Goal: Task Accomplishment & Management: Use online tool/utility

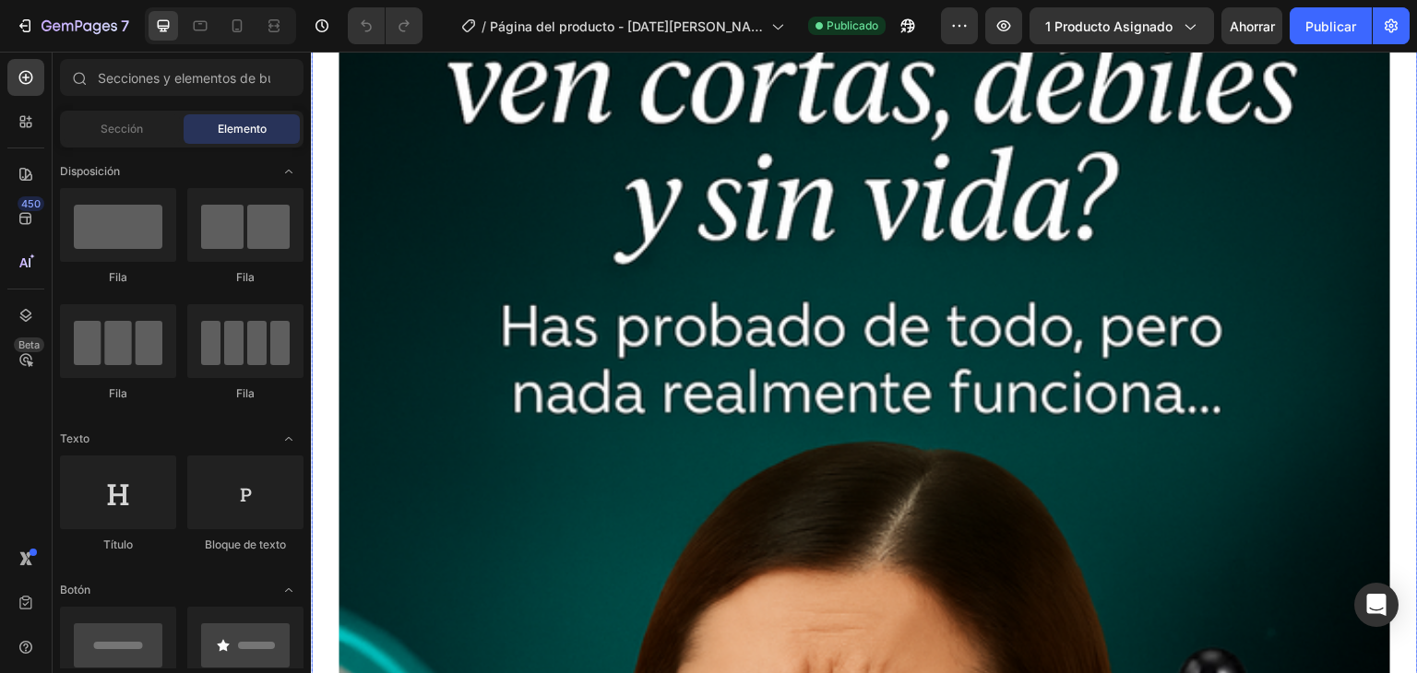
scroll to position [277, 0]
click at [229, 26] on icon at bounding box center [237, 26] width 18 height 18
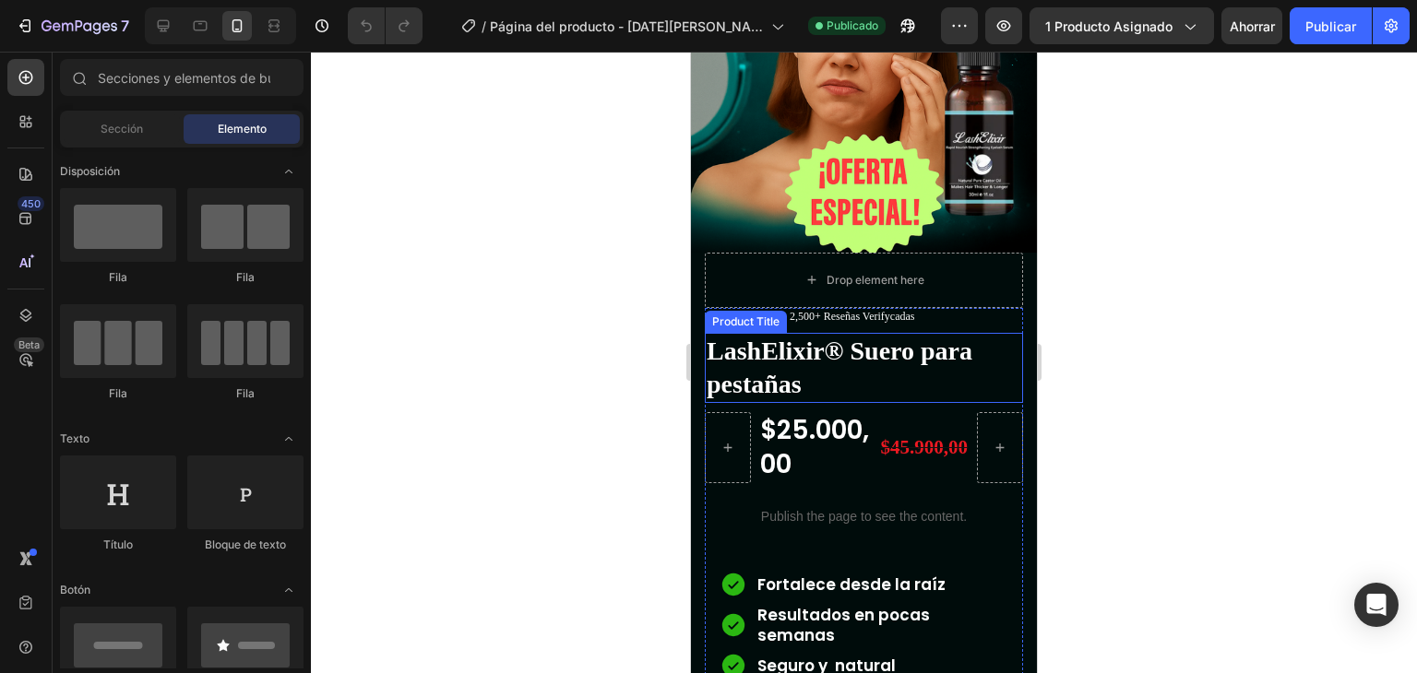
scroll to position [369, 0]
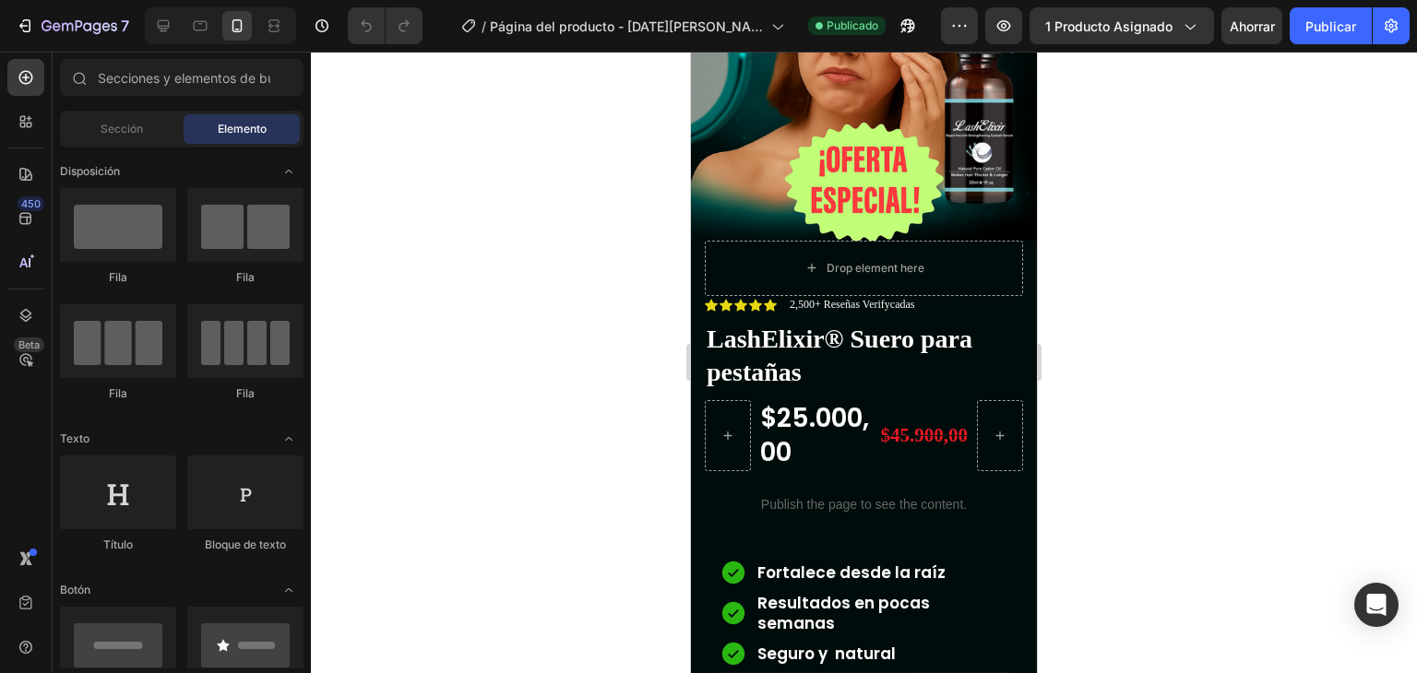
click at [650, 469] on div at bounding box center [864, 363] width 1106 height 622
click at [824, 406] on div "$25.000,00" at bounding box center [814, 435] width 113 height 71
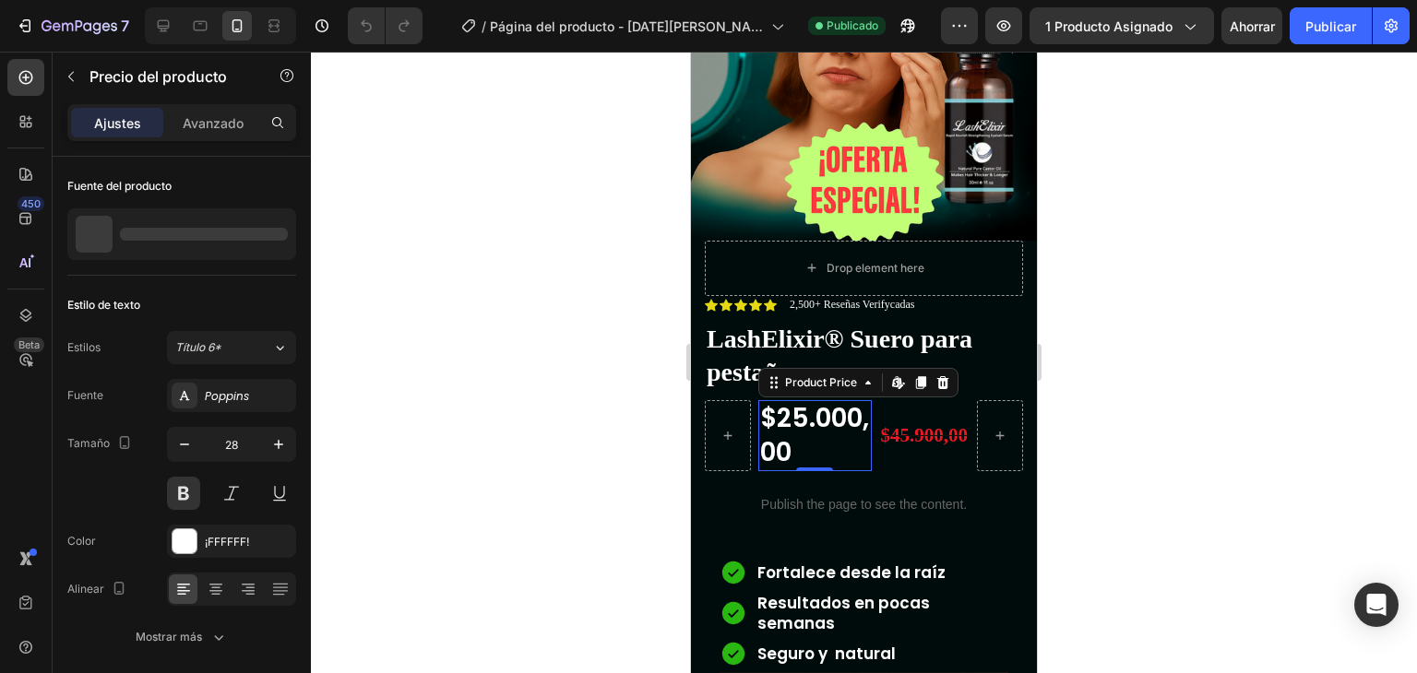
click at [831, 403] on div "$25.000,00" at bounding box center [814, 435] width 113 height 71
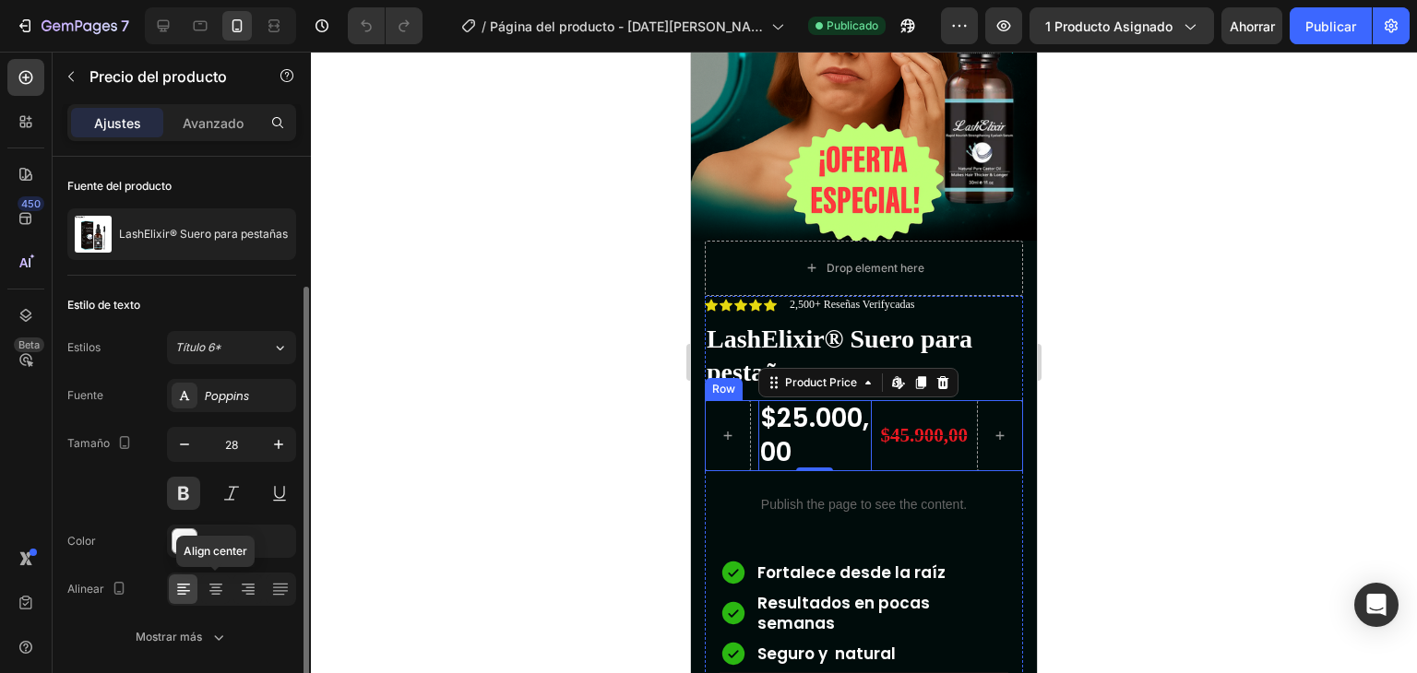
scroll to position [68, 0]
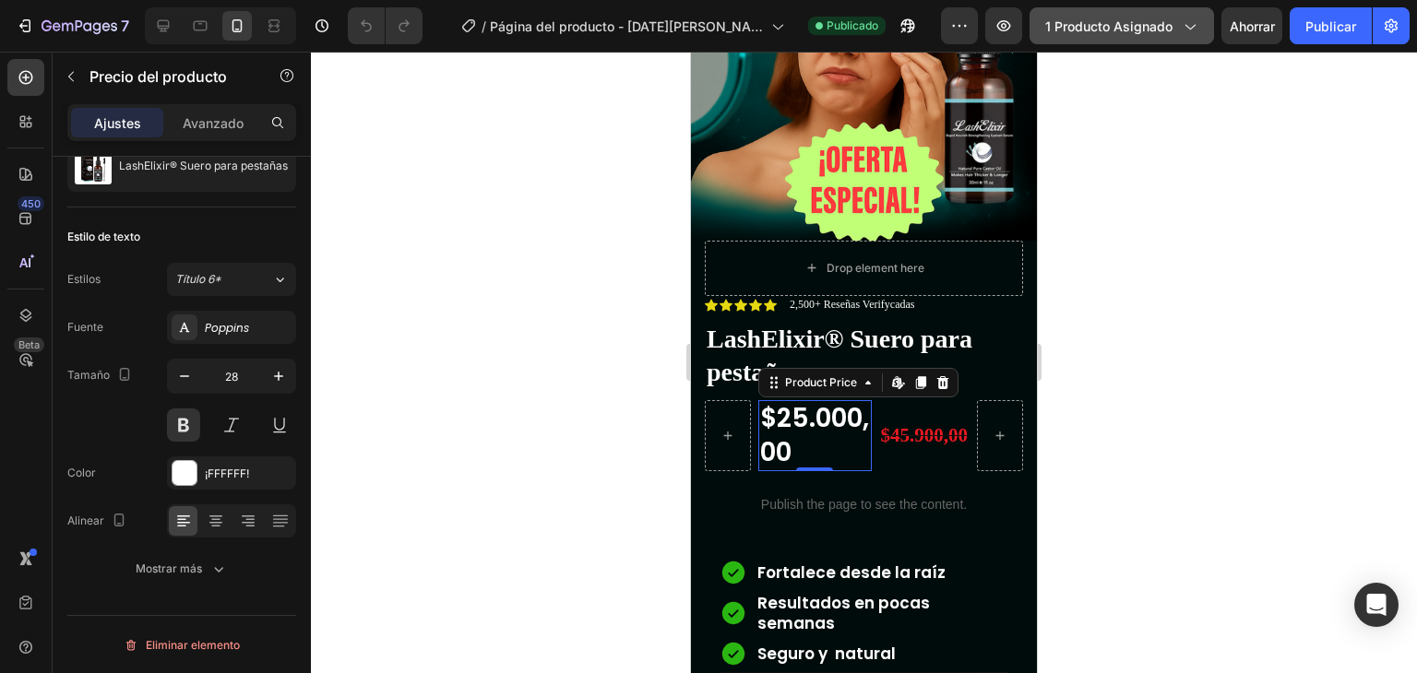
click at [1160, 27] on font "1 producto asignado" at bounding box center [1108, 26] width 127 height 16
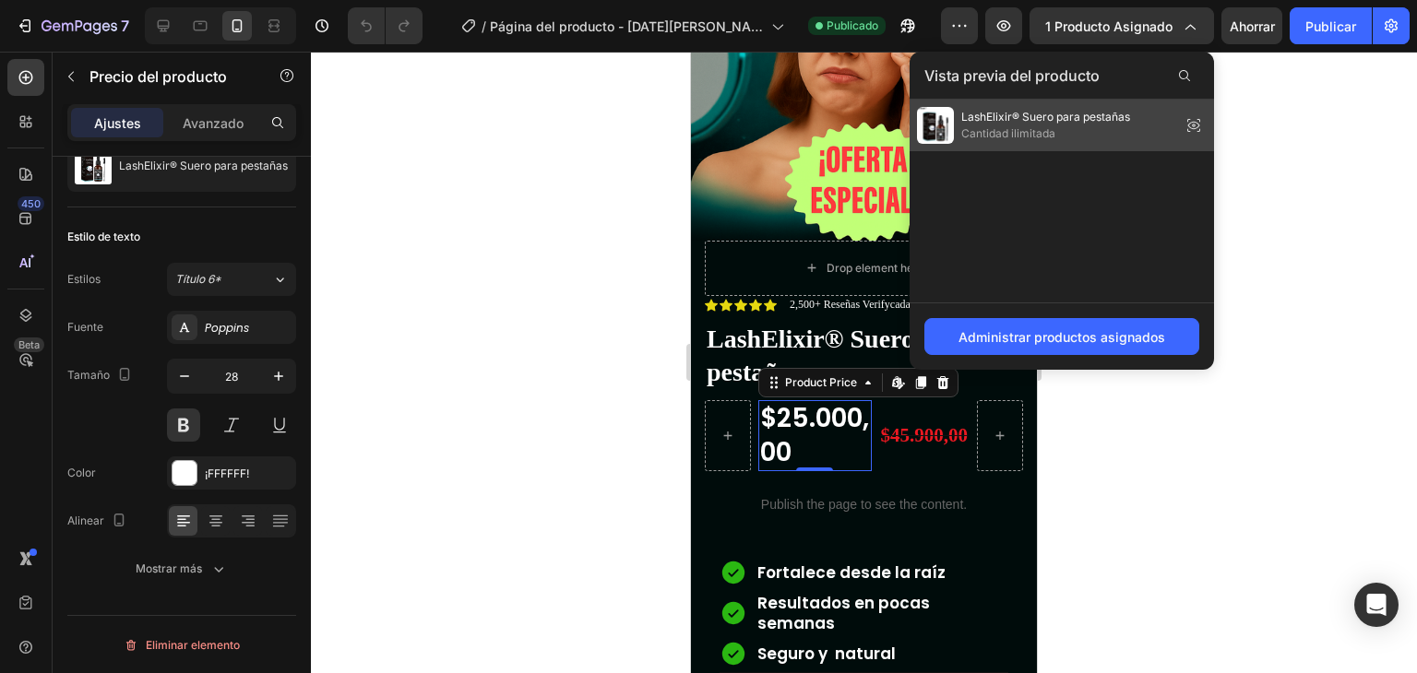
click at [1040, 135] on font "Cantidad ilimitada" at bounding box center [1008, 133] width 94 height 14
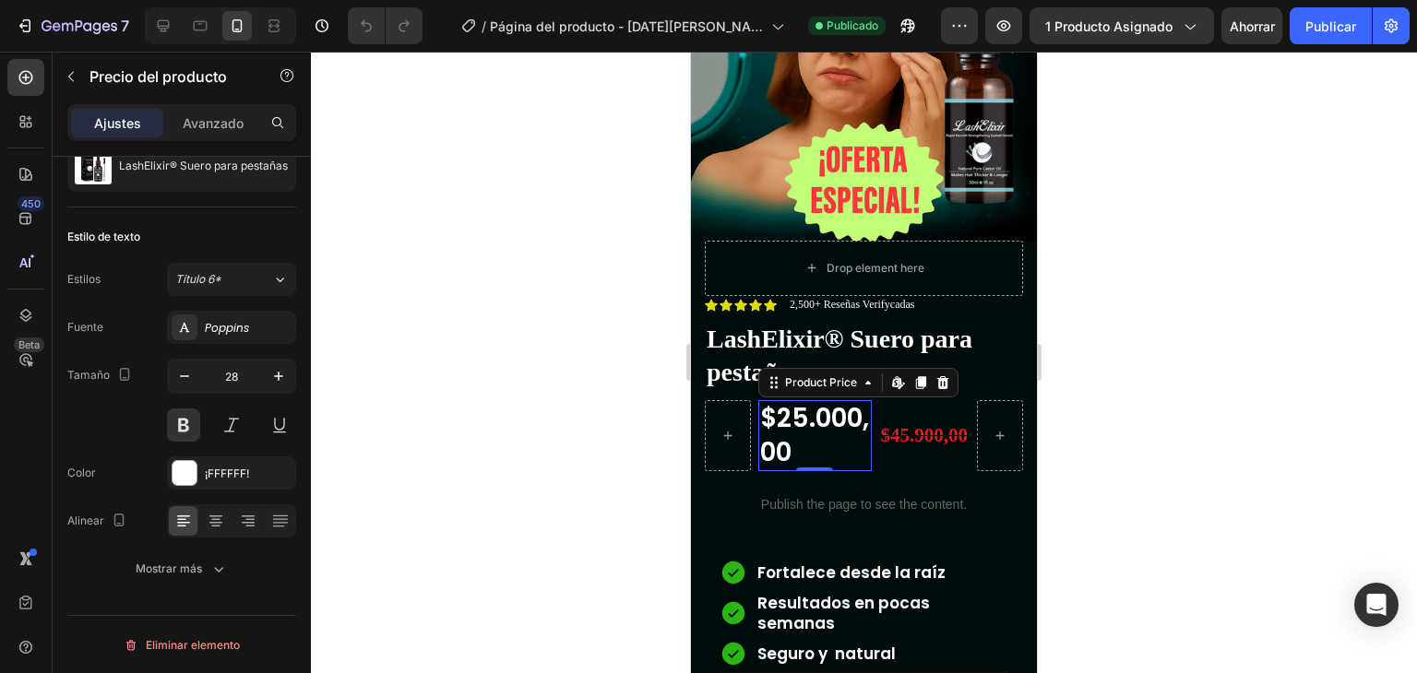
click at [810, 400] on div "$25.000,00" at bounding box center [814, 435] width 113 height 71
click at [897, 376] on icon at bounding box center [895, 381] width 7 height 11
click at [821, 416] on div "$25.000,00" at bounding box center [814, 435] width 113 height 71
click at [835, 374] on div "Product Price" at bounding box center [820, 382] width 79 height 17
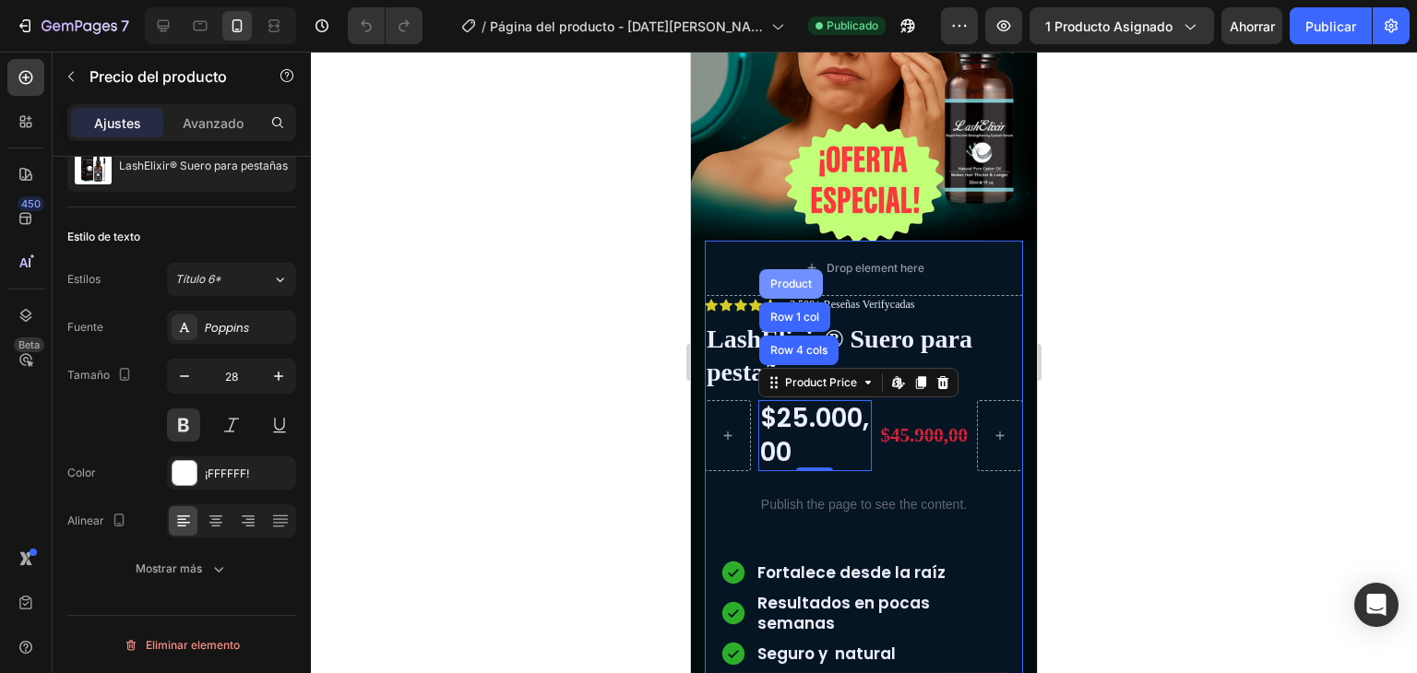
click at [791, 269] on div "Product" at bounding box center [791, 284] width 64 height 30
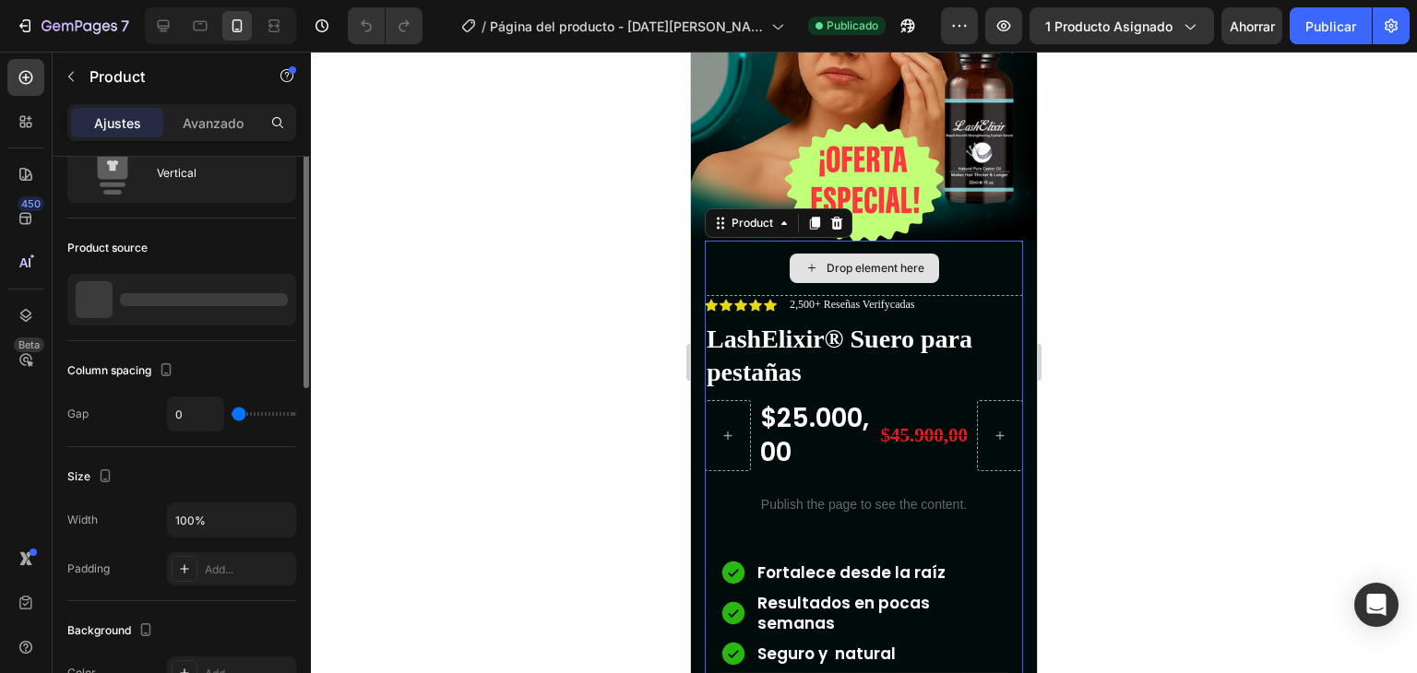
scroll to position [0, 0]
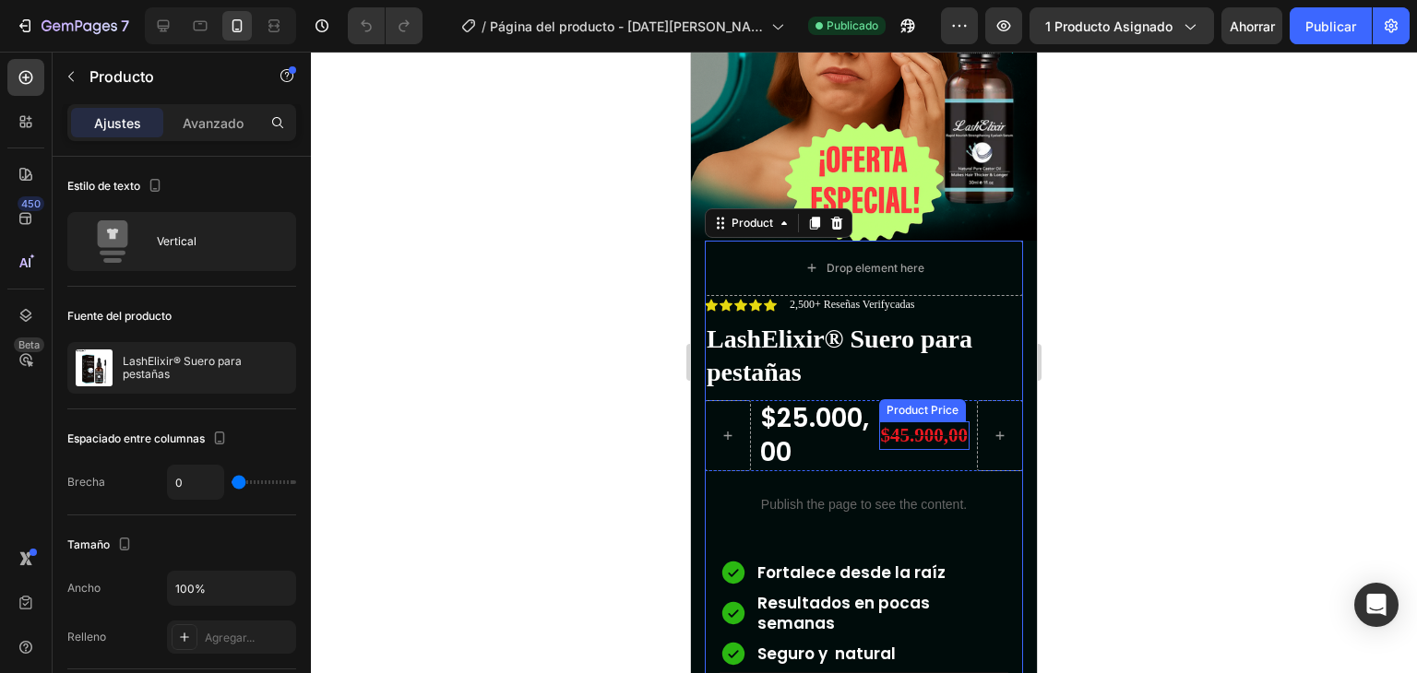
click at [911, 421] on div "$45.900,00" at bounding box center [924, 435] width 91 height 29
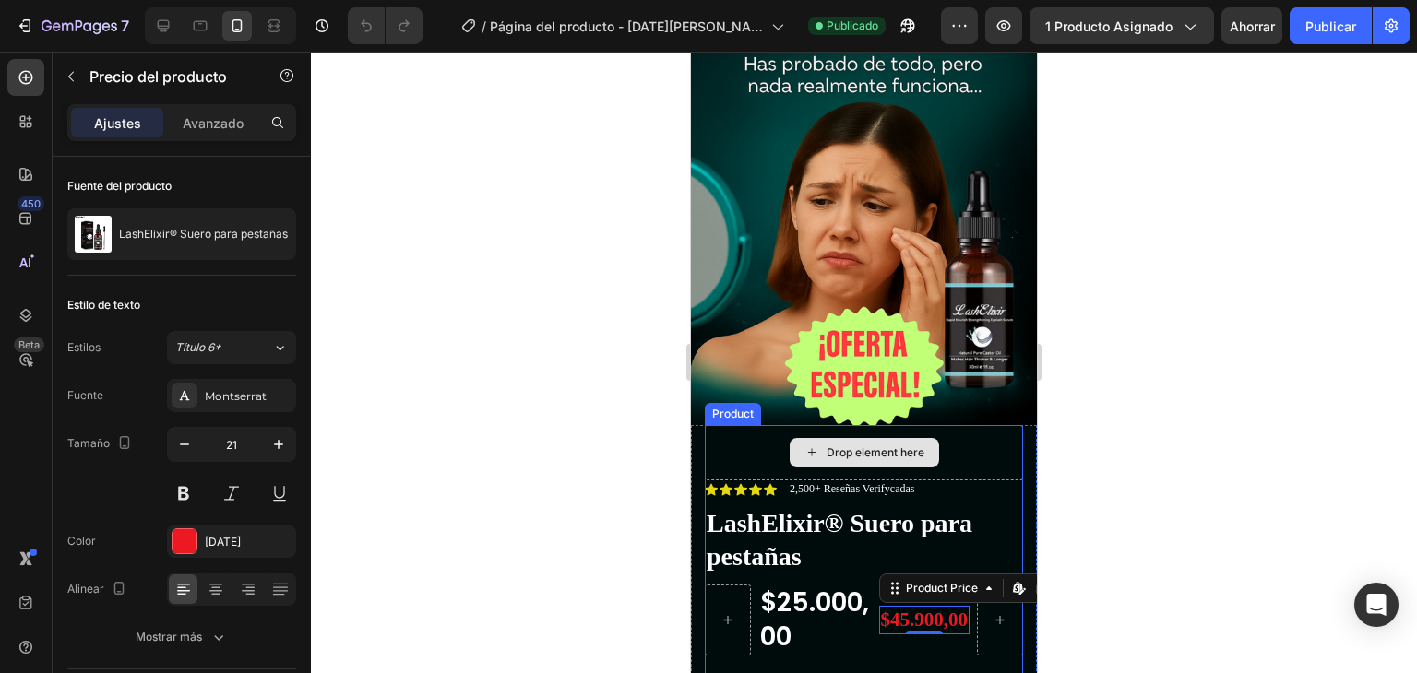
scroll to position [369, 0]
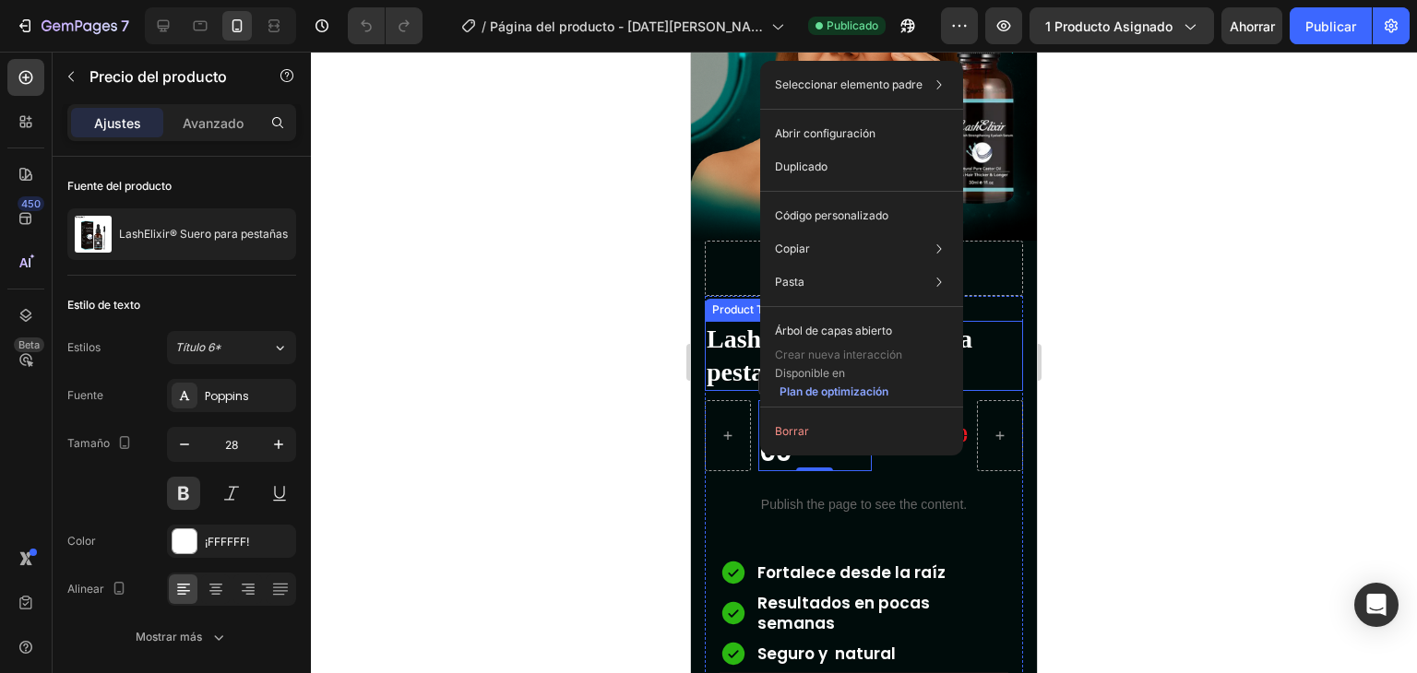
click at [645, 322] on div at bounding box center [864, 363] width 1106 height 622
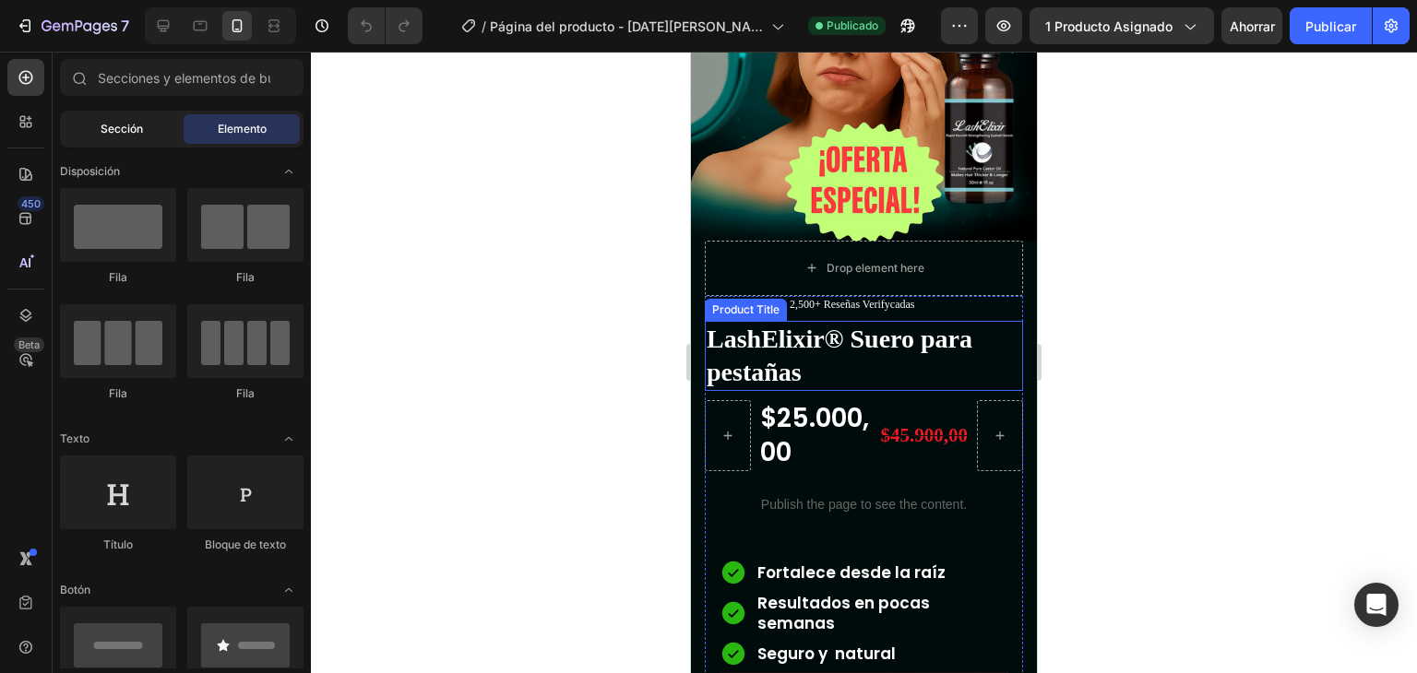
click at [106, 126] on font "Sección" at bounding box center [122, 129] width 42 height 14
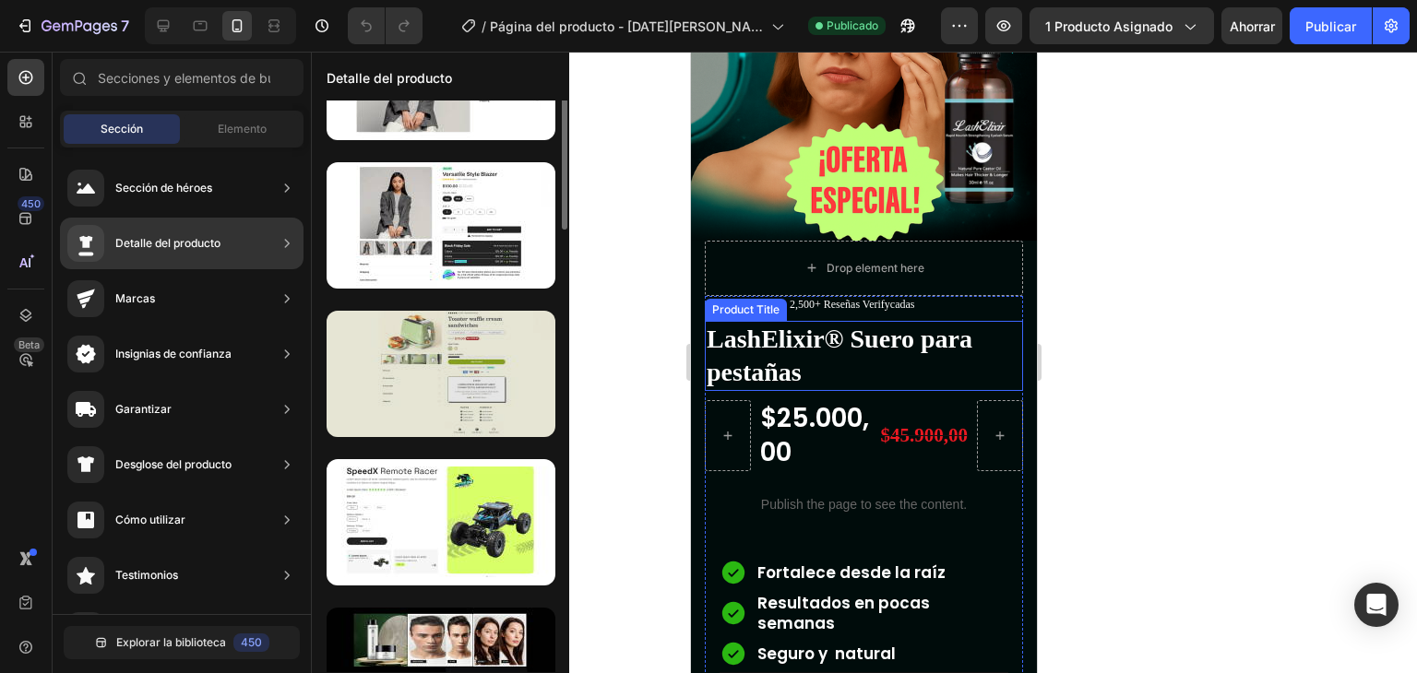
scroll to position [0, 0]
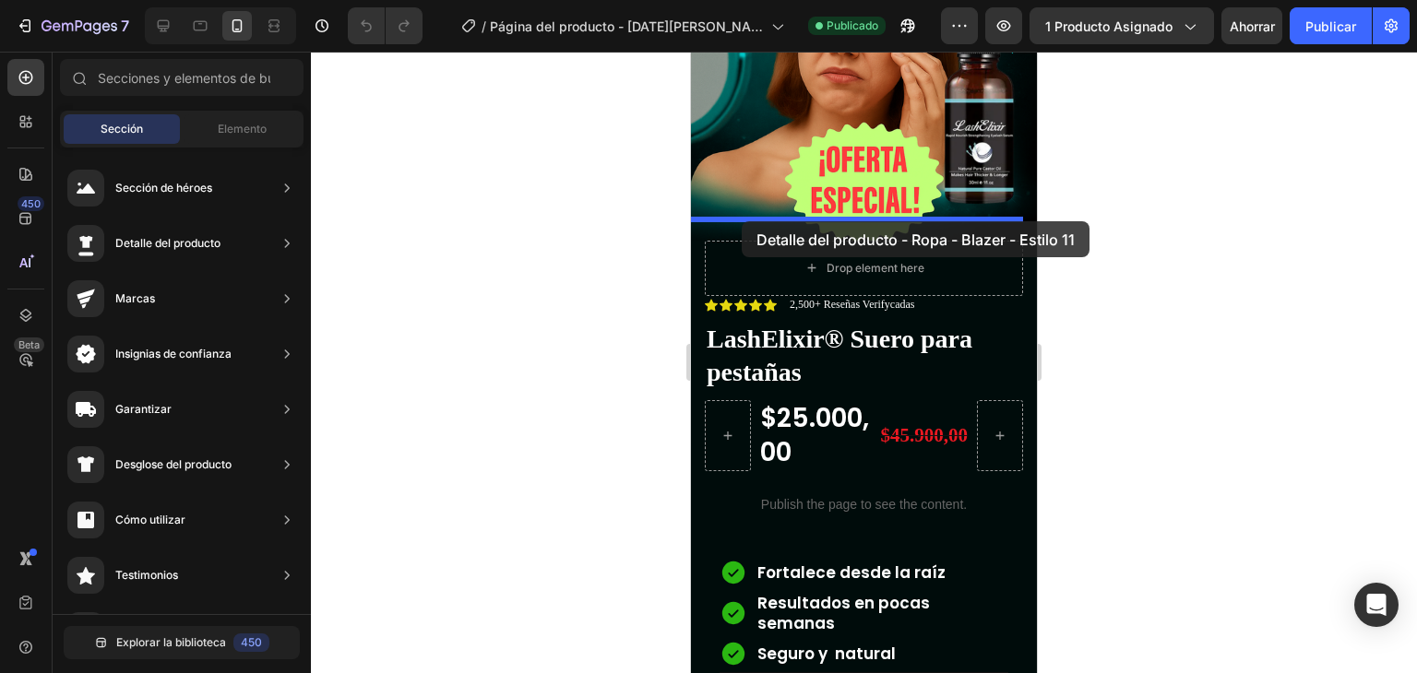
drag, startPoint x: 1156, startPoint y: 338, endPoint x: 741, endPoint y: 221, distance: 430.1
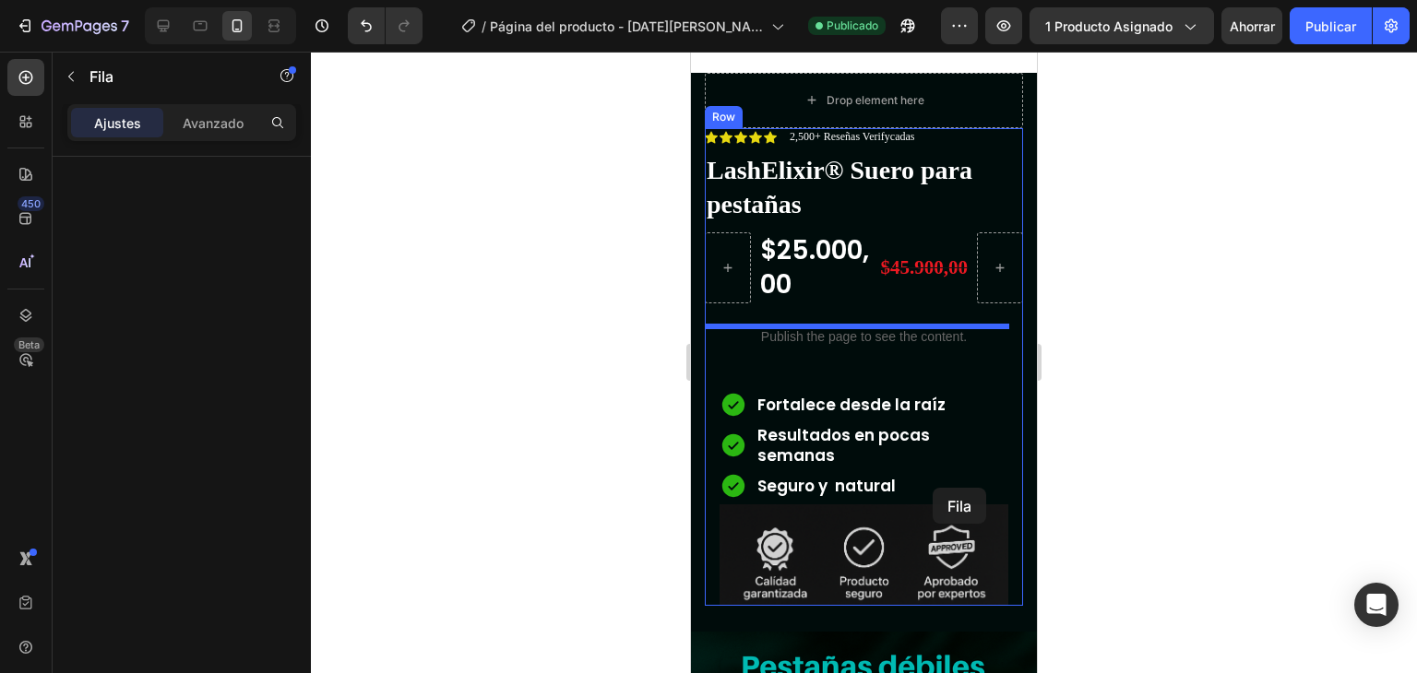
scroll to position [1476, 0]
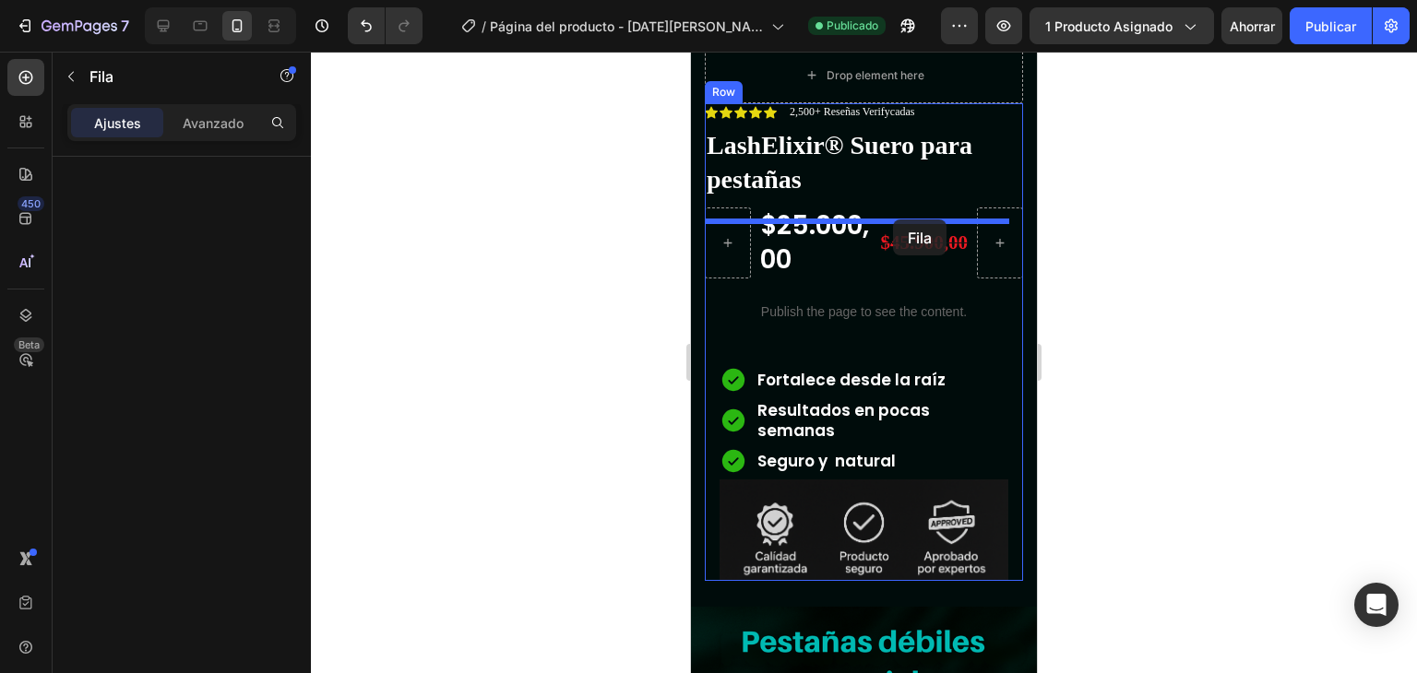
drag, startPoint x: 983, startPoint y: 292, endPoint x: 893, endPoint y: 219, distance: 116.1
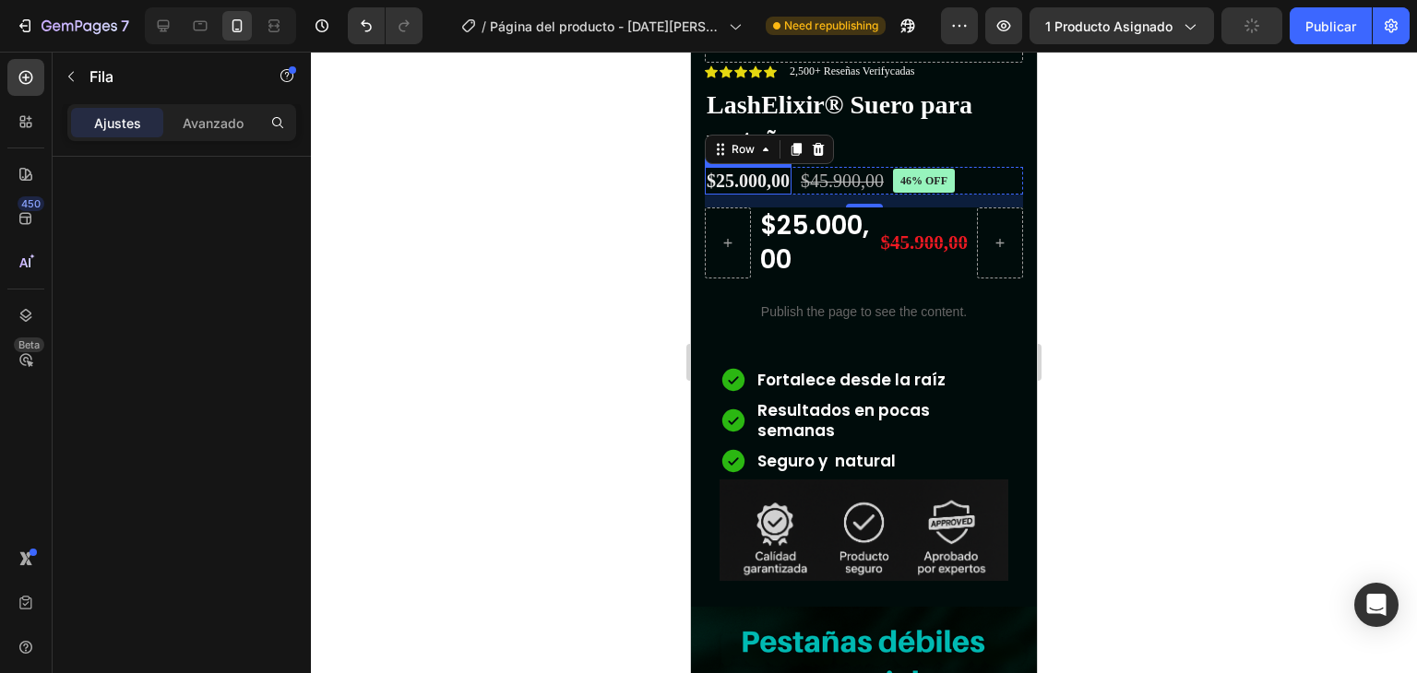
click at [766, 195] on div "$25.000,00" at bounding box center [748, 181] width 87 height 28
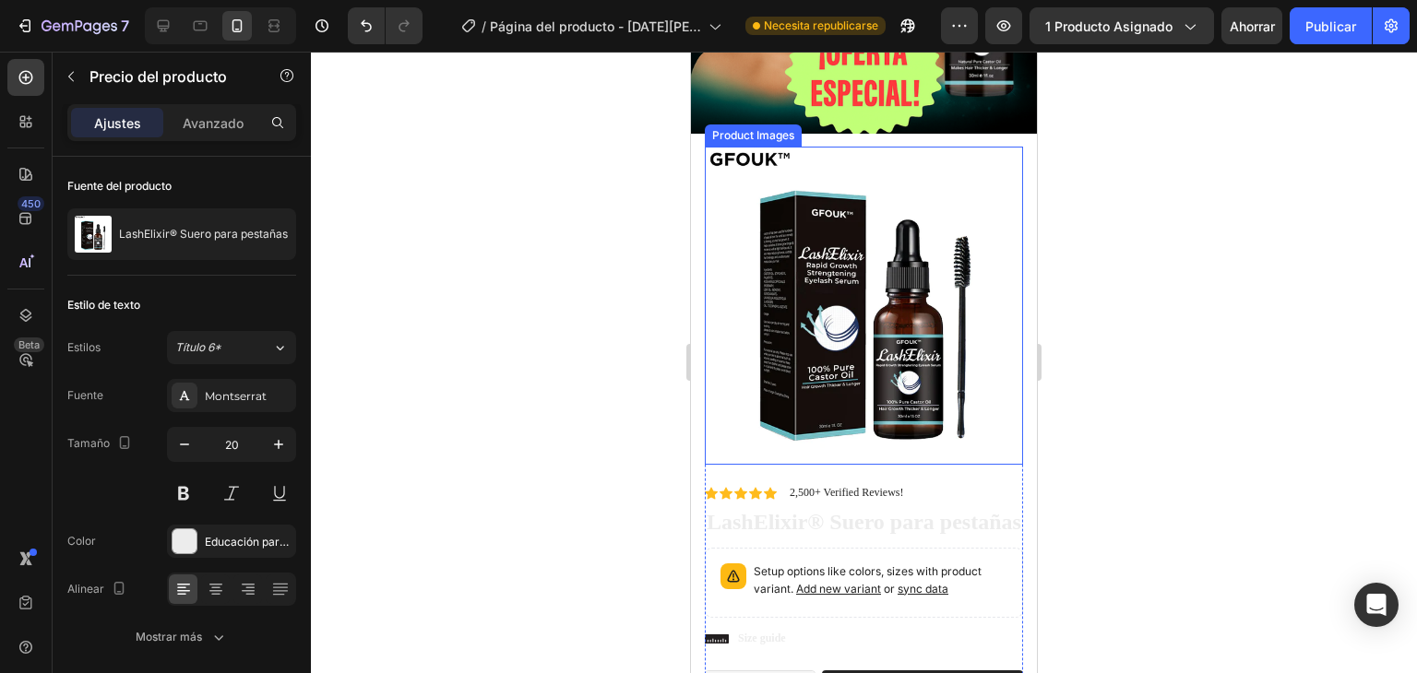
scroll to position [277, 0]
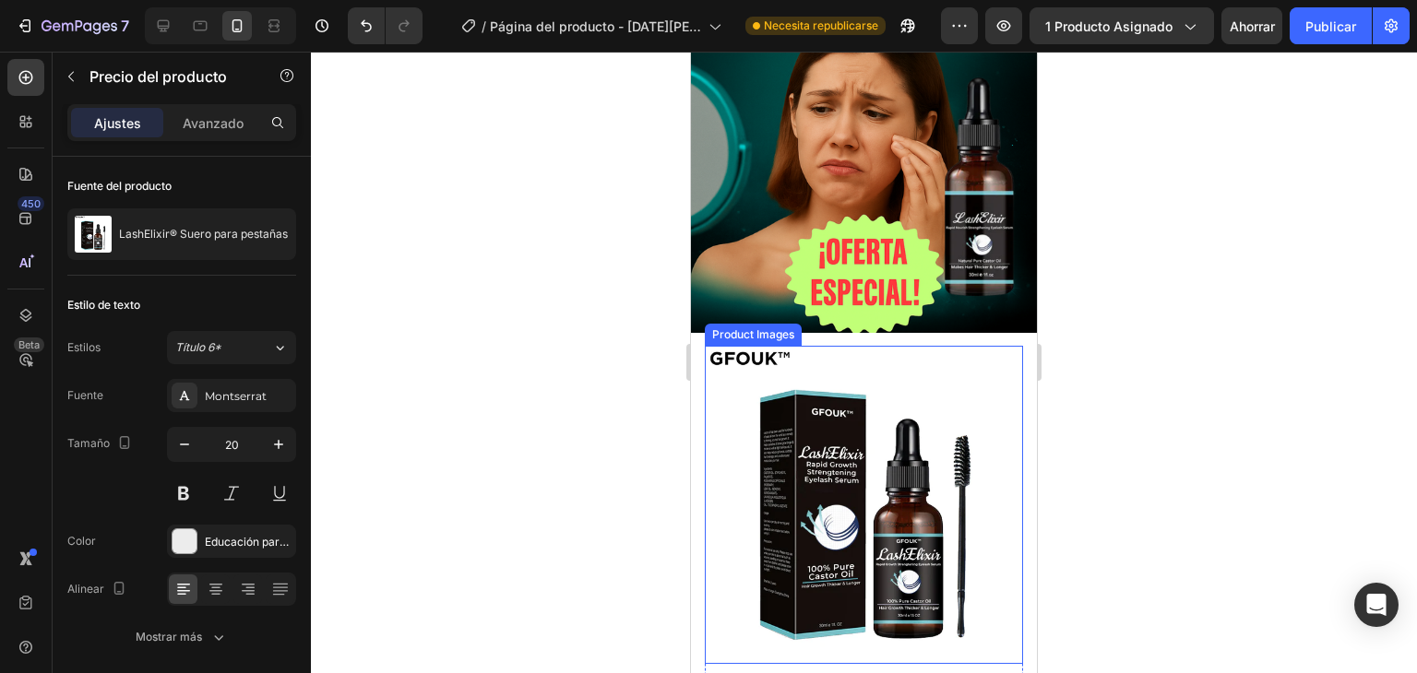
click at [747, 324] on div "Product Images" at bounding box center [753, 335] width 97 height 22
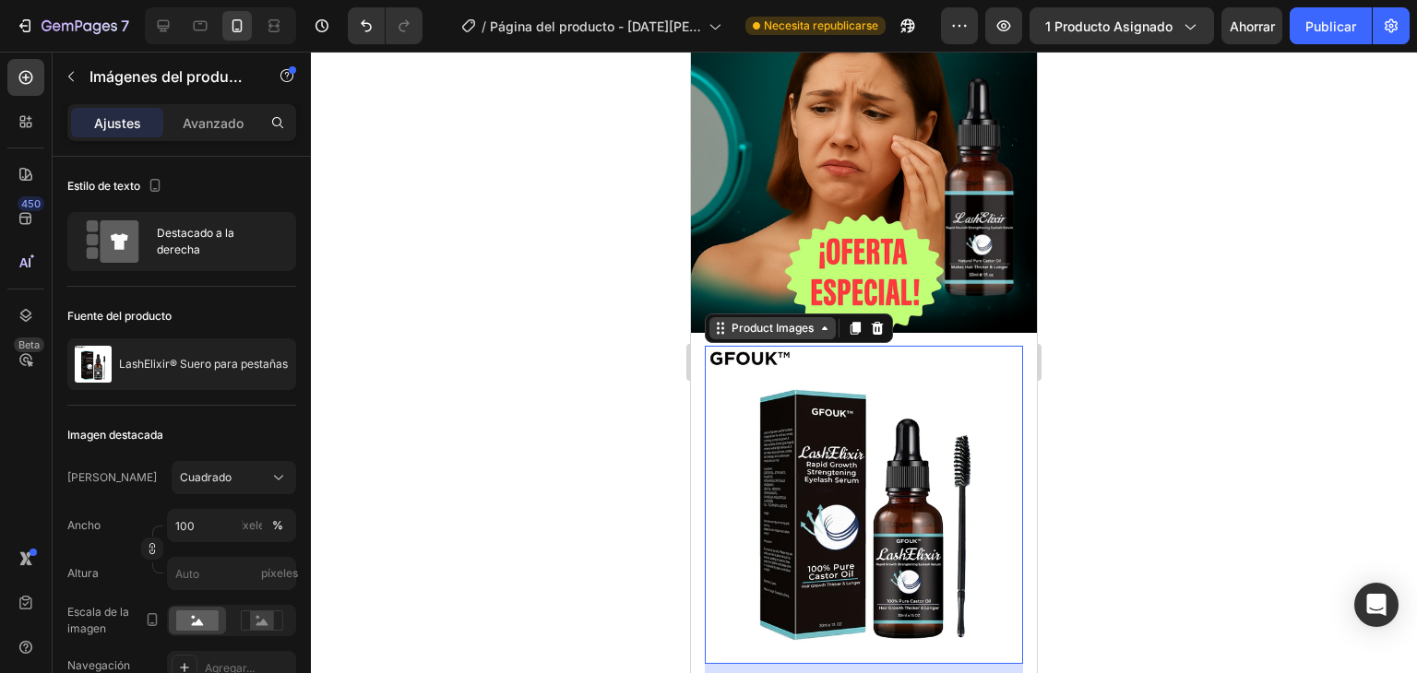
click at [819, 321] on icon at bounding box center [824, 328] width 15 height 15
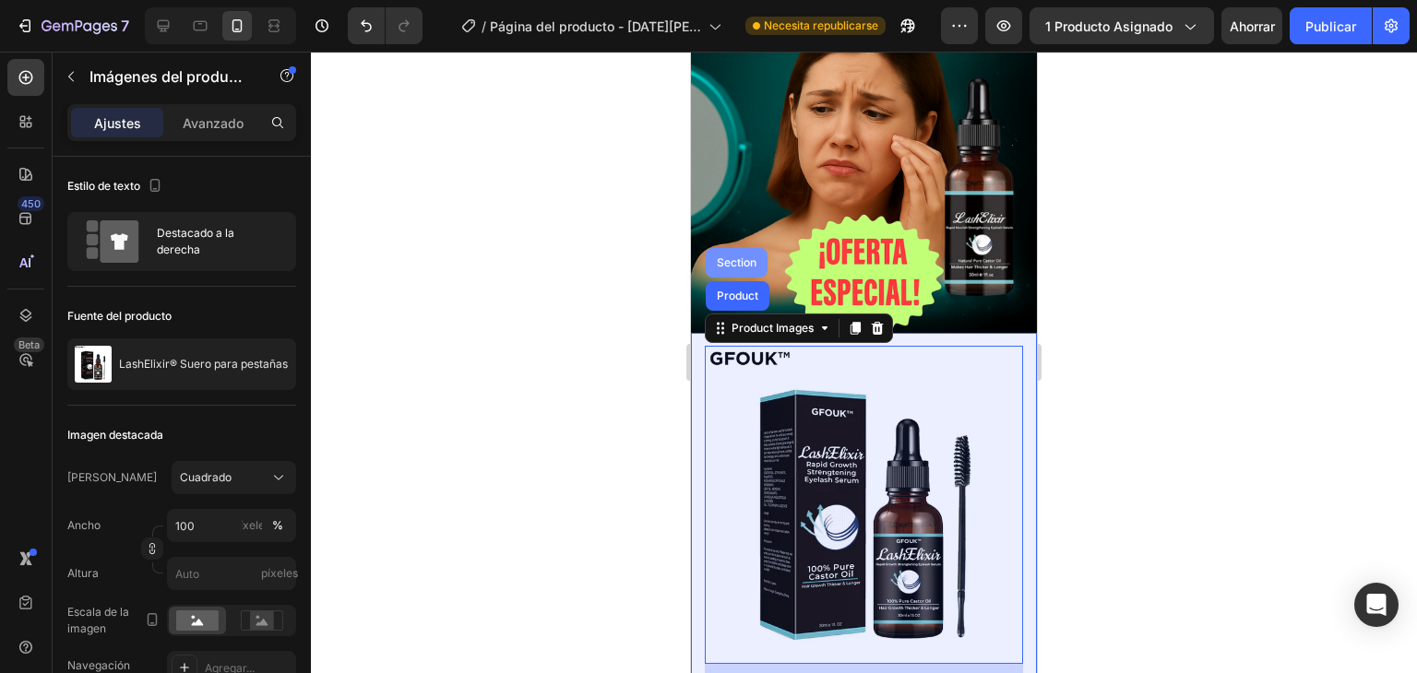
click at [740, 248] on div "Section" at bounding box center [736, 263] width 62 height 30
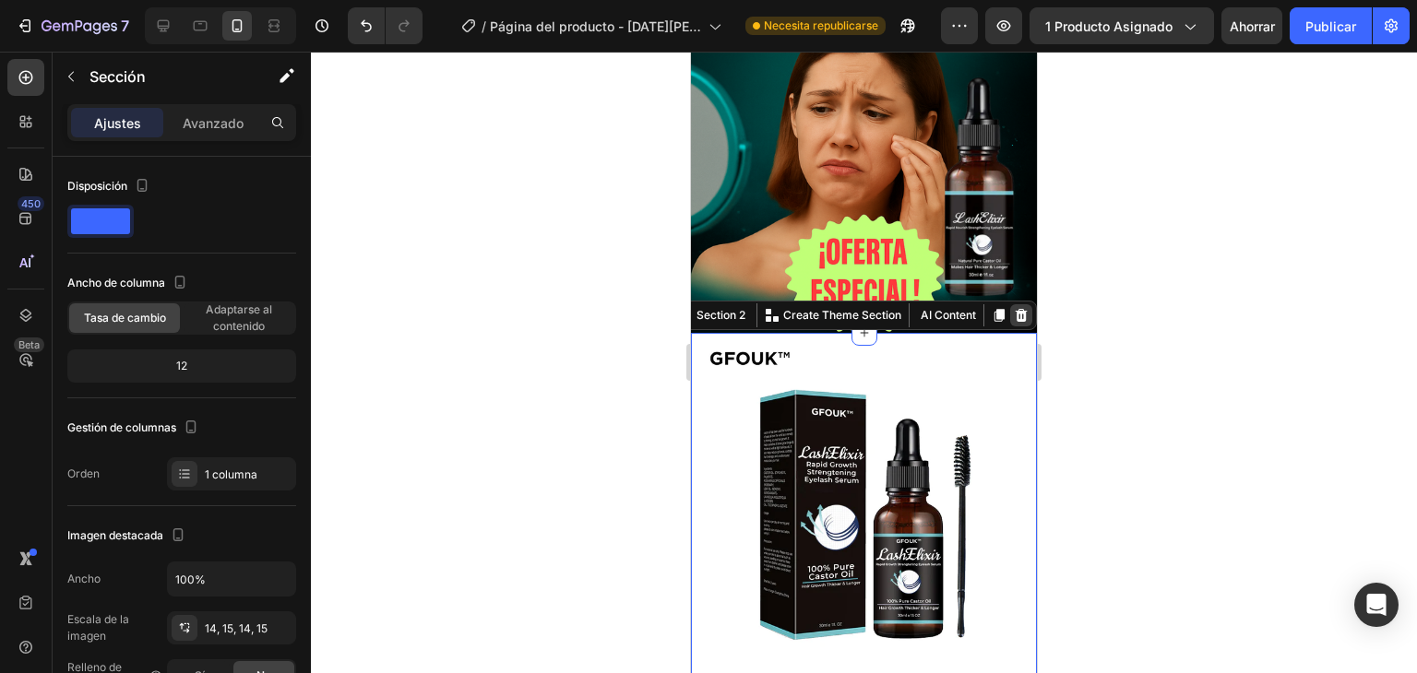
click at [1015, 309] on icon at bounding box center [1021, 315] width 12 height 13
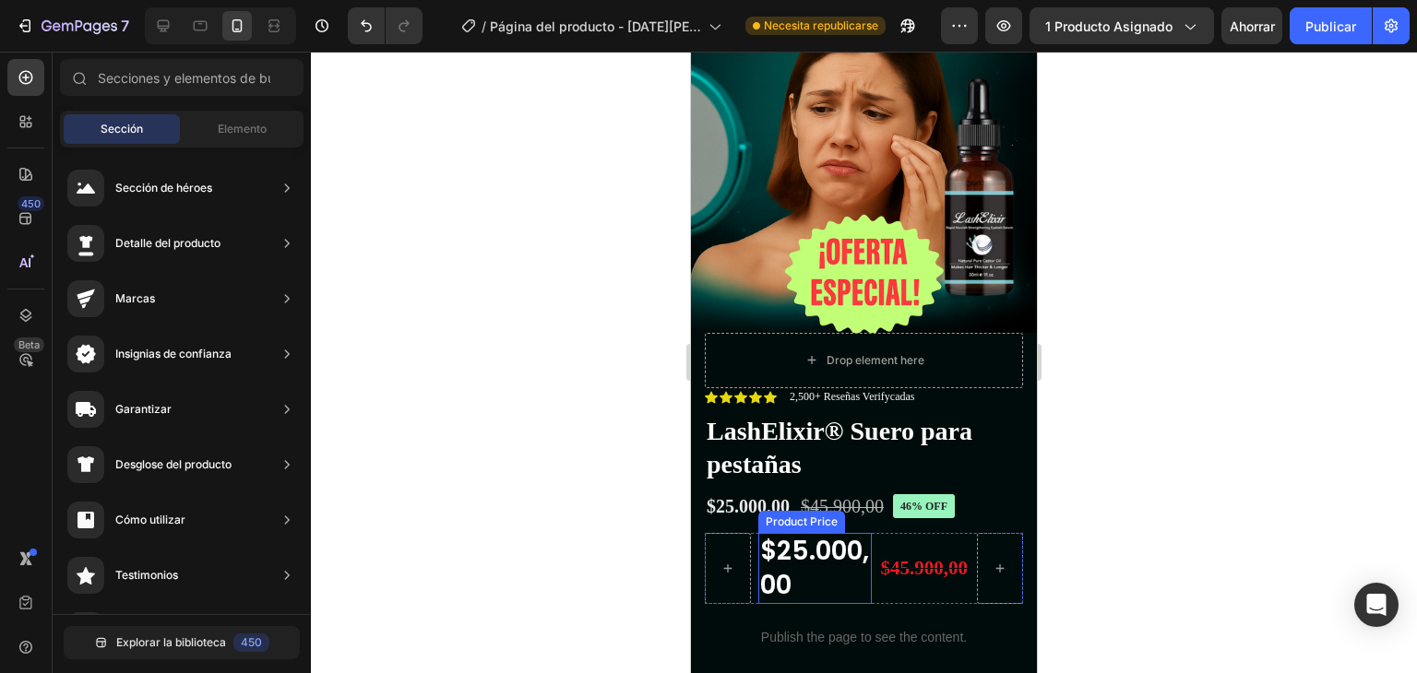
scroll to position [553, 0]
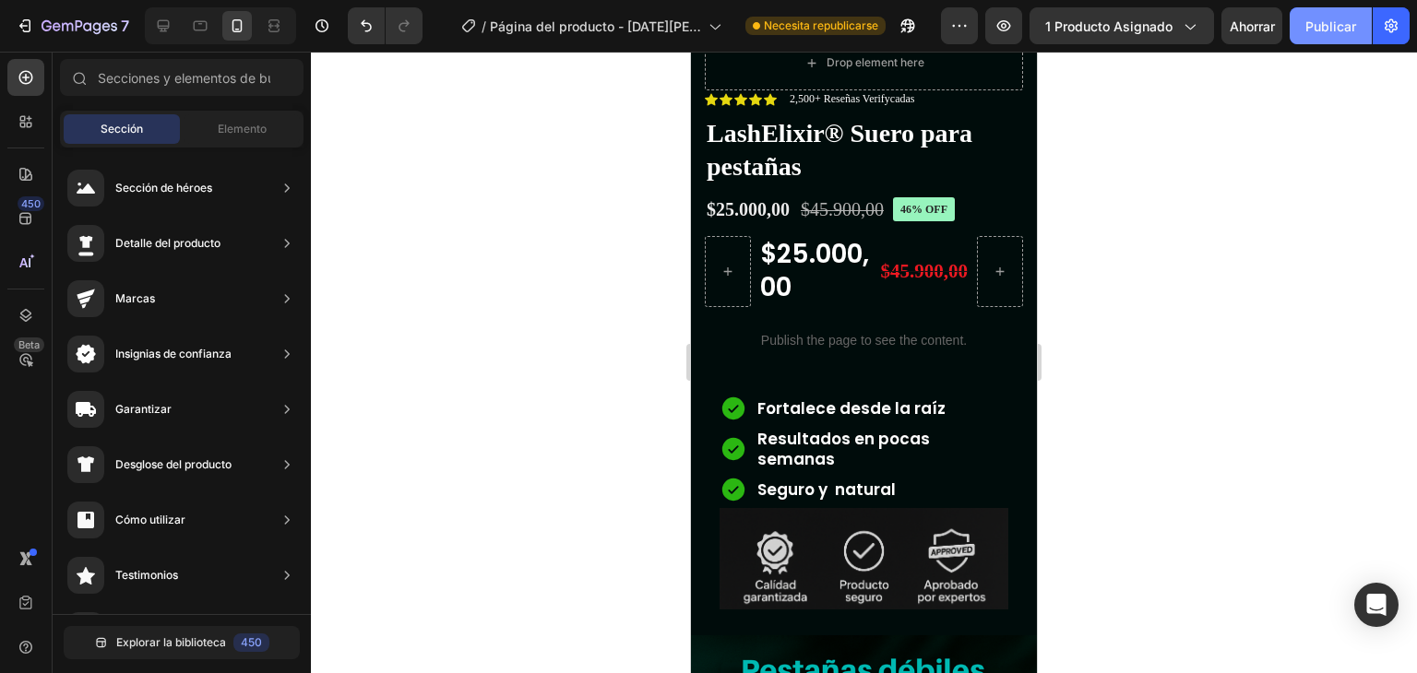
click at [1337, 19] on font "Publicar" at bounding box center [1330, 26] width 51 height 16
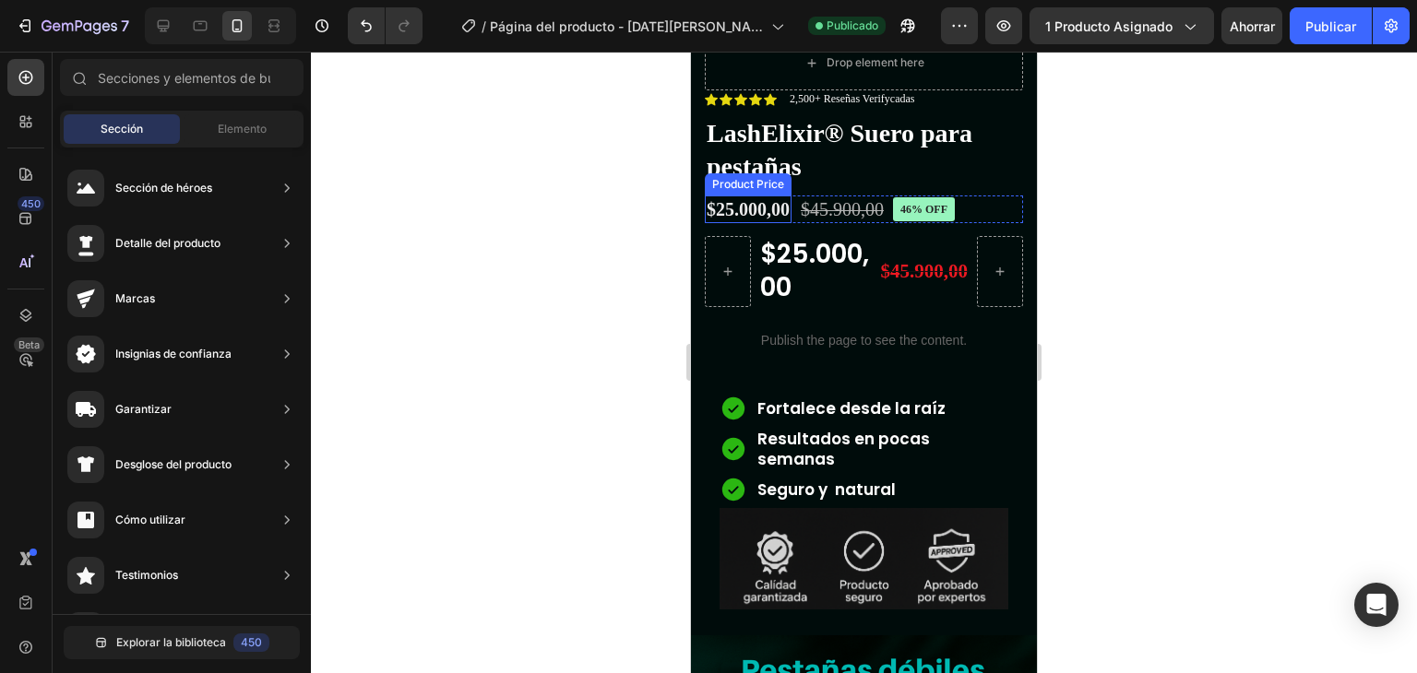
click at [744, 207] on div "$25.000,00" at bounding box center [748, 210] width 87 height 28
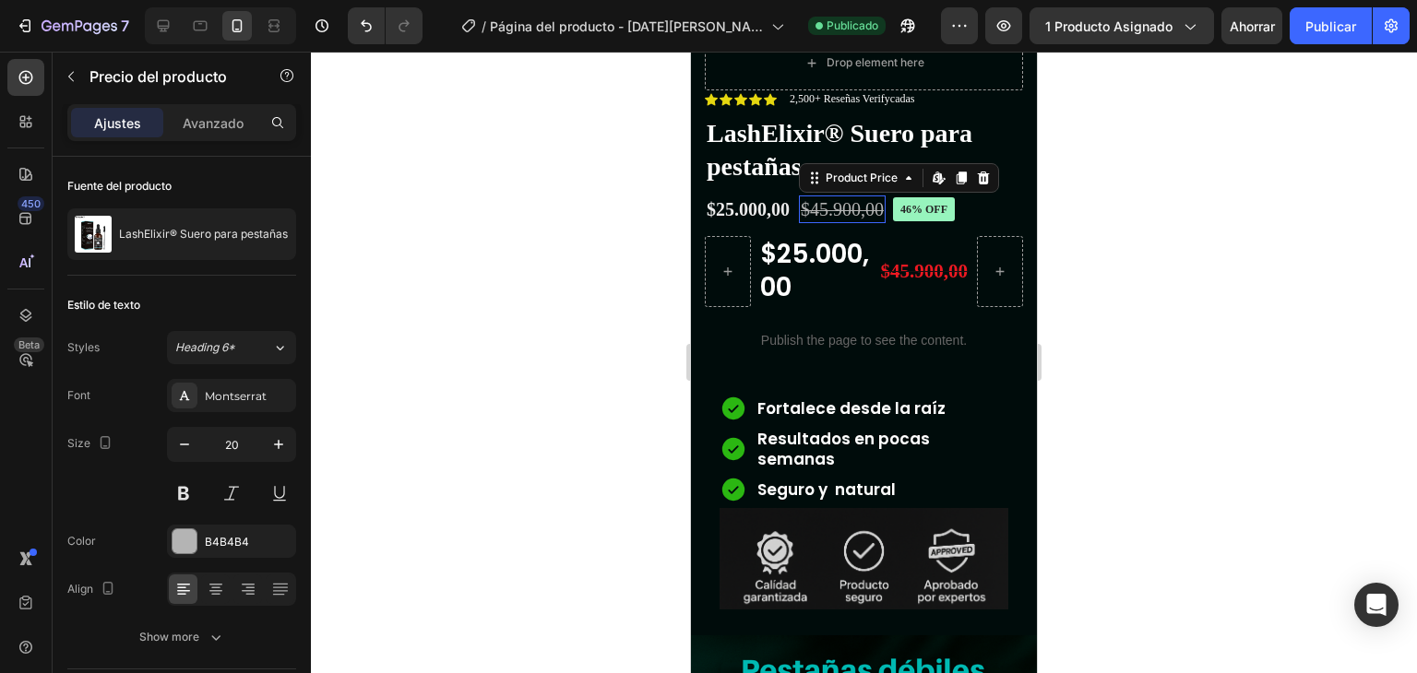
click at [837, 204] on div "$45.900,00" at bounding box center [842, 210] width 87 height 28
click at [1153, 23] on font "1 producto asignado" at bounding box center [1108, 26] width 127 height 16
drag, startPoint x: 1264, startPoint y: 214, endPoint x: 1203, endPoint y: 192, distance: 65.6
click at [1265, 214] on div at bounding box center [864, 363] width 1106 height 622
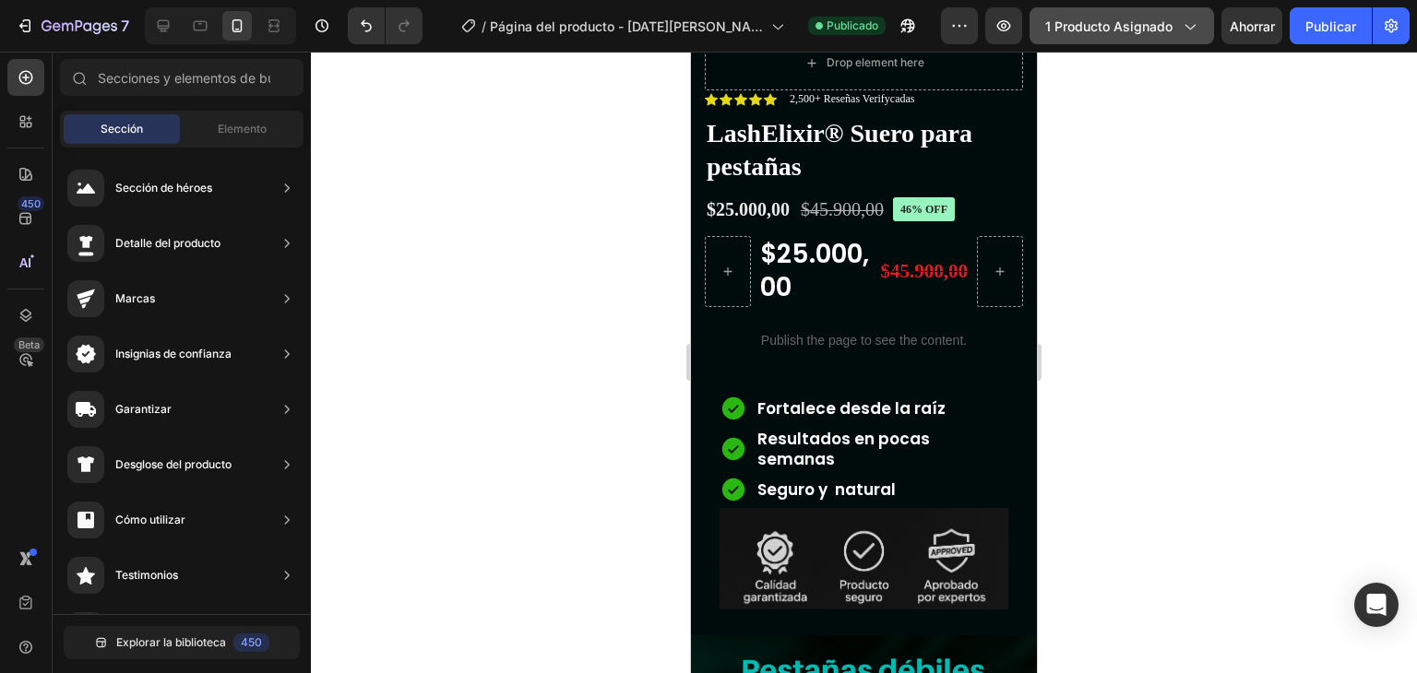
click at [1169, 23] on font "1 producto asignado" at bounding box center [1108, 26] width 127 height 16
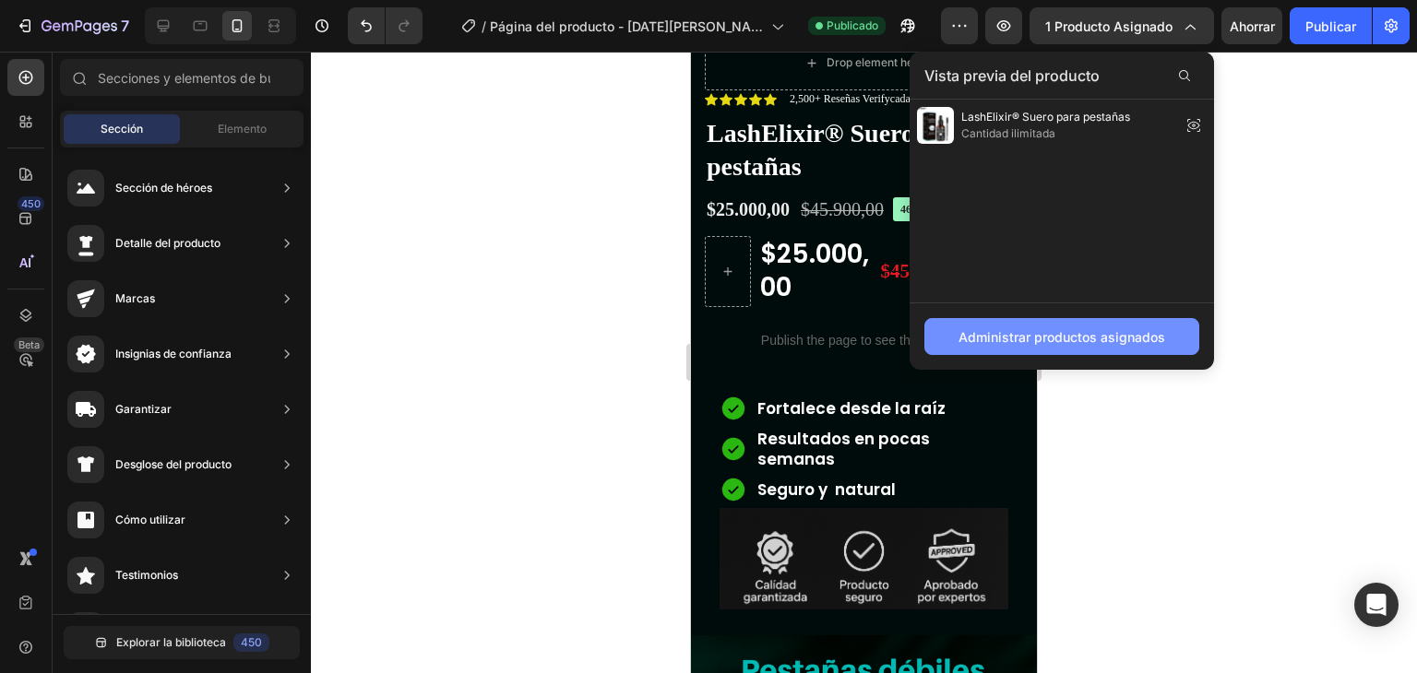
click at [1033, 325] on button "Administrar productos asignados" at bounding box center [1061, 336] width 275 height 37
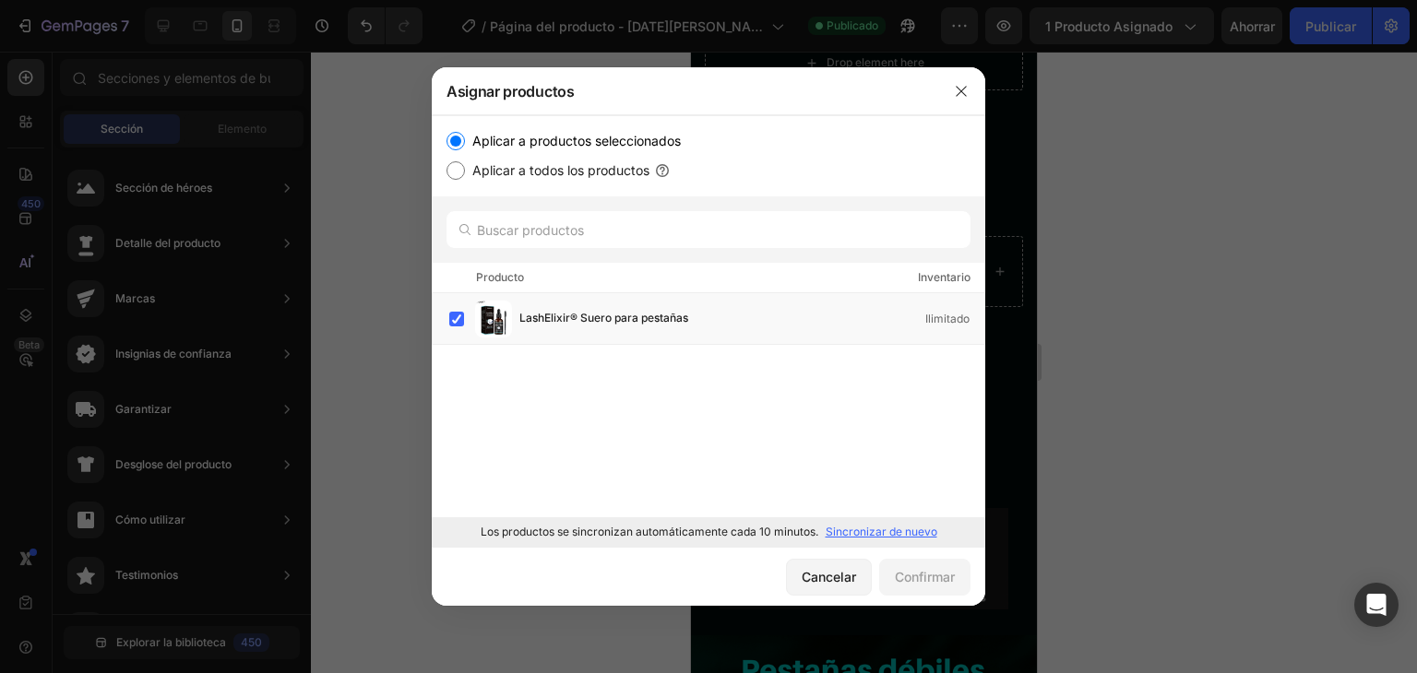
click at [869, 535] on font "Sincronizar de nuevo" at bounding box center [881, 532] width 112 height 14
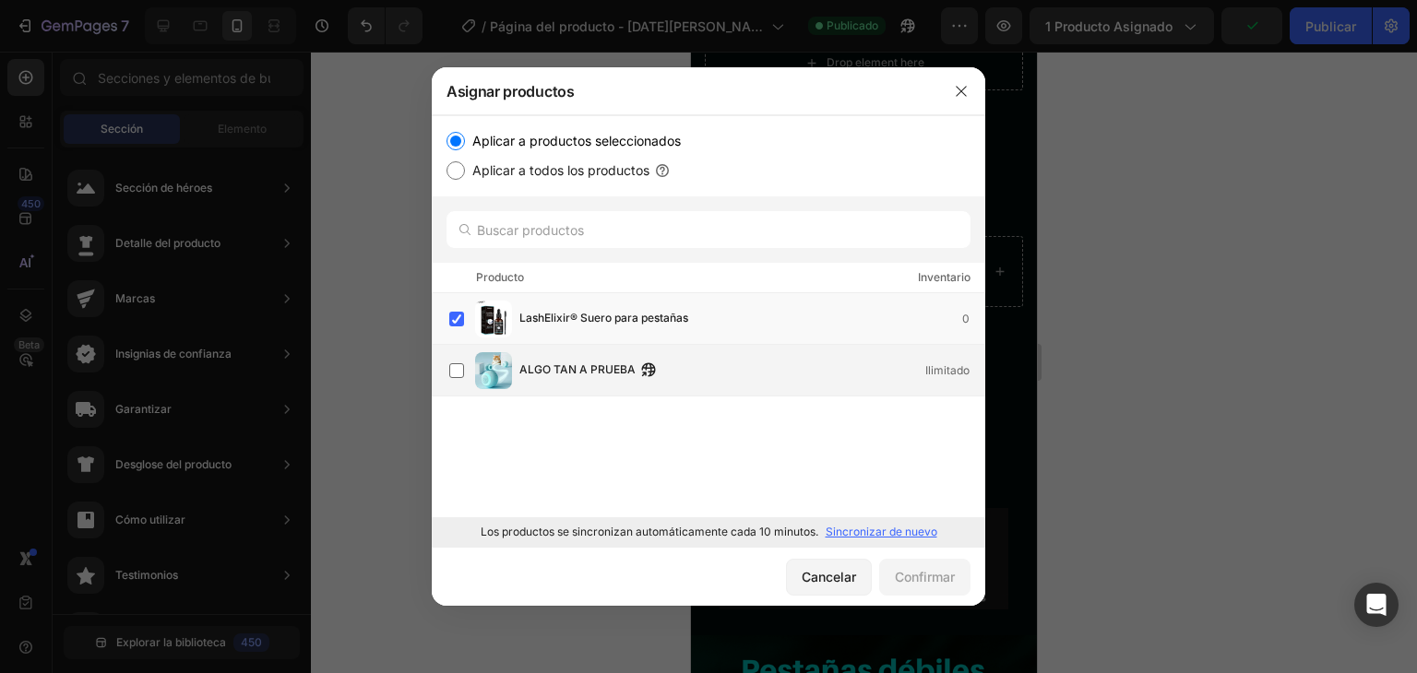
click at [572, 374] on font "ALGO TAN A PRUEBA" at bounding box center [577, 369] width 116 height 14
click at [907, 571] on font "Confirmar" at bounding box center [925, 577] width 60 height 16
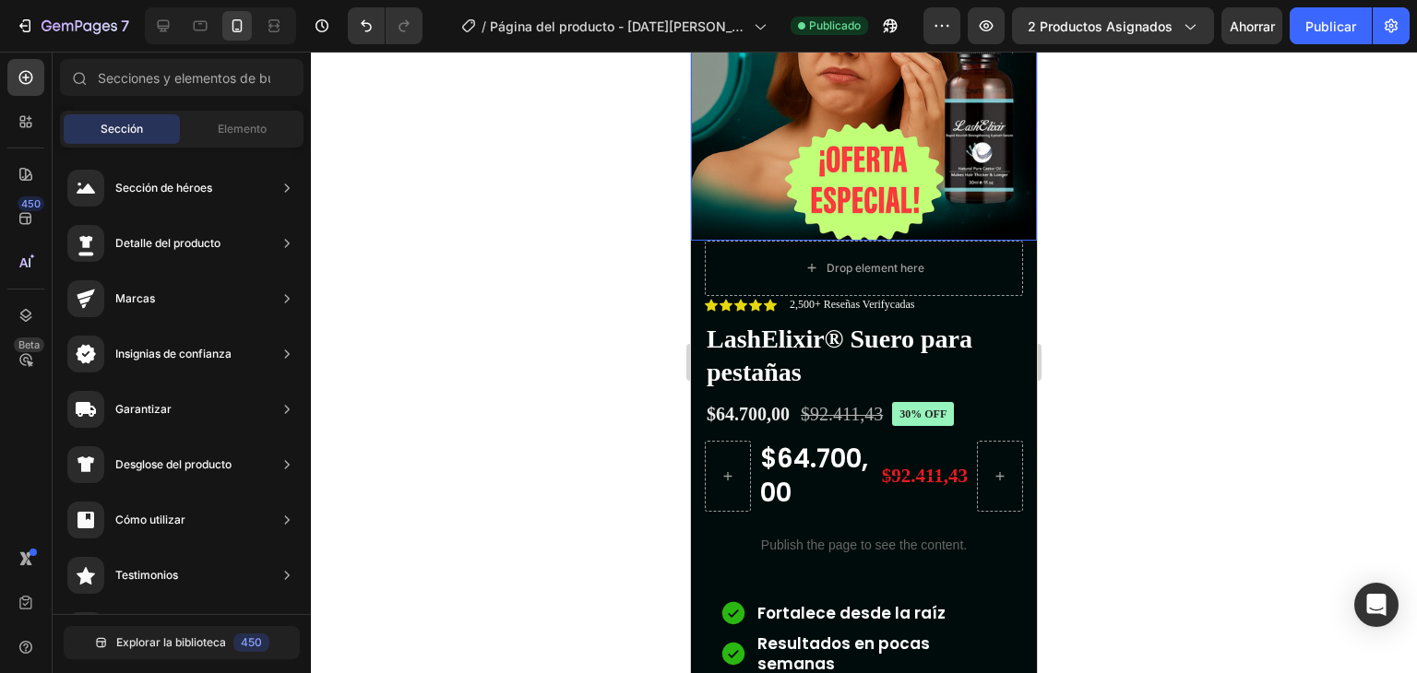
scroll to position [461, 0]
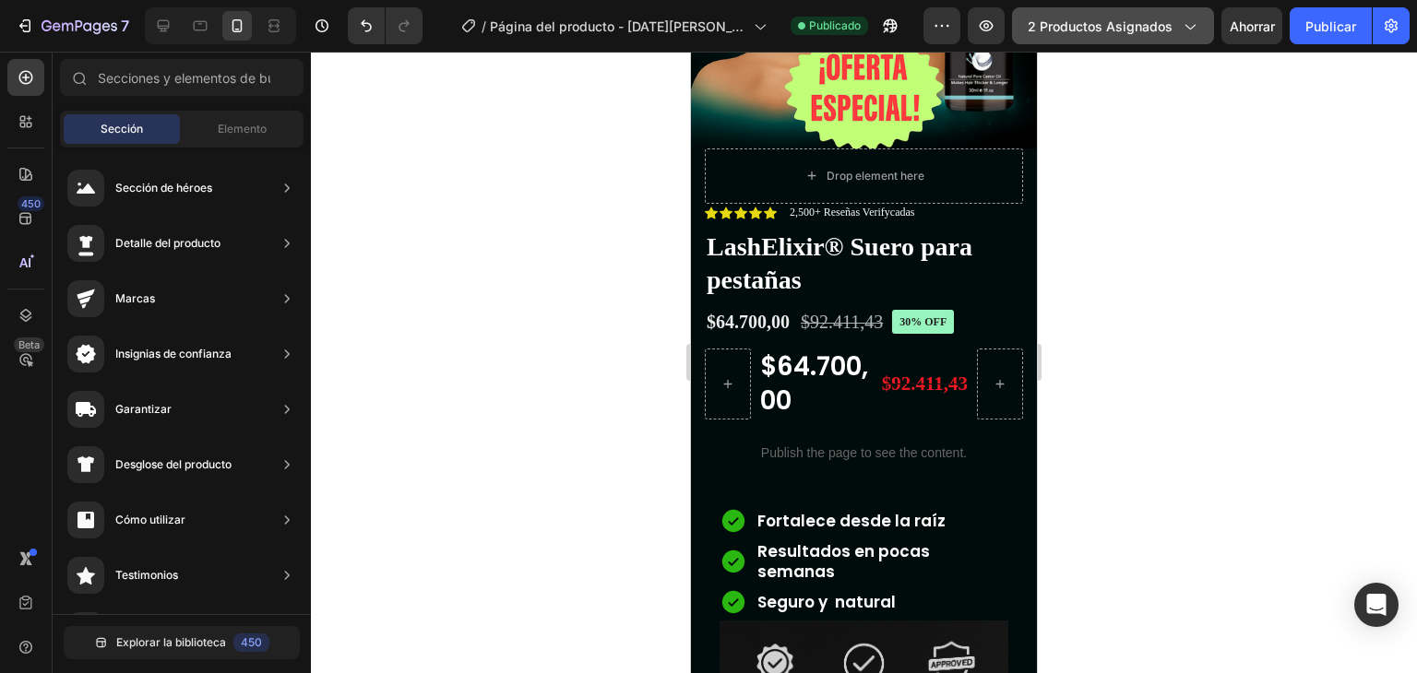
click at [1172, 41] on button "2 productos asignados" at bounding box center [1113, 25] width 202 height 37
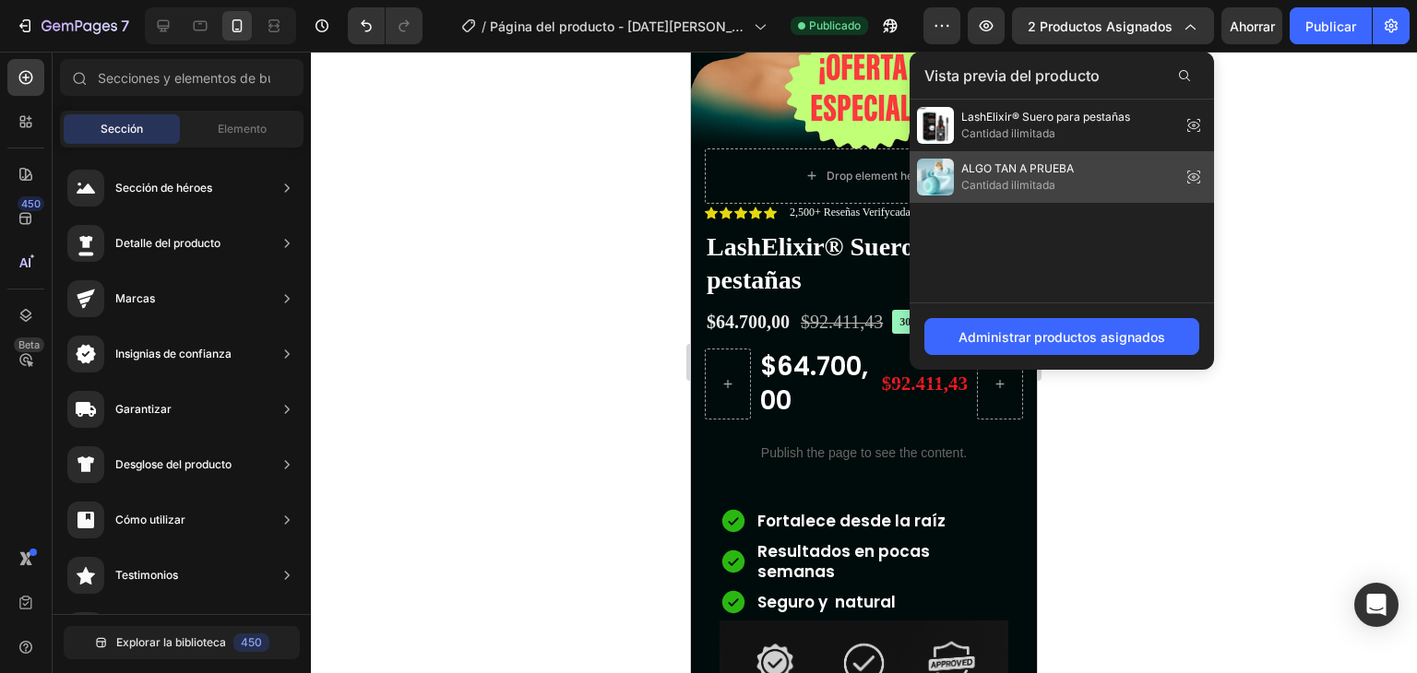
click at [1044, 178] on font "Cantidad ilimitada" at bounding box center [1008, 185] width 94 height 14
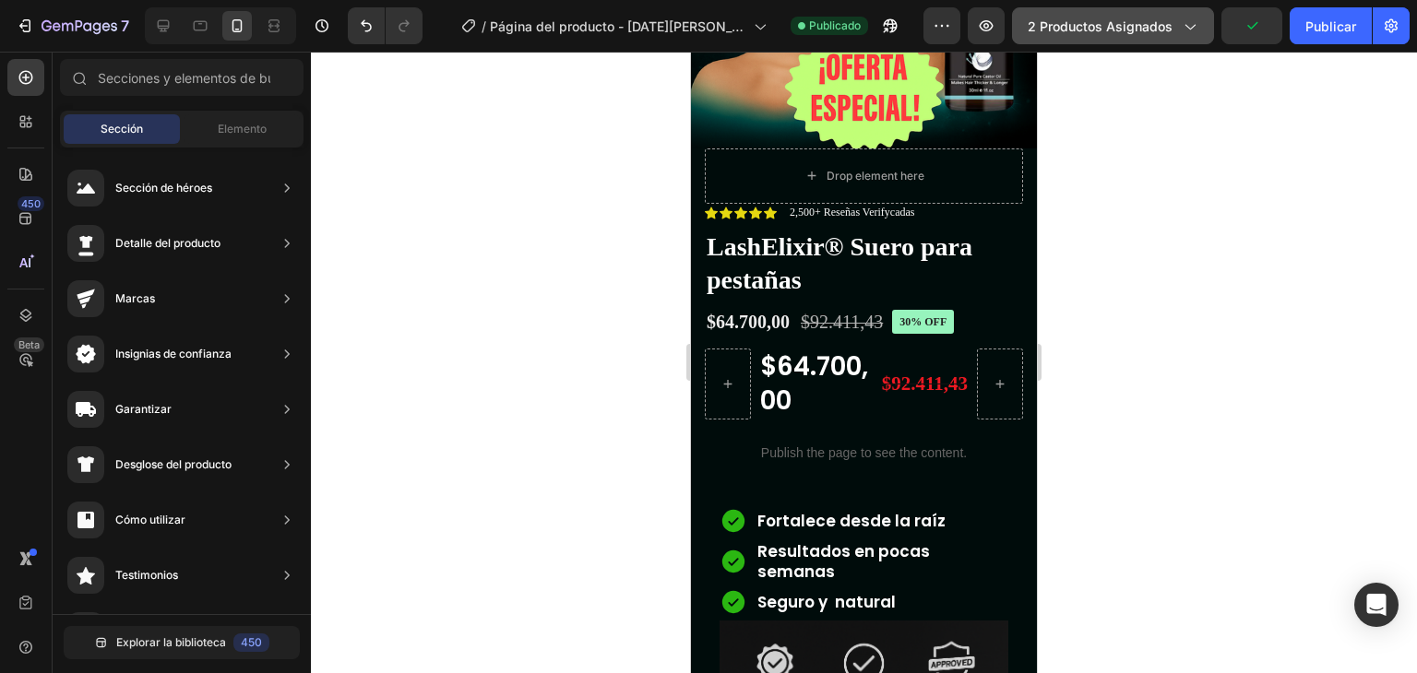
click at [1166, 17] on span "2 productos asignados" at bounding box center [1099, 26] width 145 height 19
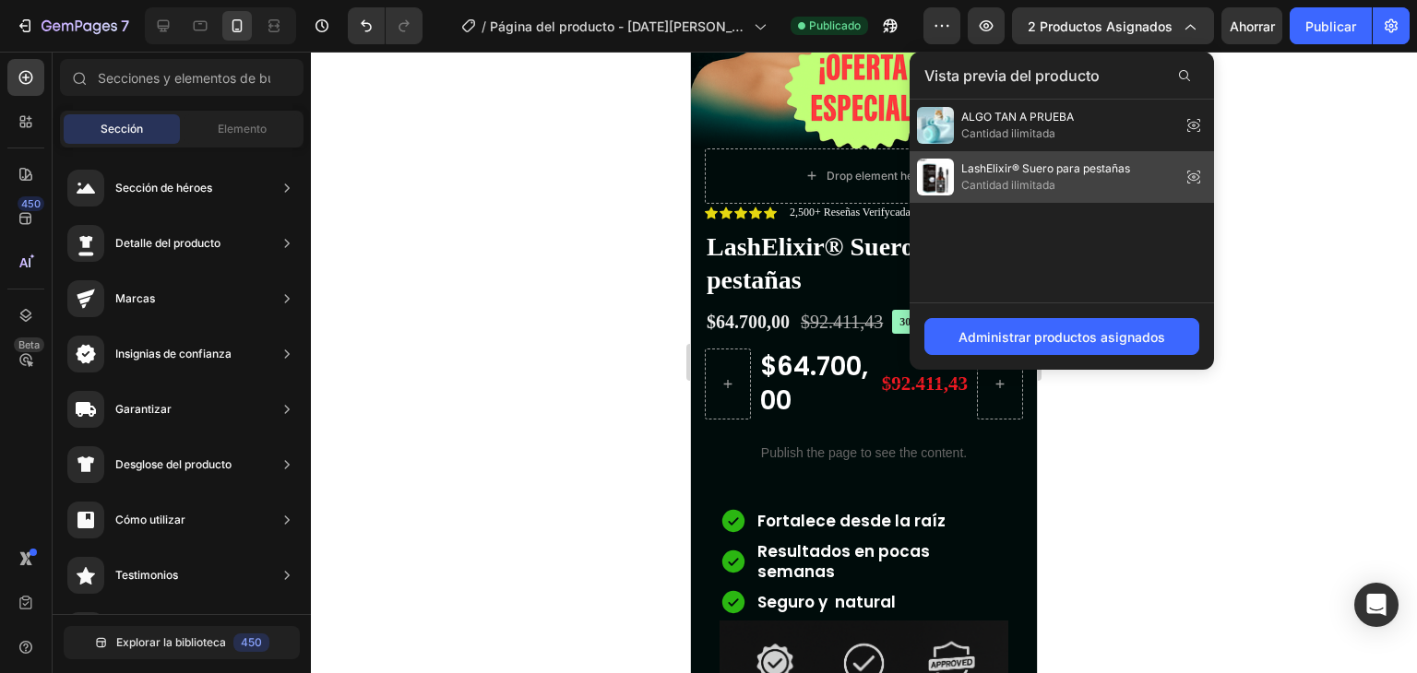
click at [1034, 178] on font "Cantidad ilimitada" at bounding box center [1008, 185] width 94 height 14
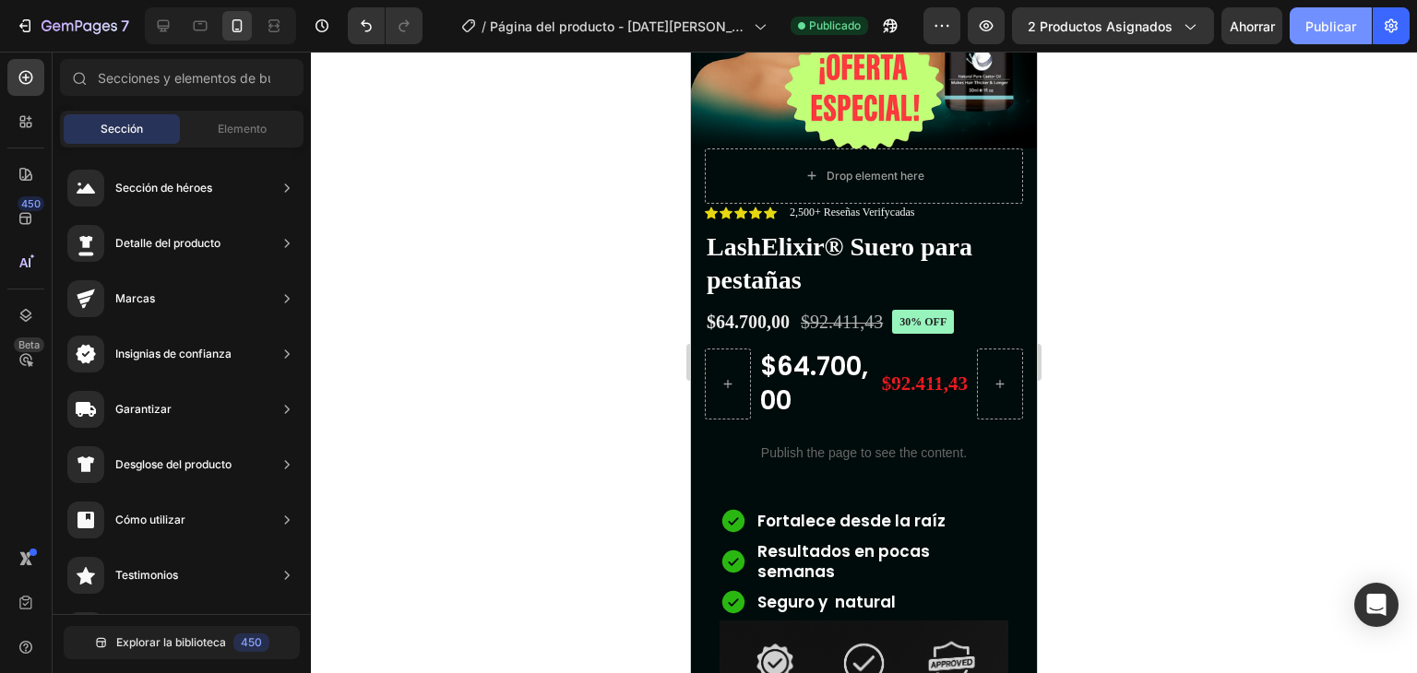
click at [1342, 19] on font "Publicar" at bounding box center [1330, 26] width 51 height 16
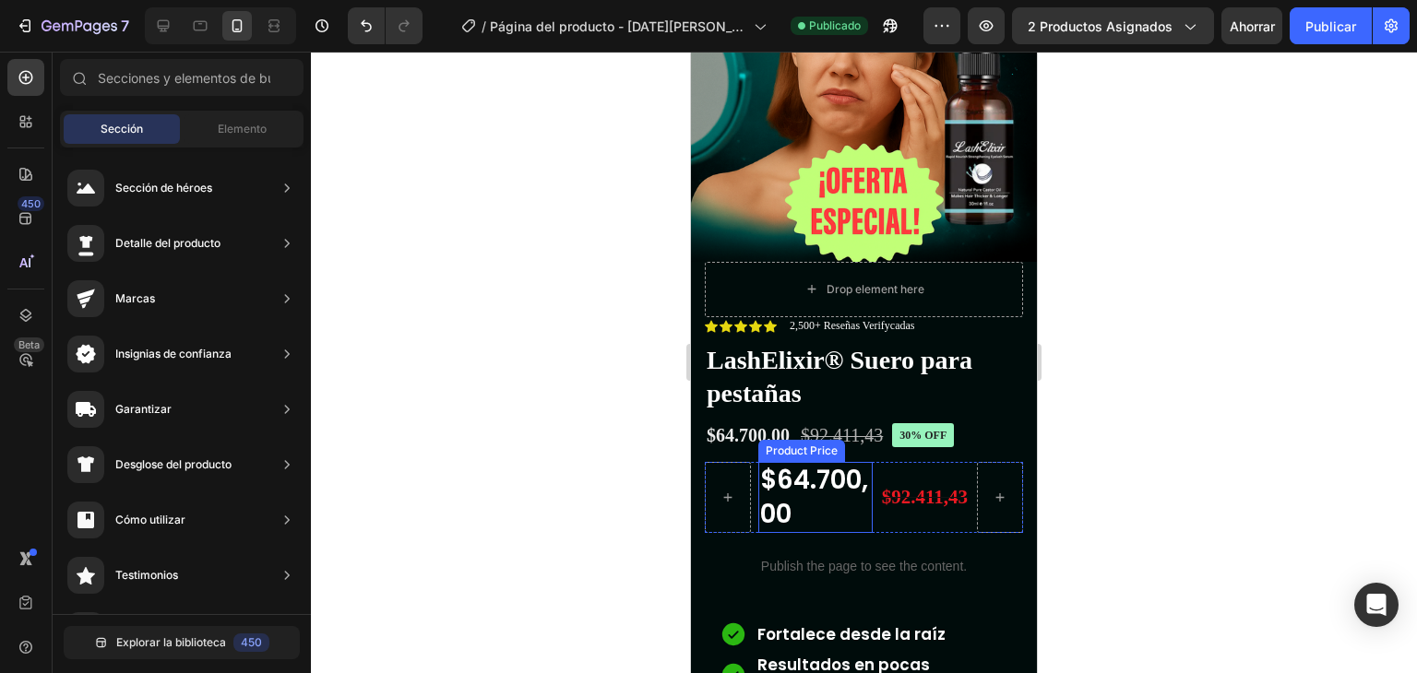
scroll to position [369, 0]
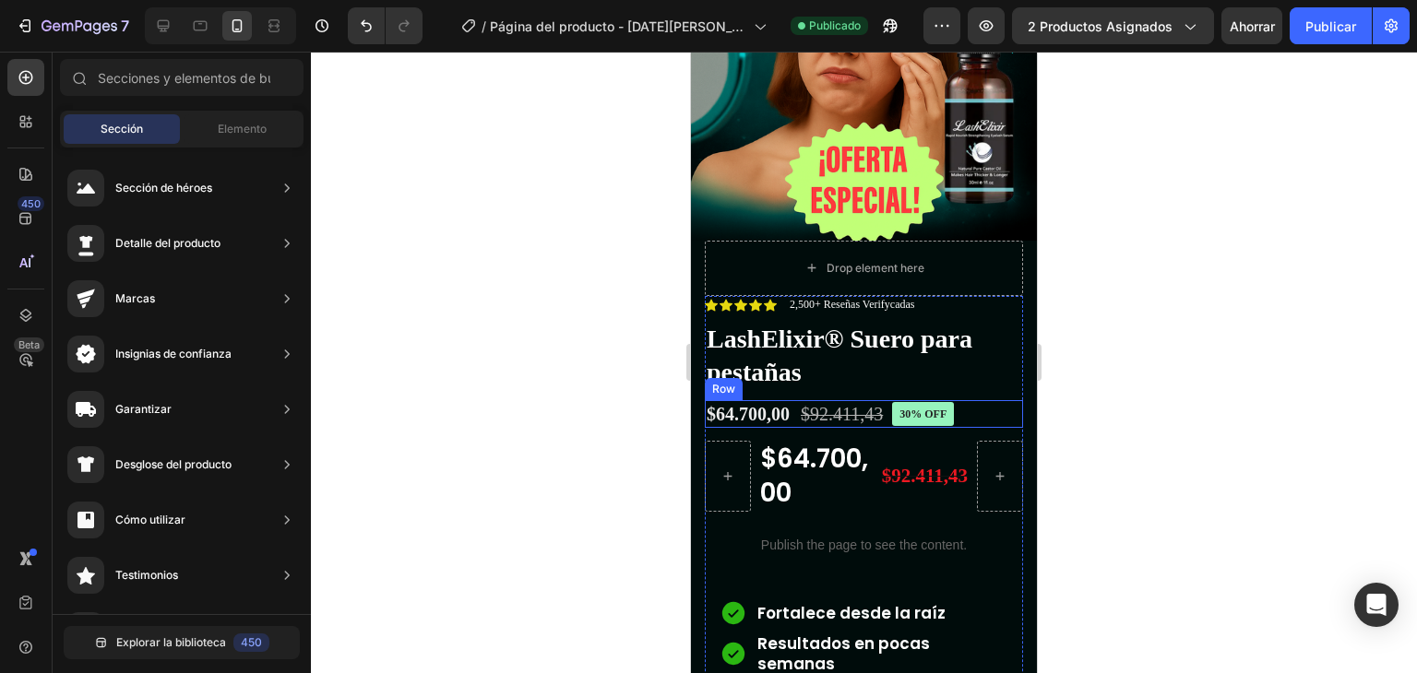
click at [981, 400] on div "$64.700,00 Product Price Product Price $92.411,43 Product Price Product Price 3…" at bounding box center [864, 414] width 318 height 28
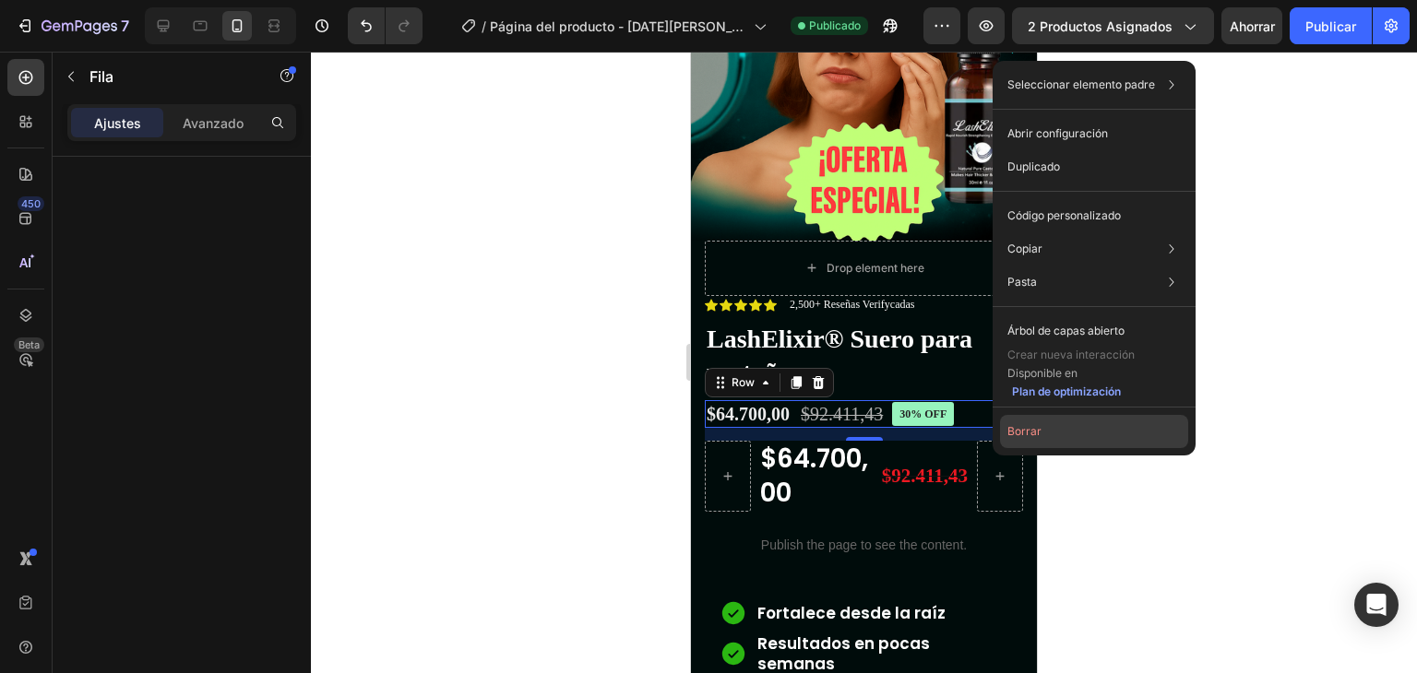
click at [1011, 434] on font "Borrar" at bounding box center [1024, 431] width 34 height 14
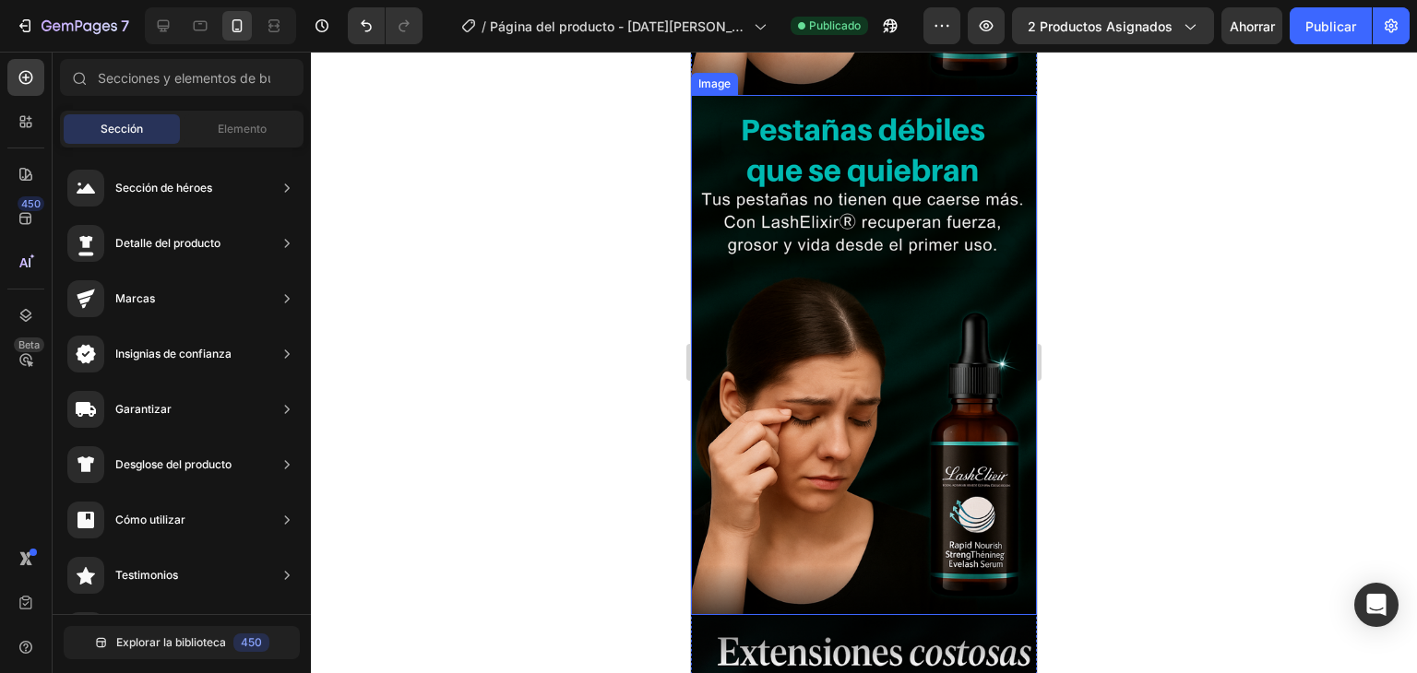
scroll to position [1844, 0]
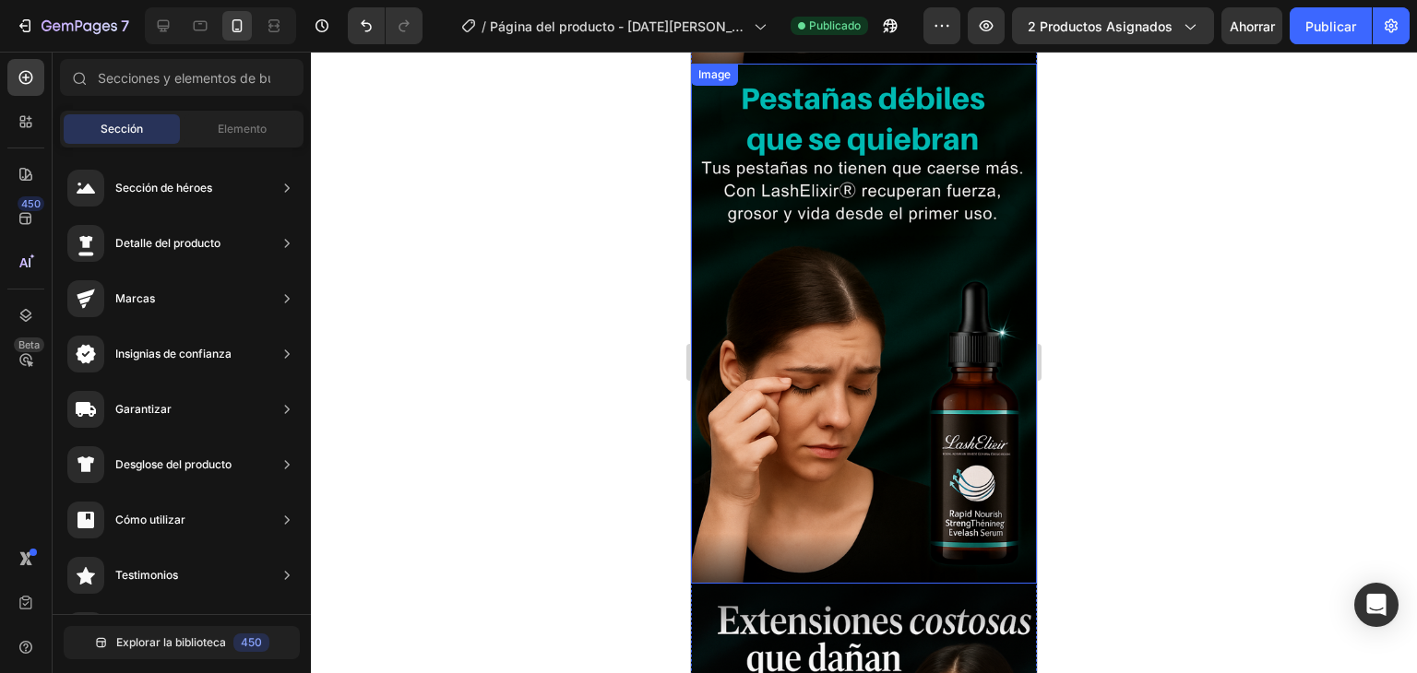
click at [915, 338] on img at bounding box center [864, 324] width 346 height 520
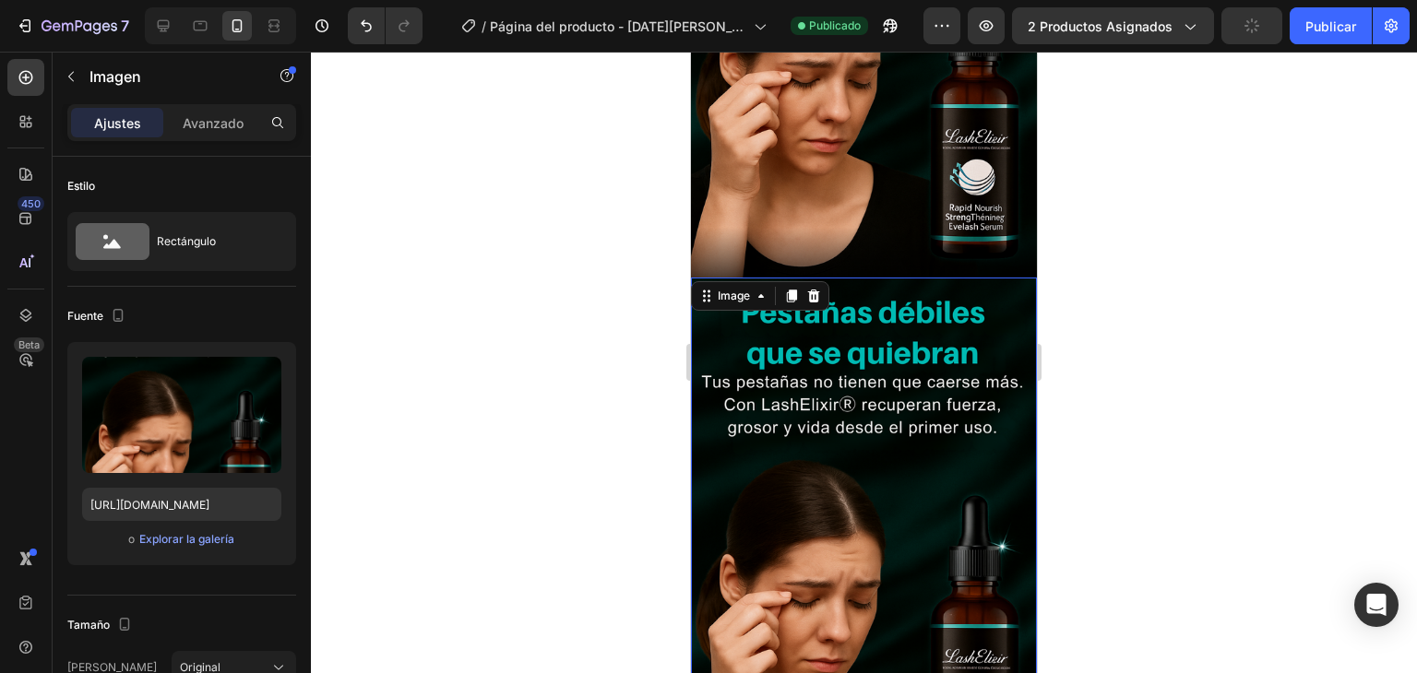
scroll to position [1383, 0]
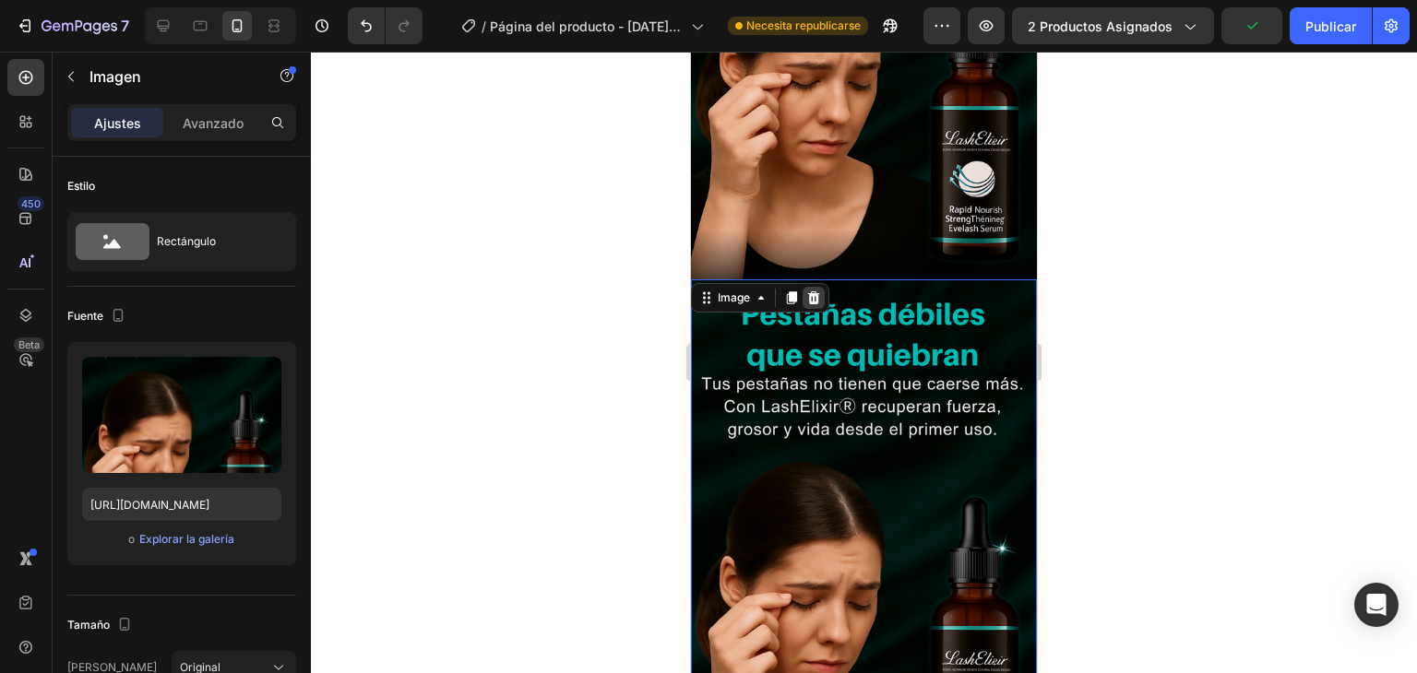
click at [819, 290] on icon at bounding box center [813, 297] width 15 height 15
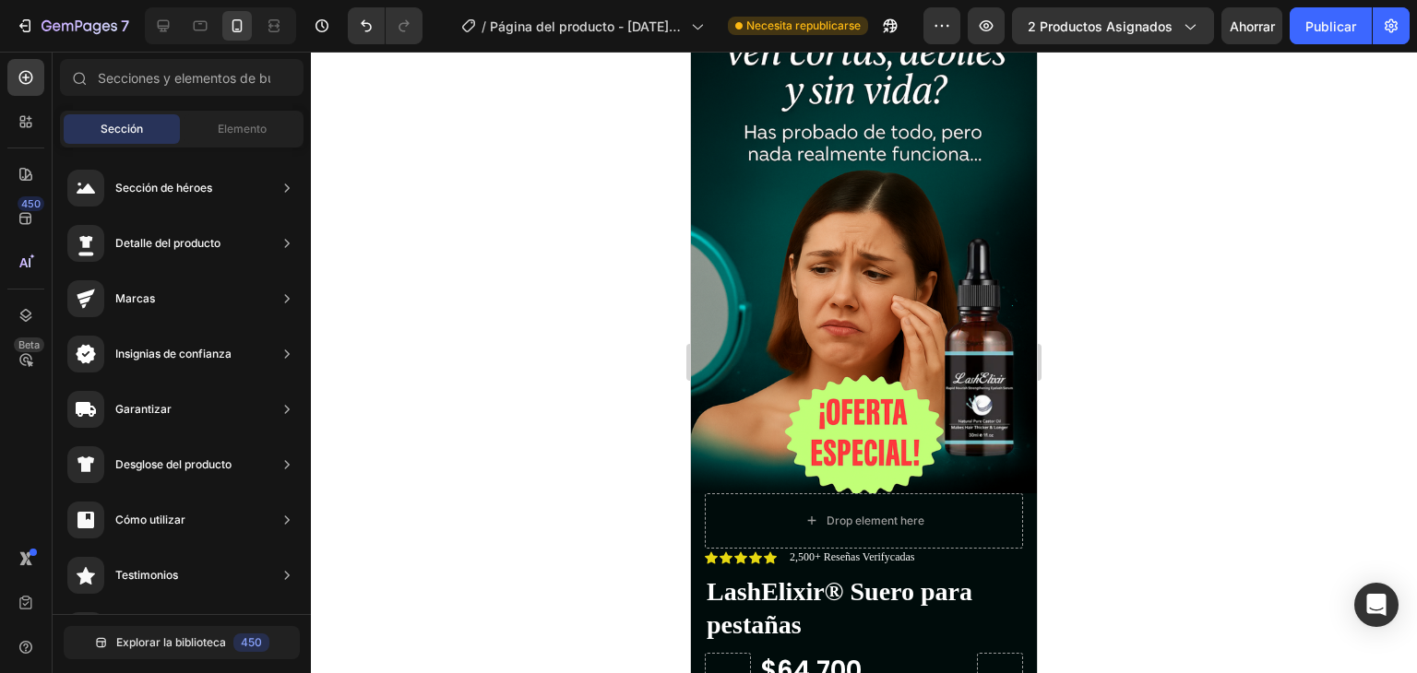
scroll to position [184, 0]
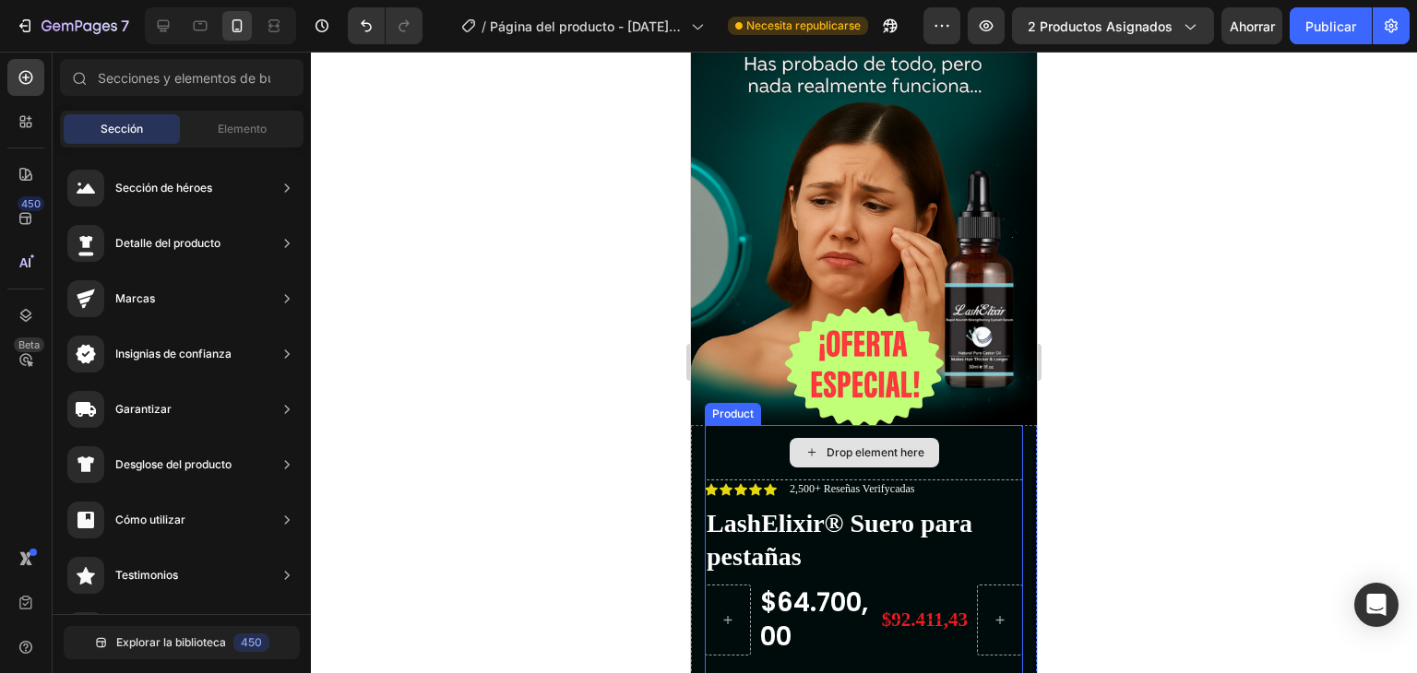
click at [964, 431] on div "Drop element here" at bounding box center [864, 452] width 318 height 55
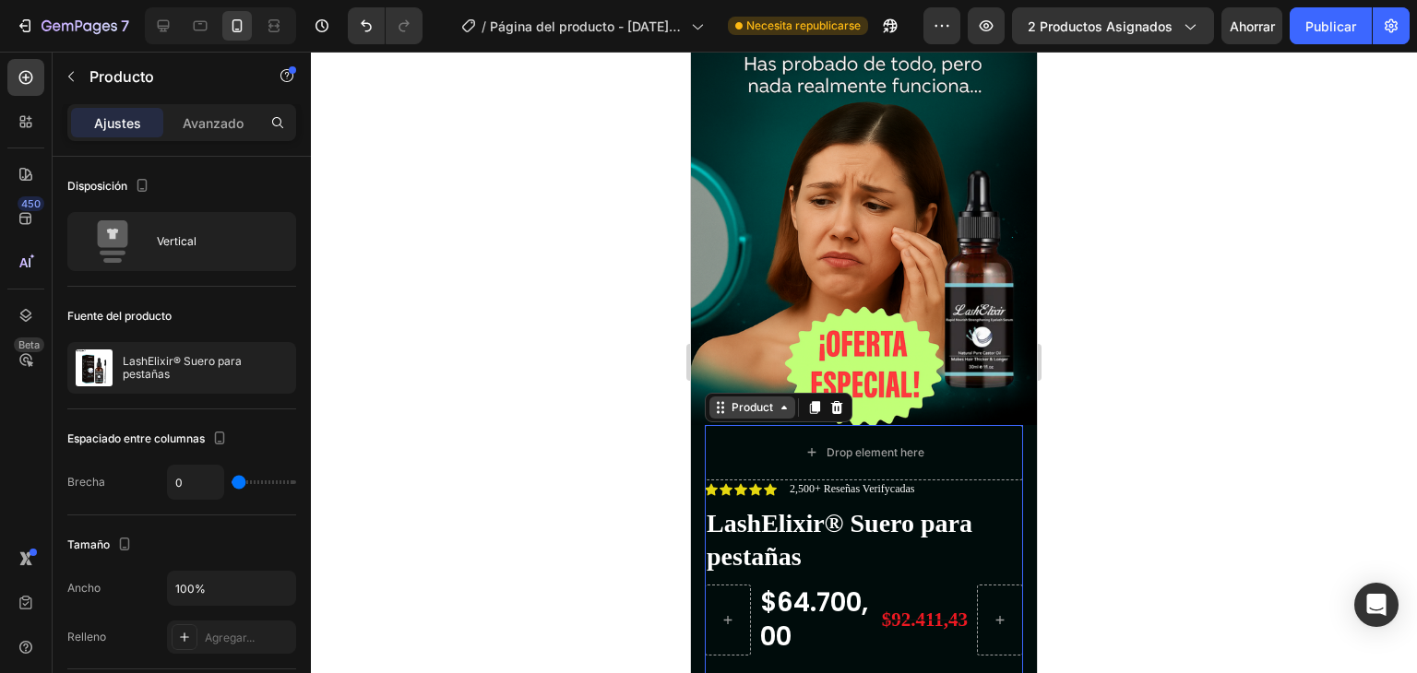
click at [749, 397] on div "Product" at bounding box center [752, 408] width 86 height 22
click at [756, 397] on div "Product" at bounding box center [752, 408] width 86 height 22
click at [1280, 316] on div at bounding box center [864, 363] width 1106 height 622
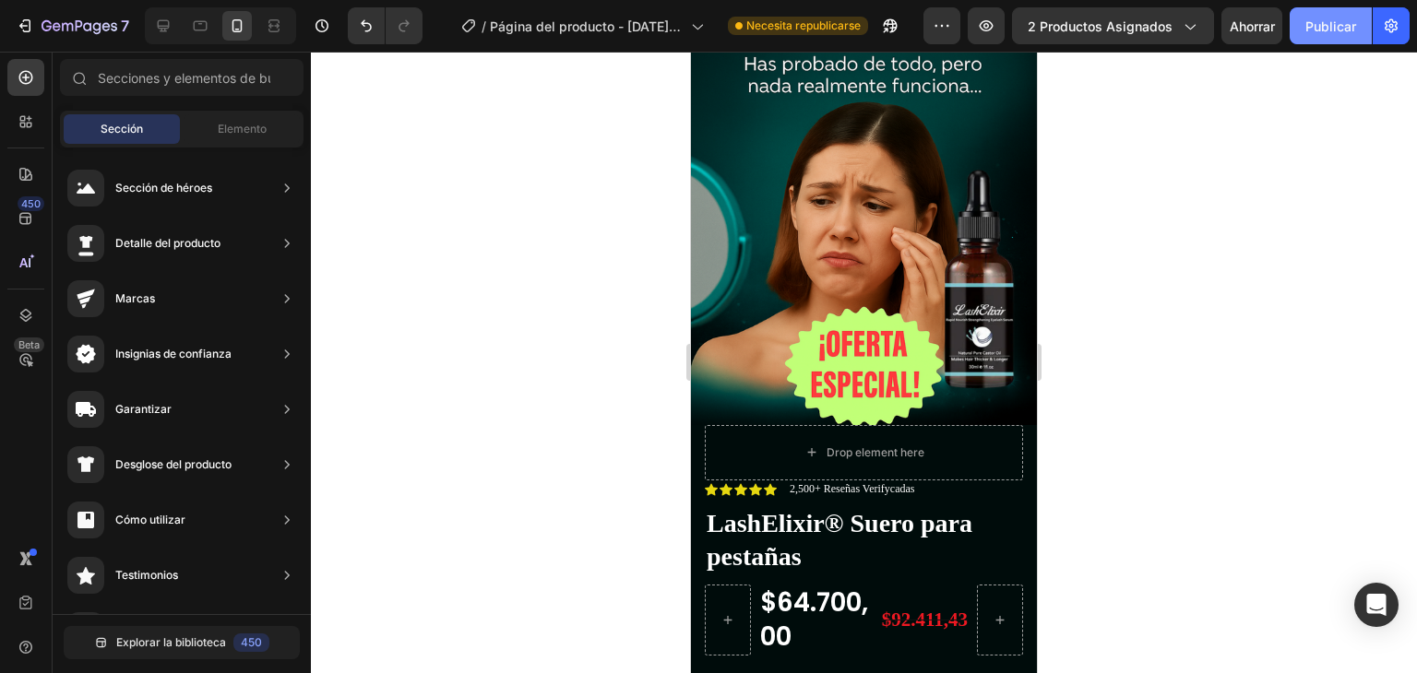
click at [1316, 35] on button "Publicar" at bounding box center [1330, 25] width 82 height 37
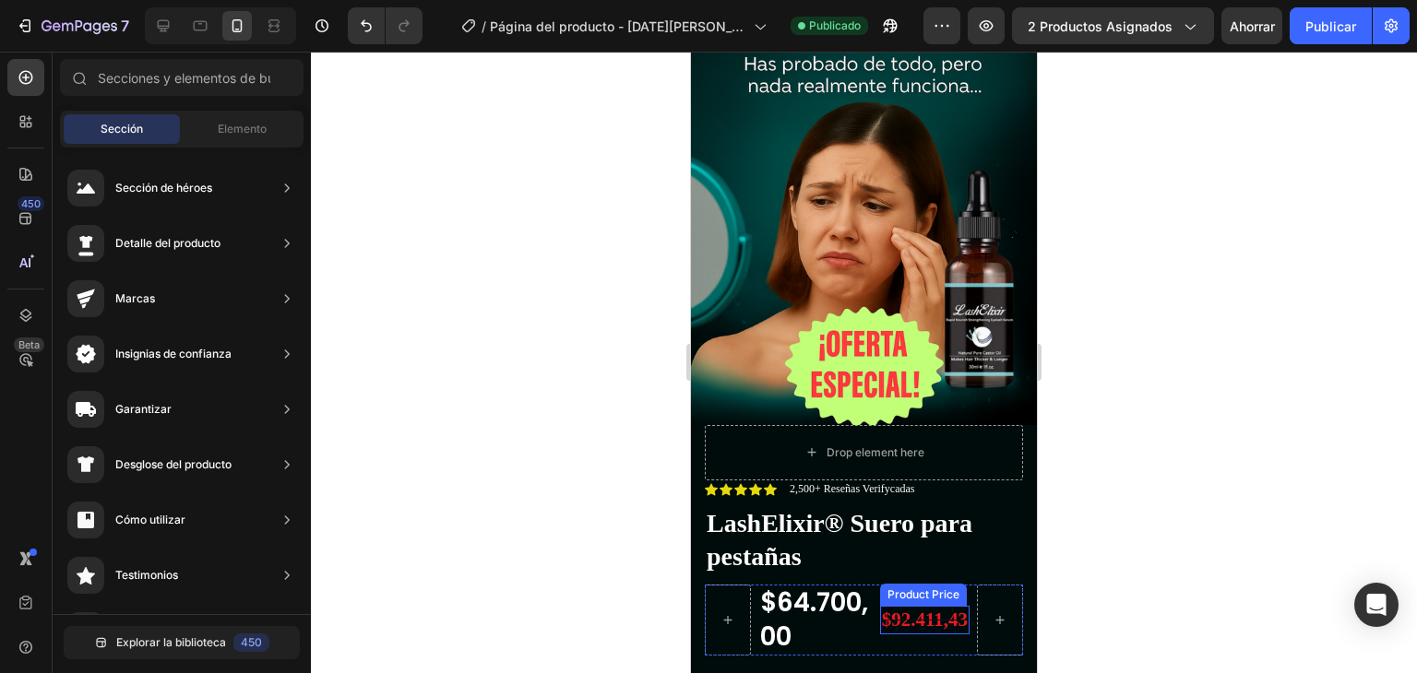
click at [913, 606] on div "$92.411,43" at bounding box center [924, 620] width 89 height 29
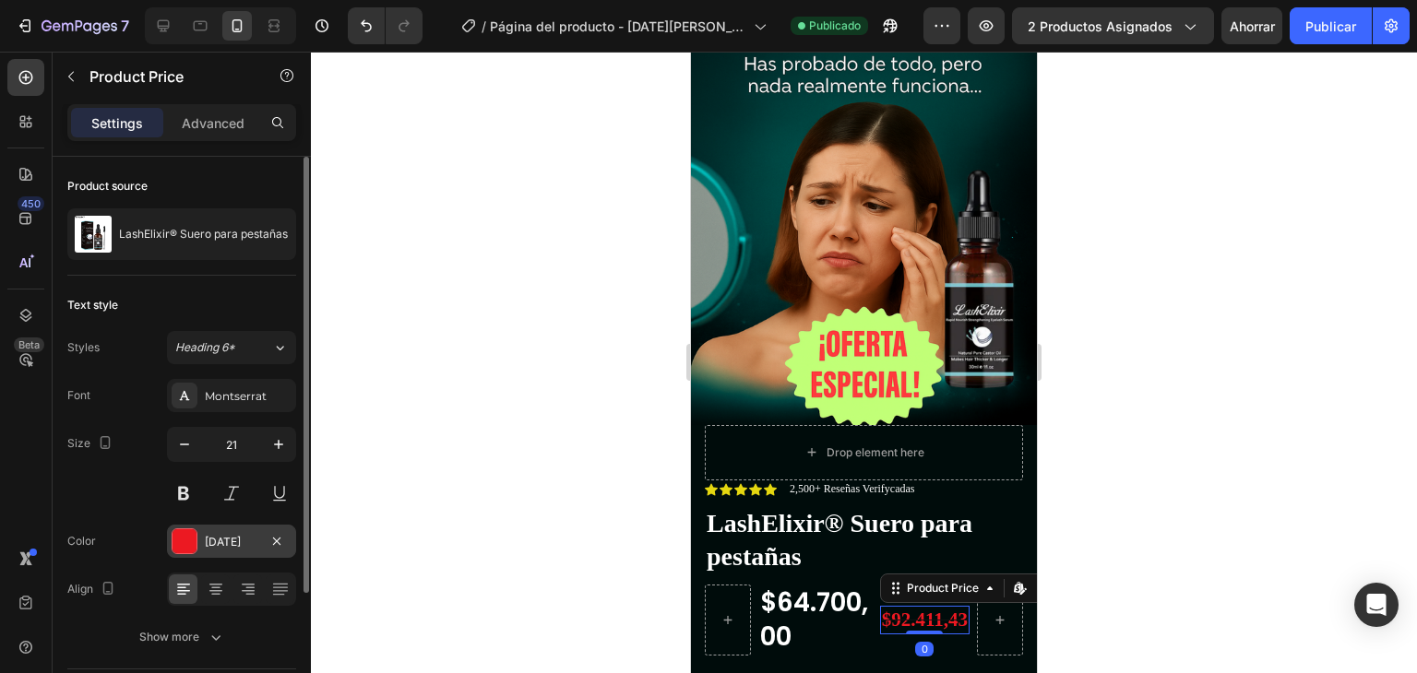
scroll to position [172, 0]
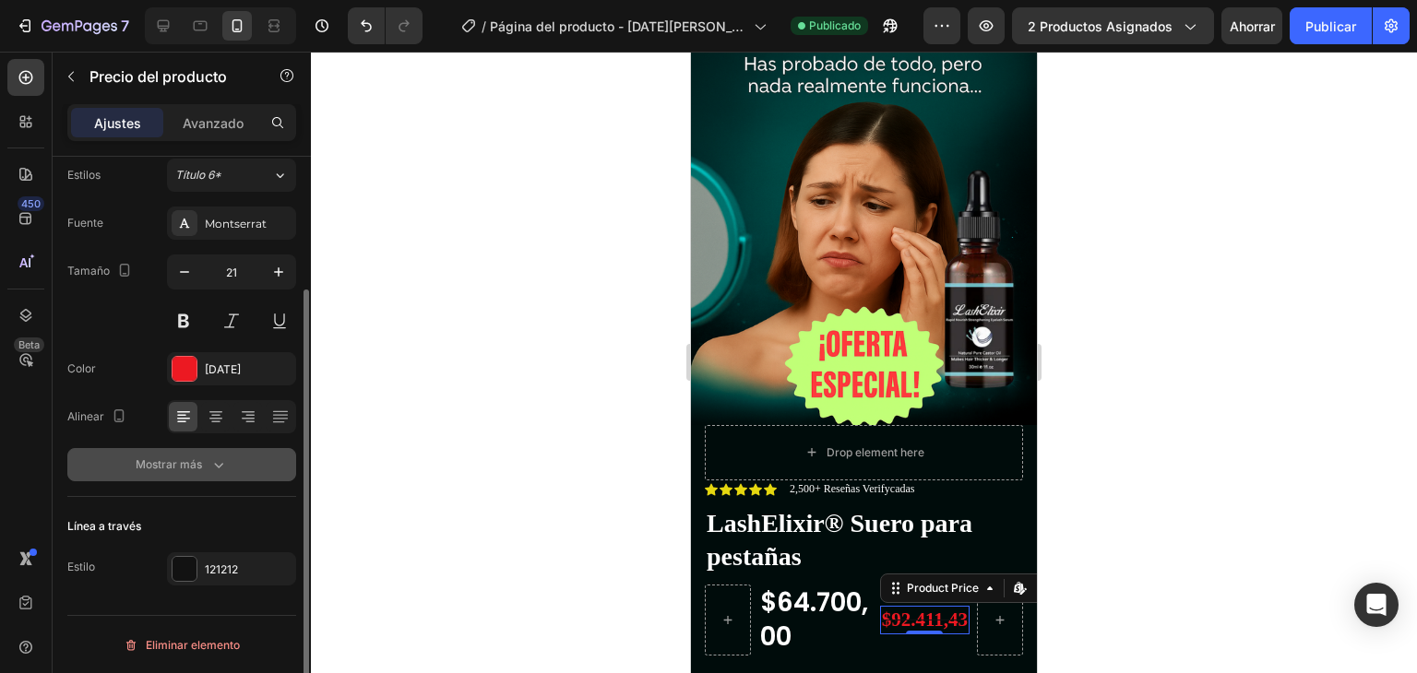
click at [206, 462] on div "Mostrar más" at bounding box center [182, 465] width 92 height 18
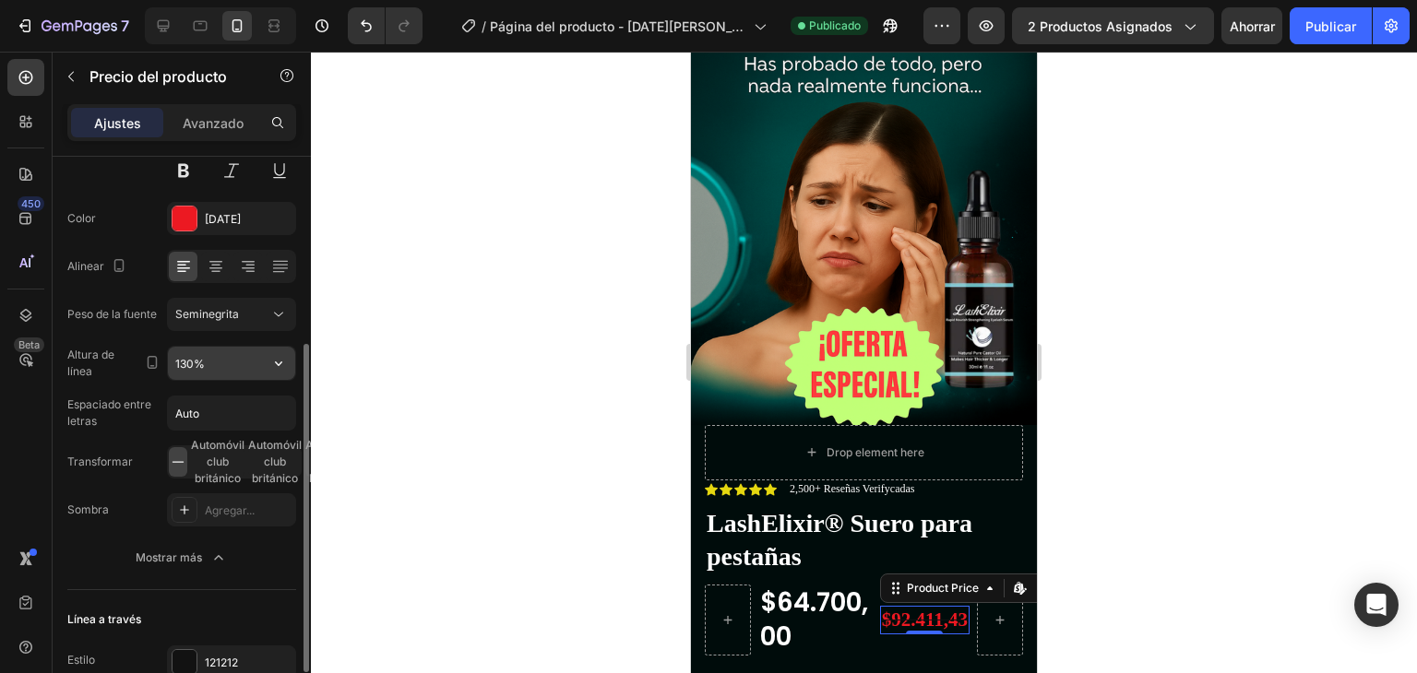
scroll to position [138, 0]
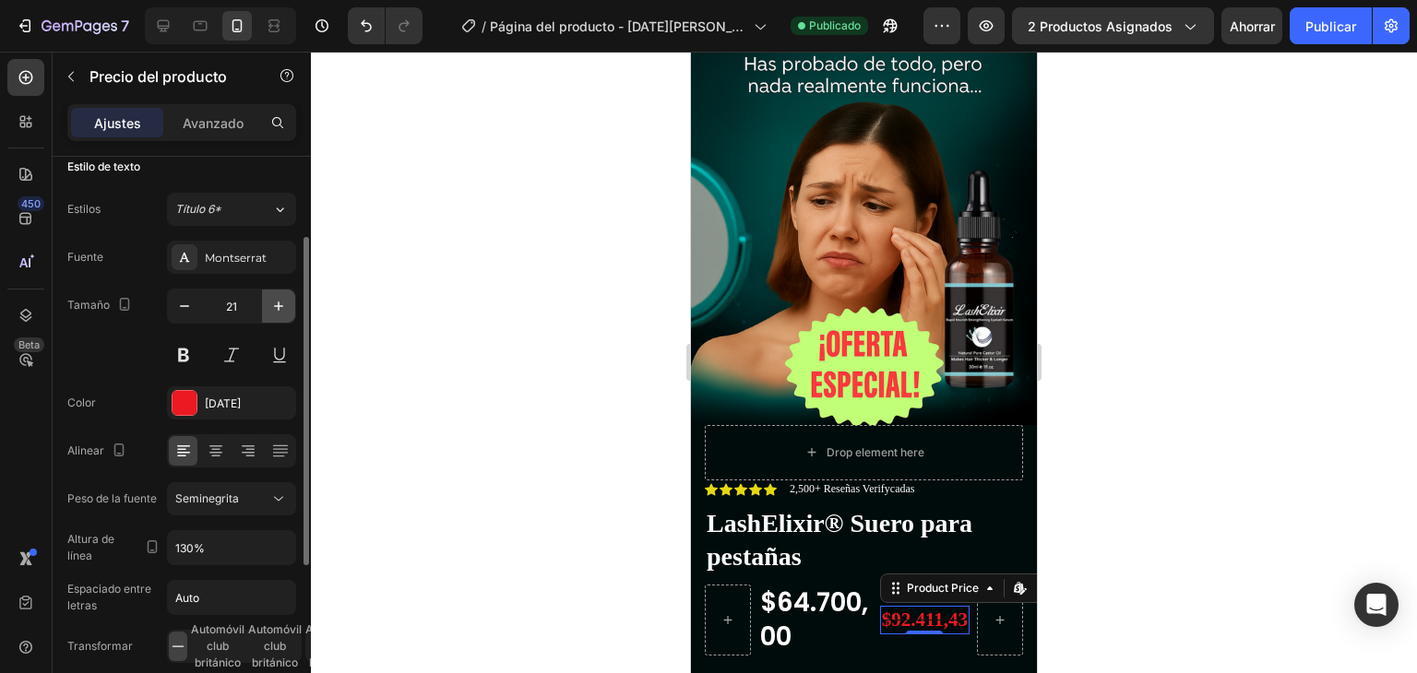
click at [276, 306] on icon "button" at bounding box center [278, 306] width 18 height 18
click at [172, 301] on button "button" at bounding box center [184, 306] width 33 height 33
type input "21"
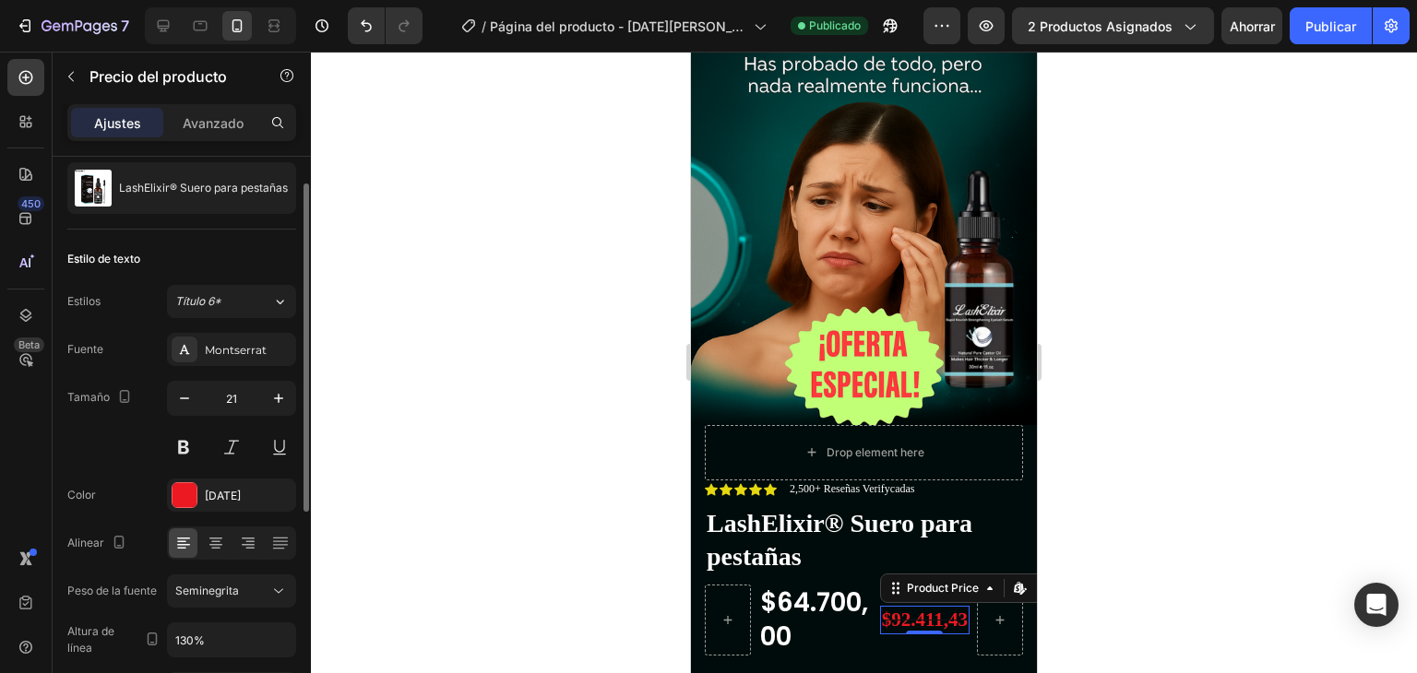
scroll to position [0, 0]
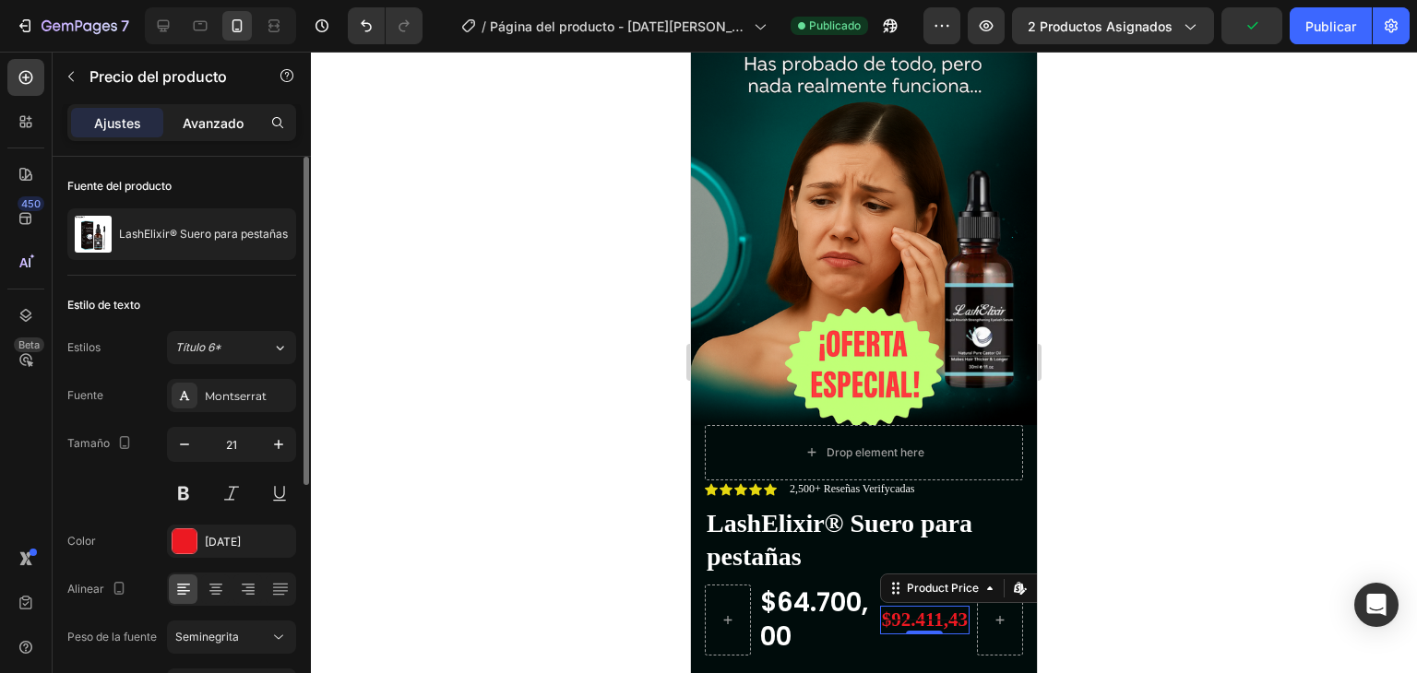
click at [233, 121] on font "Avanzado" at bounding box center [213, 123] width 61 height 16
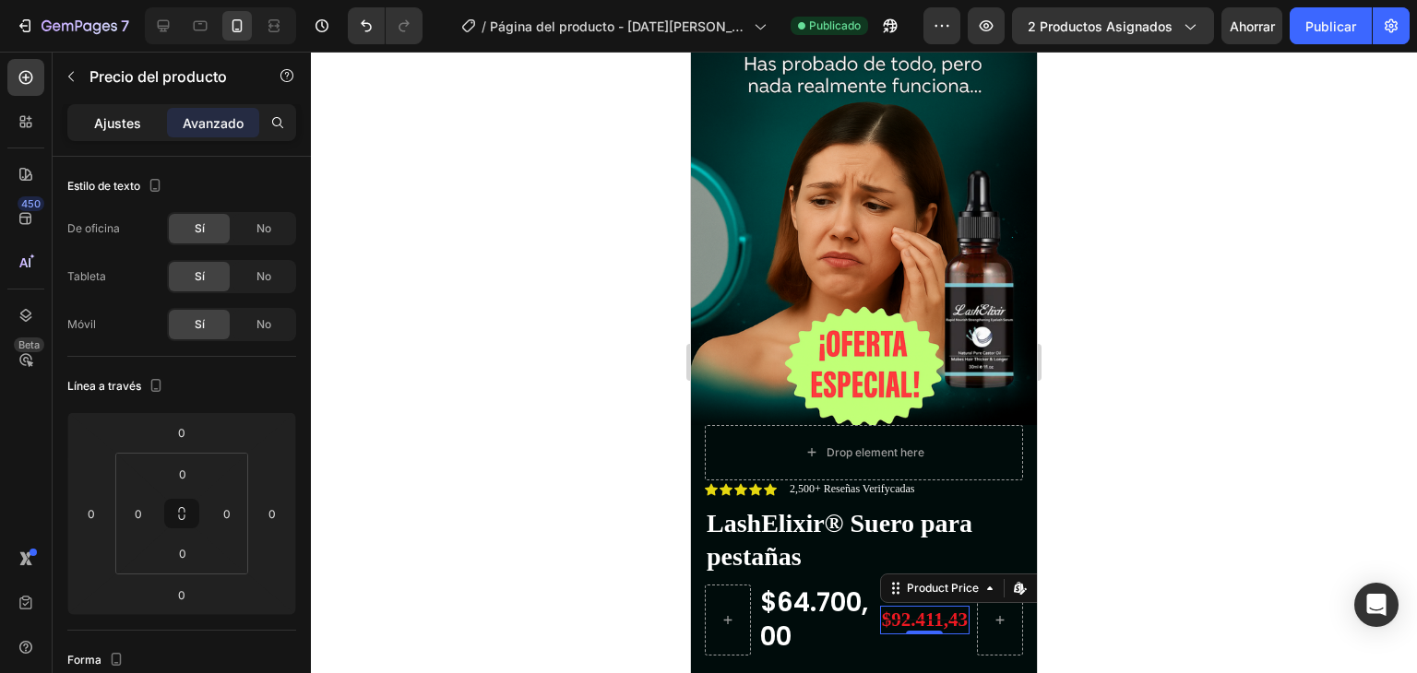
click at [119, 129] on font "Ajustes" at bounding box center [117, 123] width 47 height 16
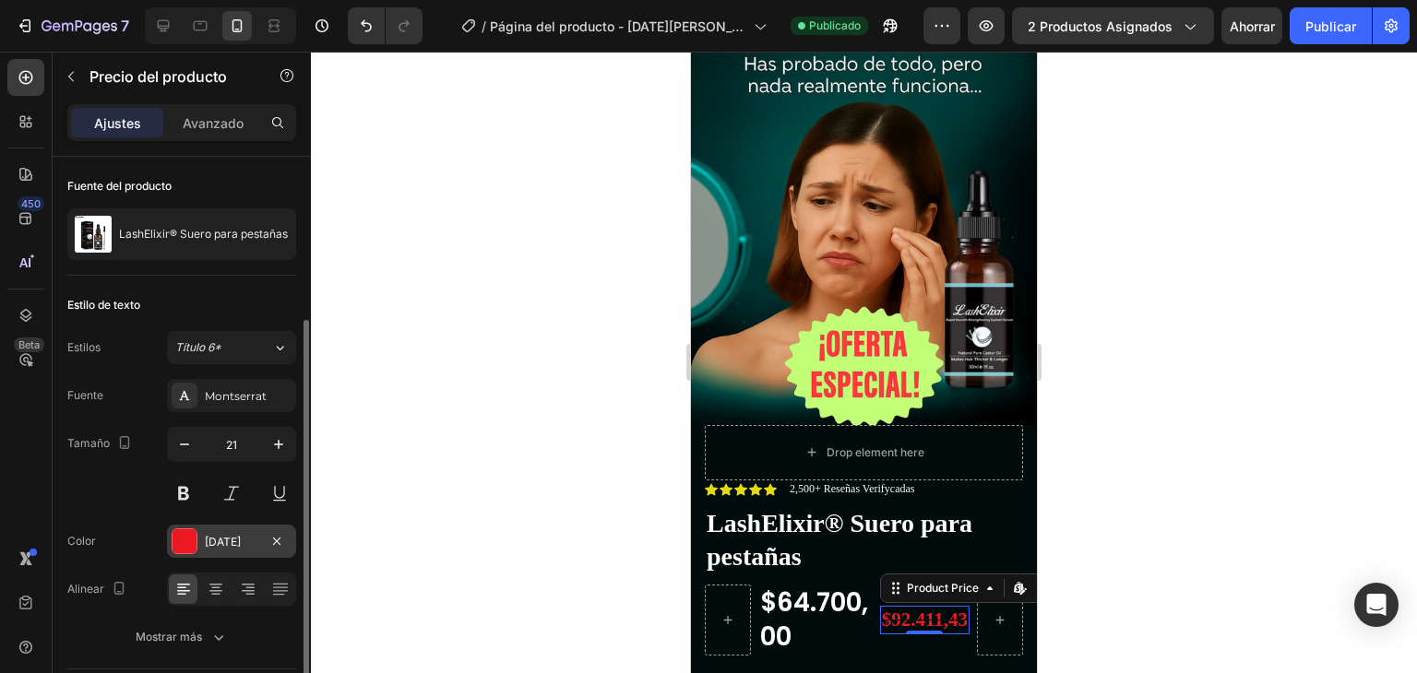
scroll to position [92, 0]
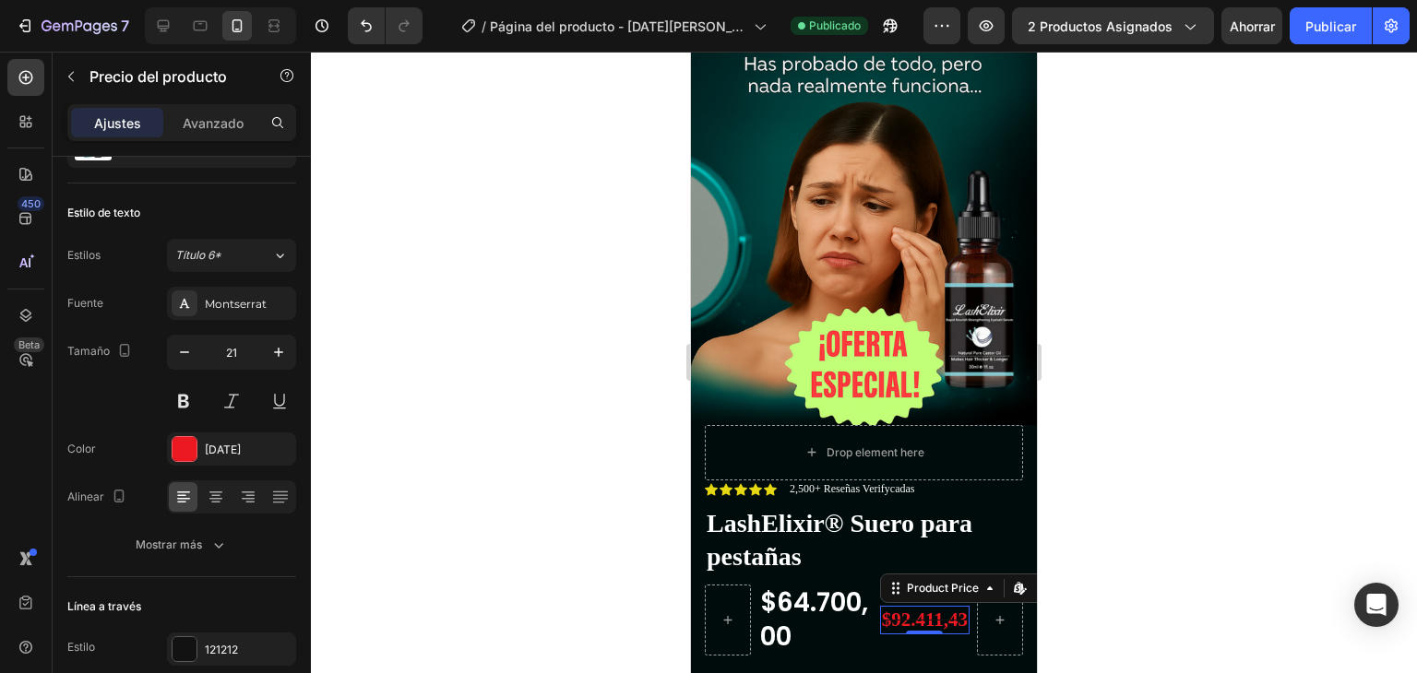
click at [885, 606] on div "$92.411,43" at bounding box center [924, 620] width 89 height 29
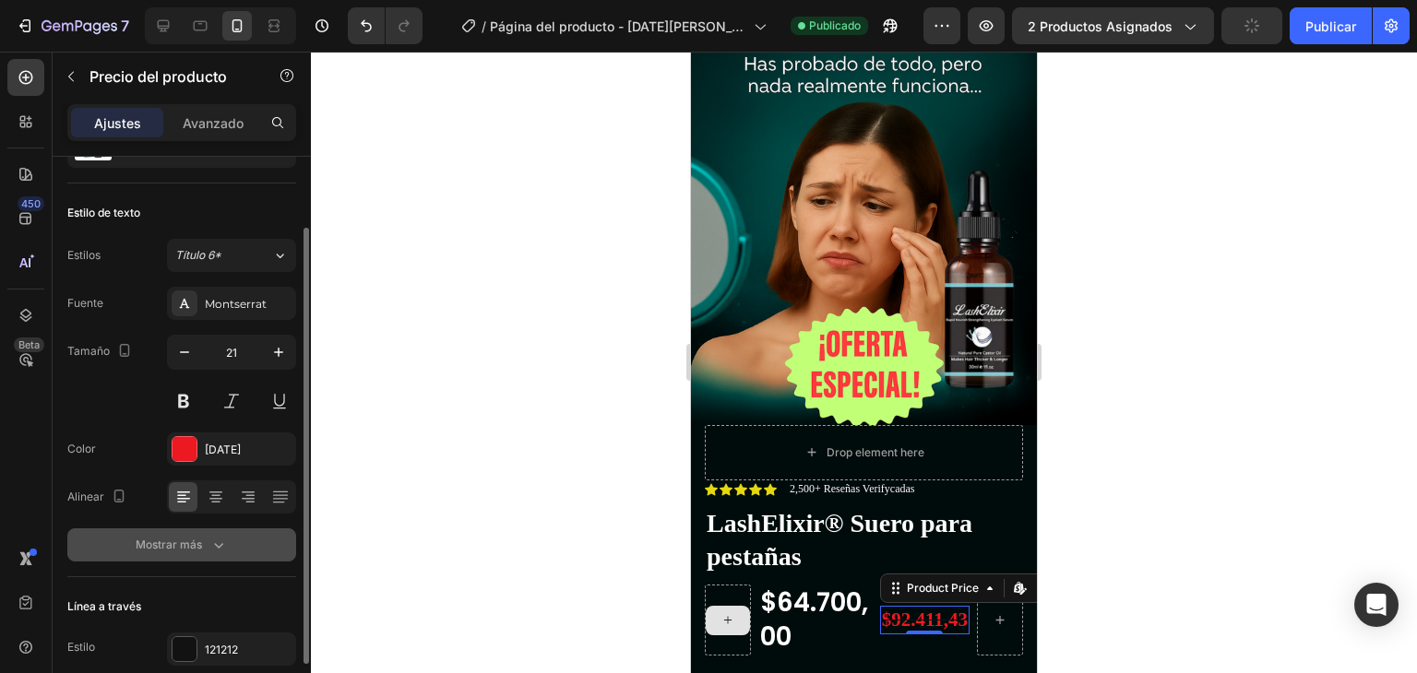
scroll to position [172, 0]
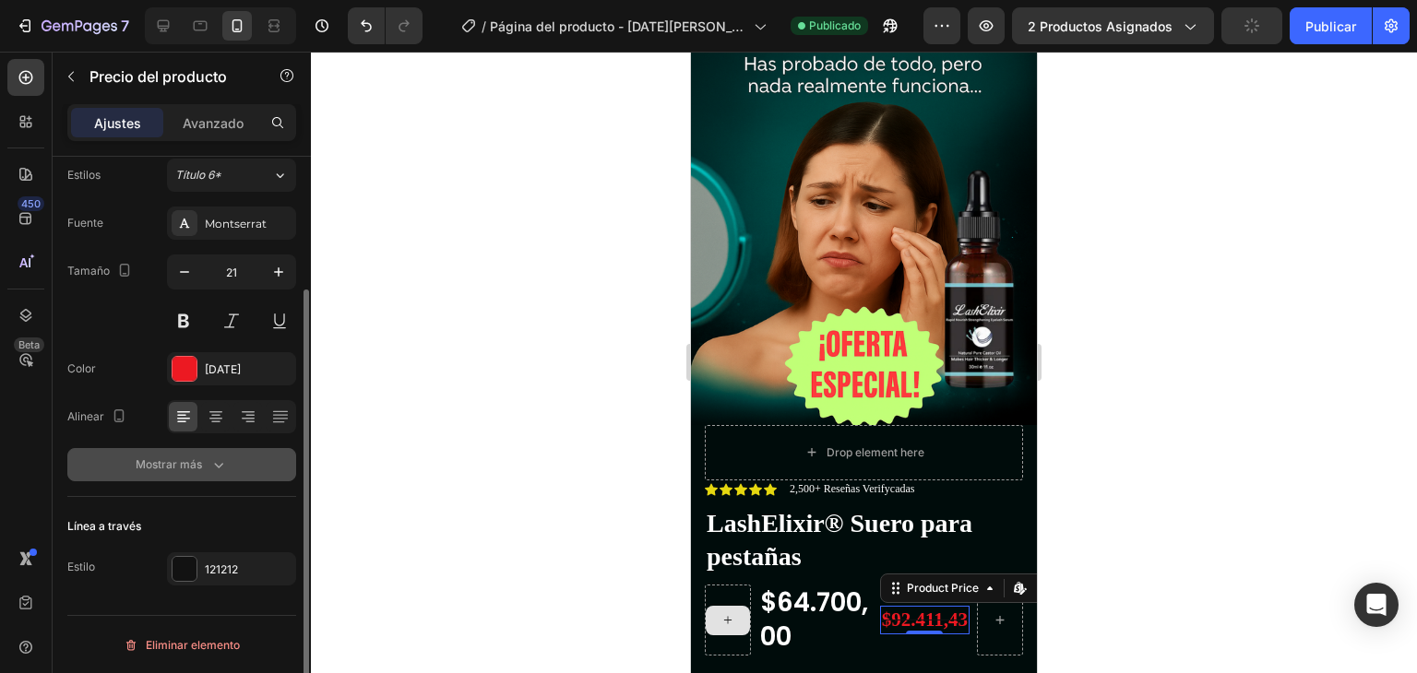
click at [215, 468] on icon "button" at bounding box center [218, 465] width 18 height 18
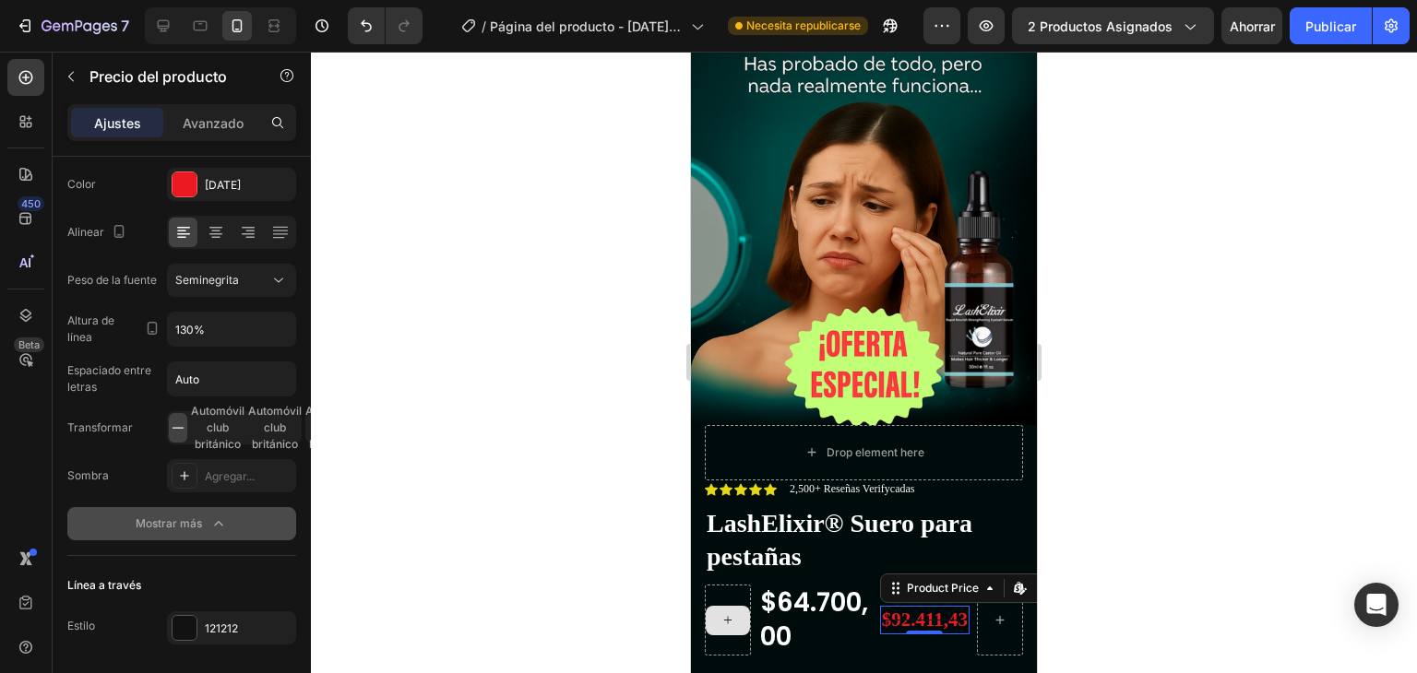
scroll to position [0, 0]
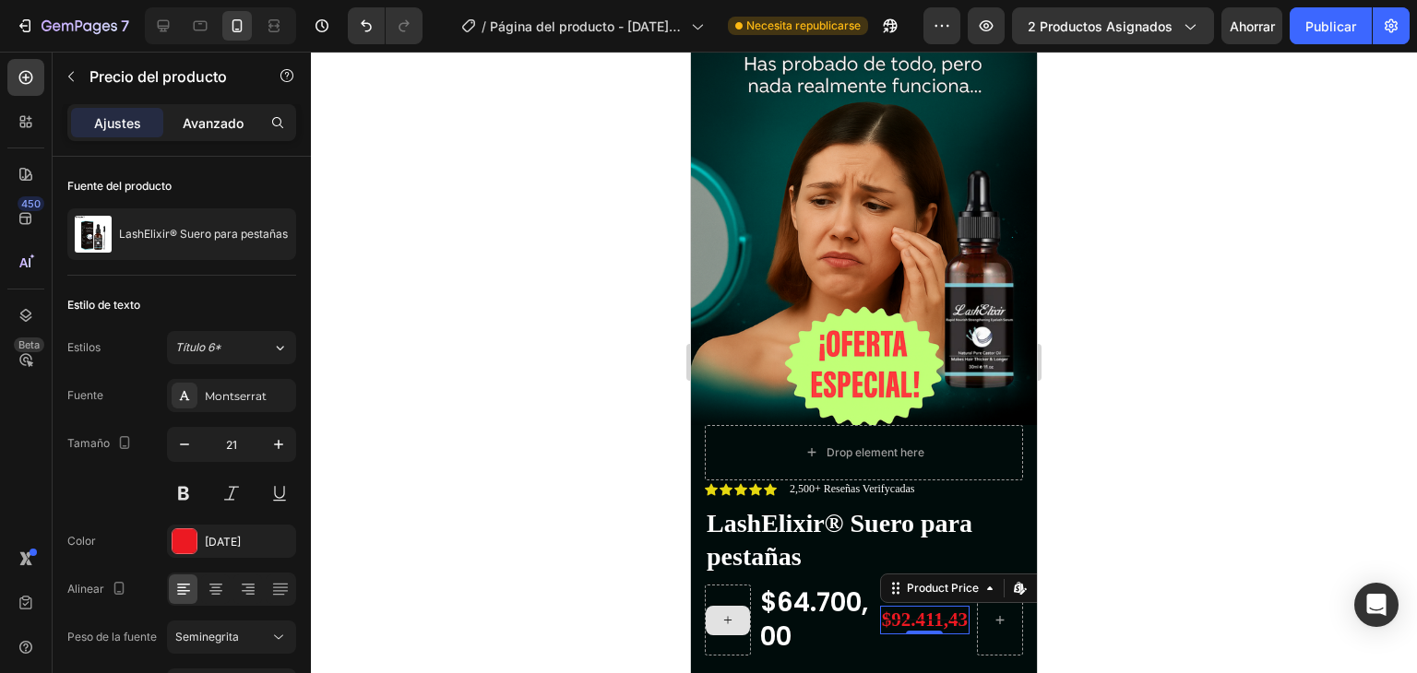
click at [223, 124] on font "Avanzado" at bounding box center [213, 123] width 61 height 16
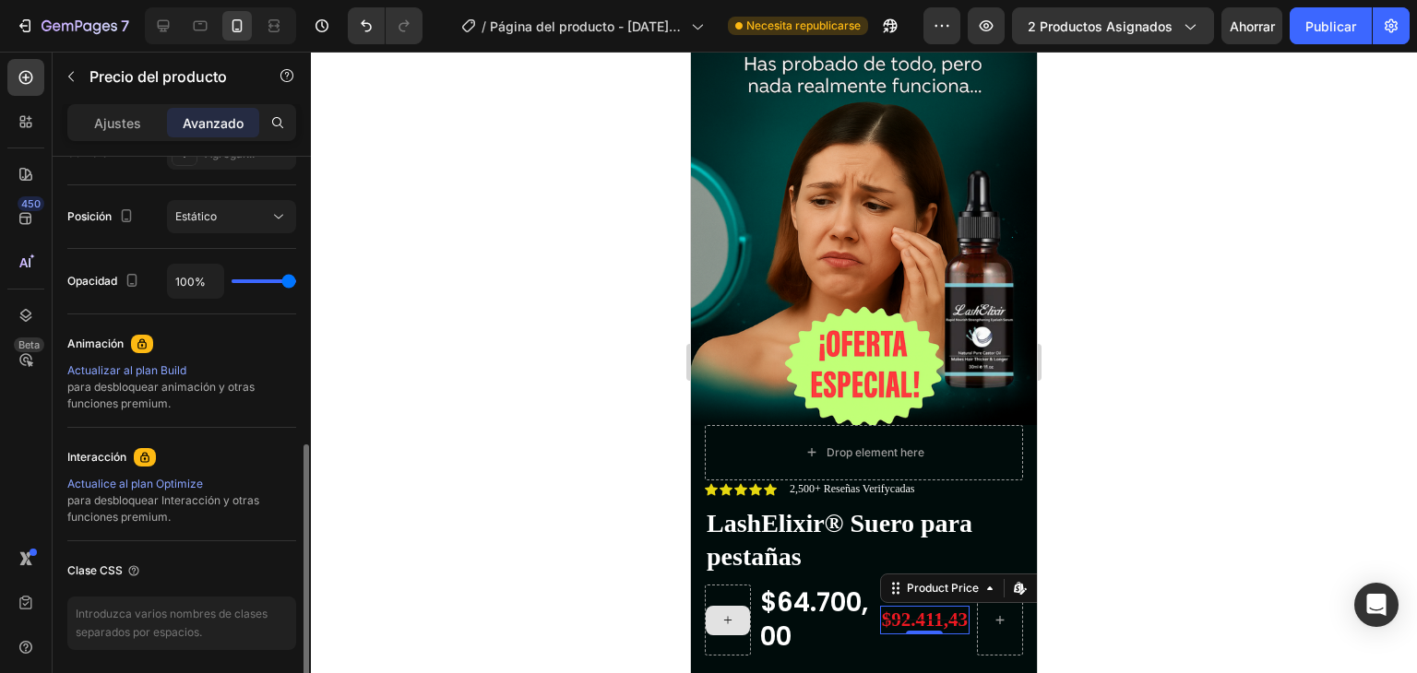
scroll to position [709, 0]
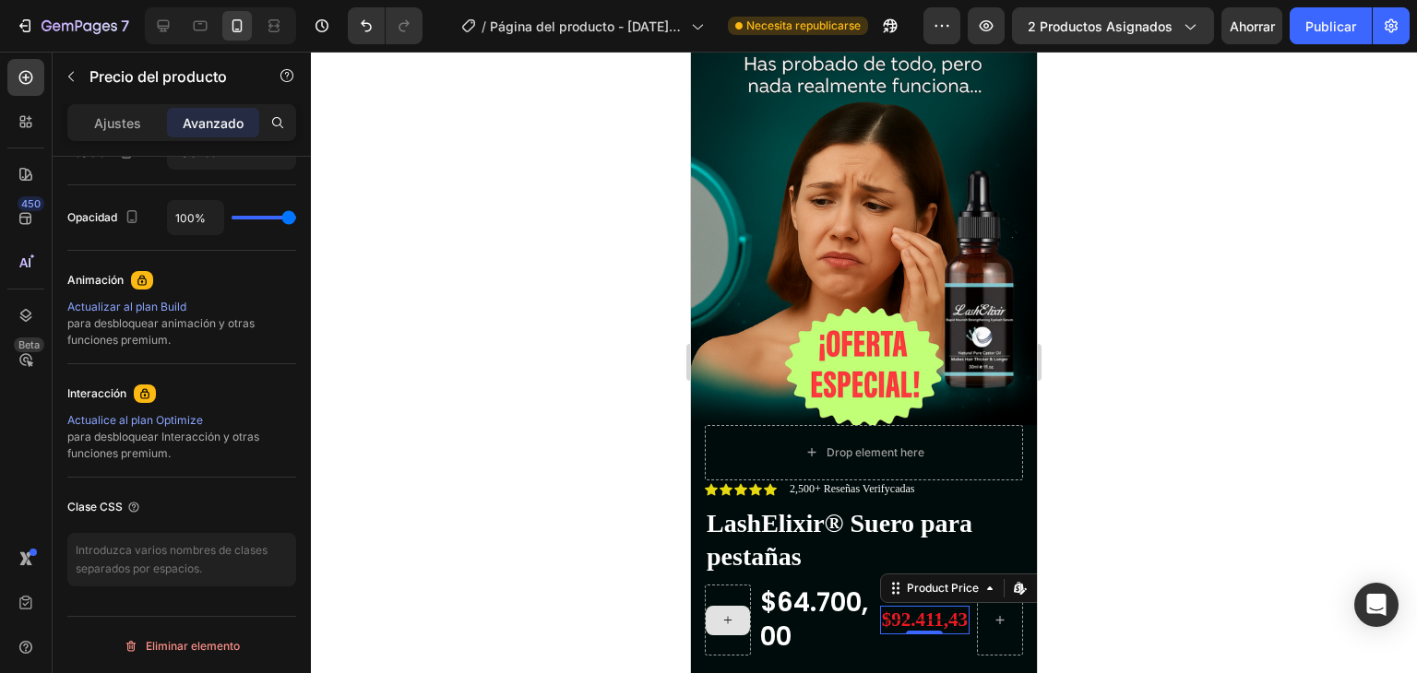
click at [1153, 278] on div at bounding box center [864, 363] width 1106 height 622
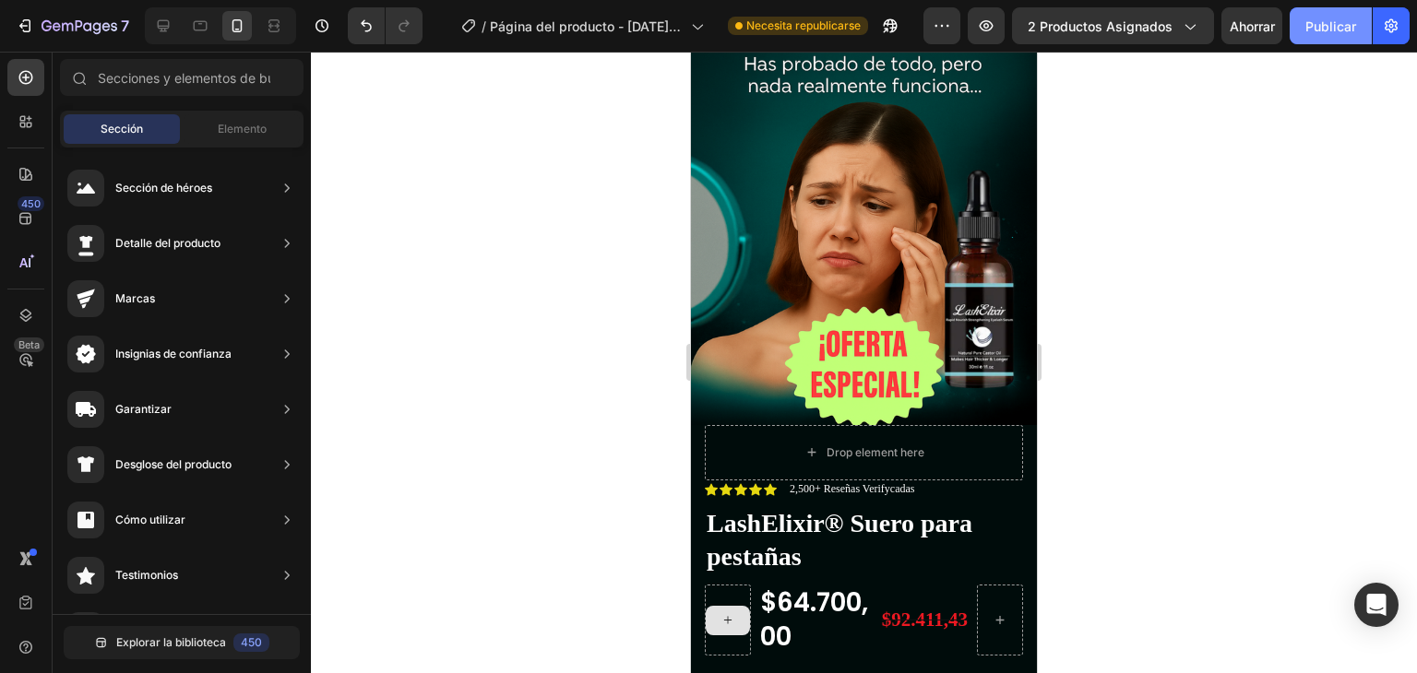
click at [1324, 21] on font "Publicar" at bounding box center [1330, 26] width 51 height 16
click at [897, 606] on div "$92.411,43" at bounding box center [924, 620] width 89 height 29
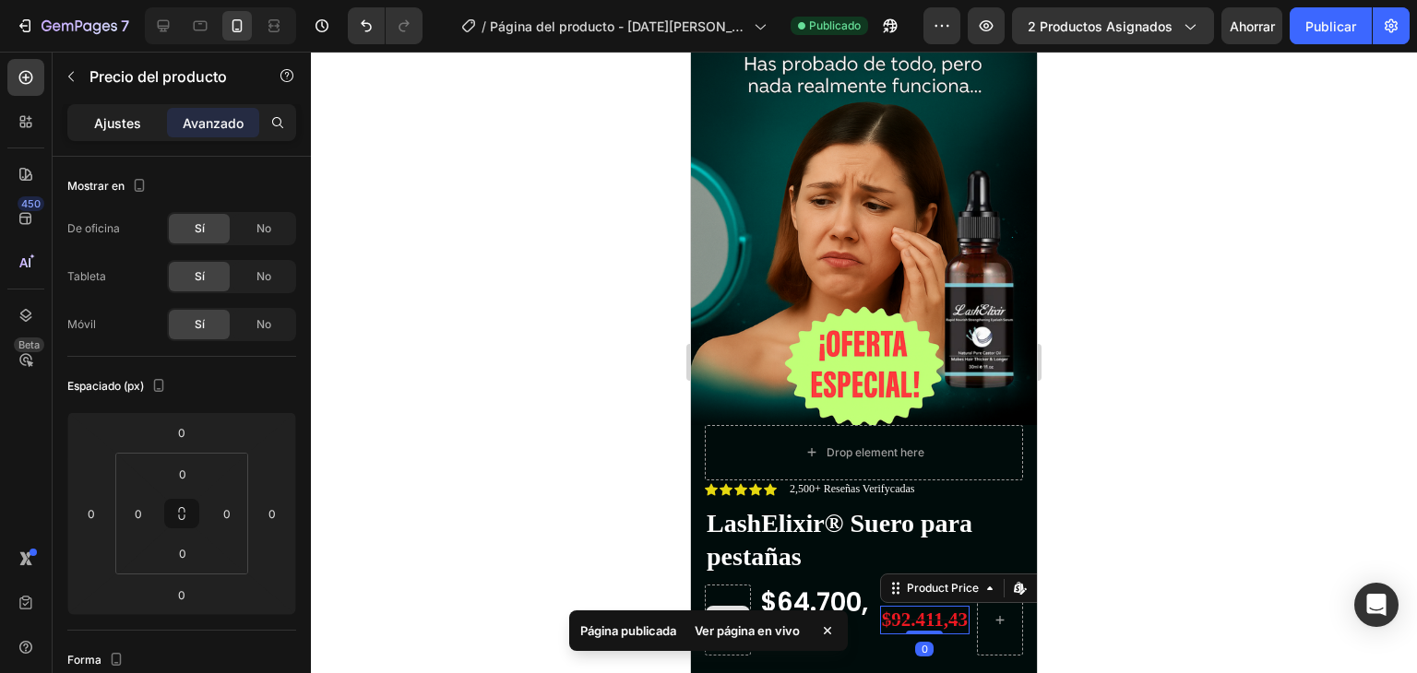
click at [133, 120] on font "Ajustes" at bounding box center [117, 123] width 47 height 16
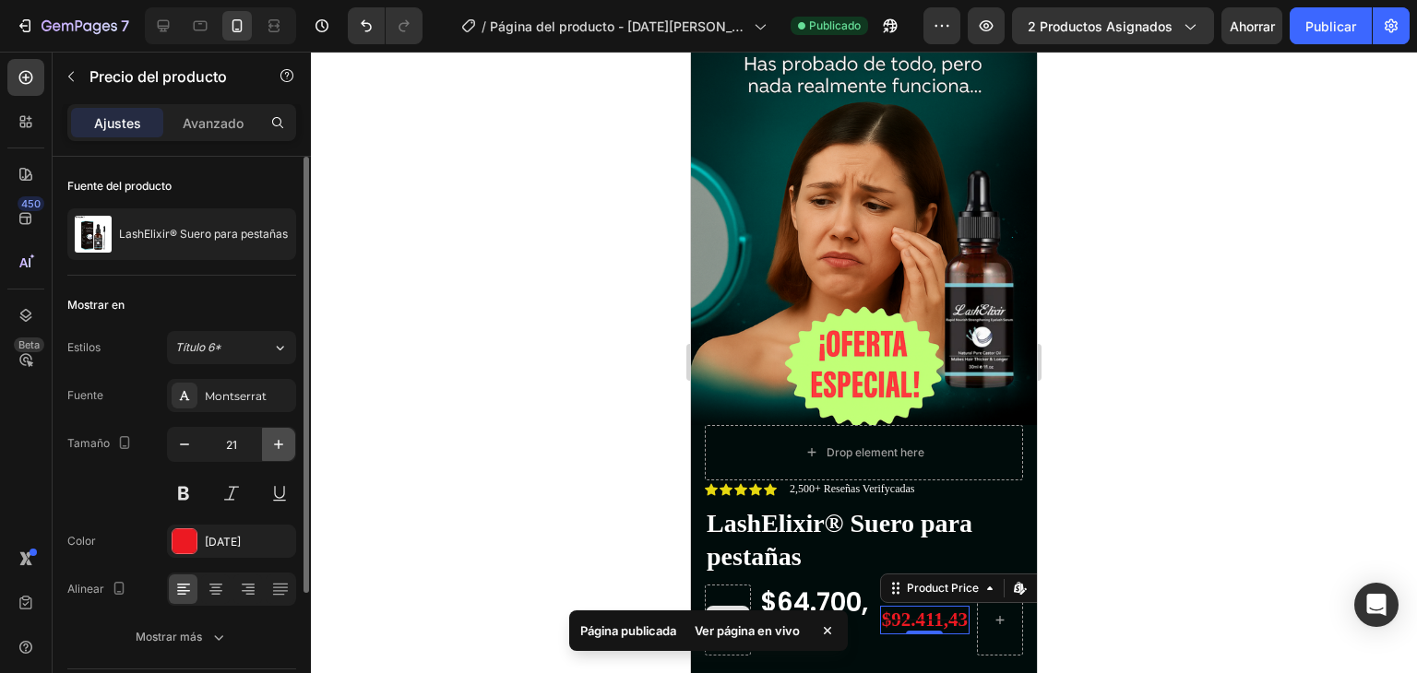
click at [273, 444] on icon "button" at bounding box center [278, 444] width 18 height 18
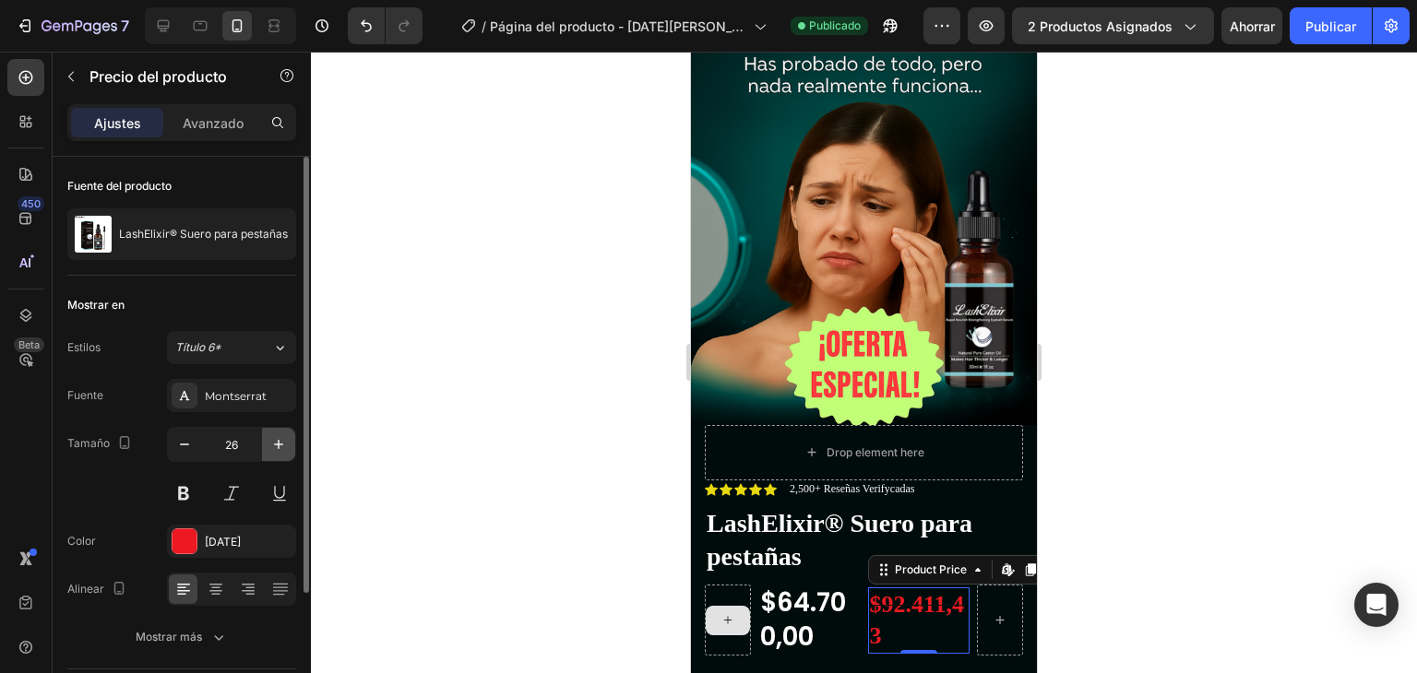
click at [273, 444] on icon "button" at bounding box center [278, 444] width 18 height 18
type input "27"
click at [1335, 21] on font "Publicar" at bounding box center [1330, 26] width 51 height 16
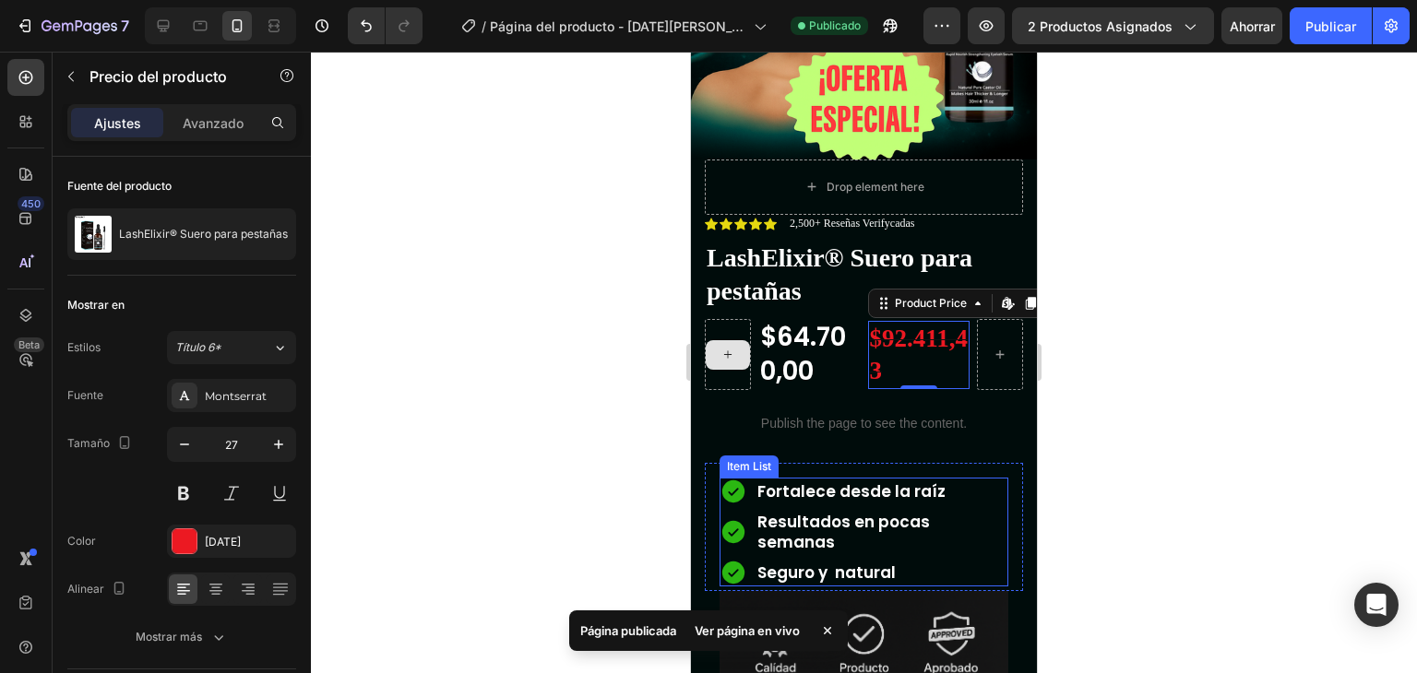
scroll to position [461, 0]
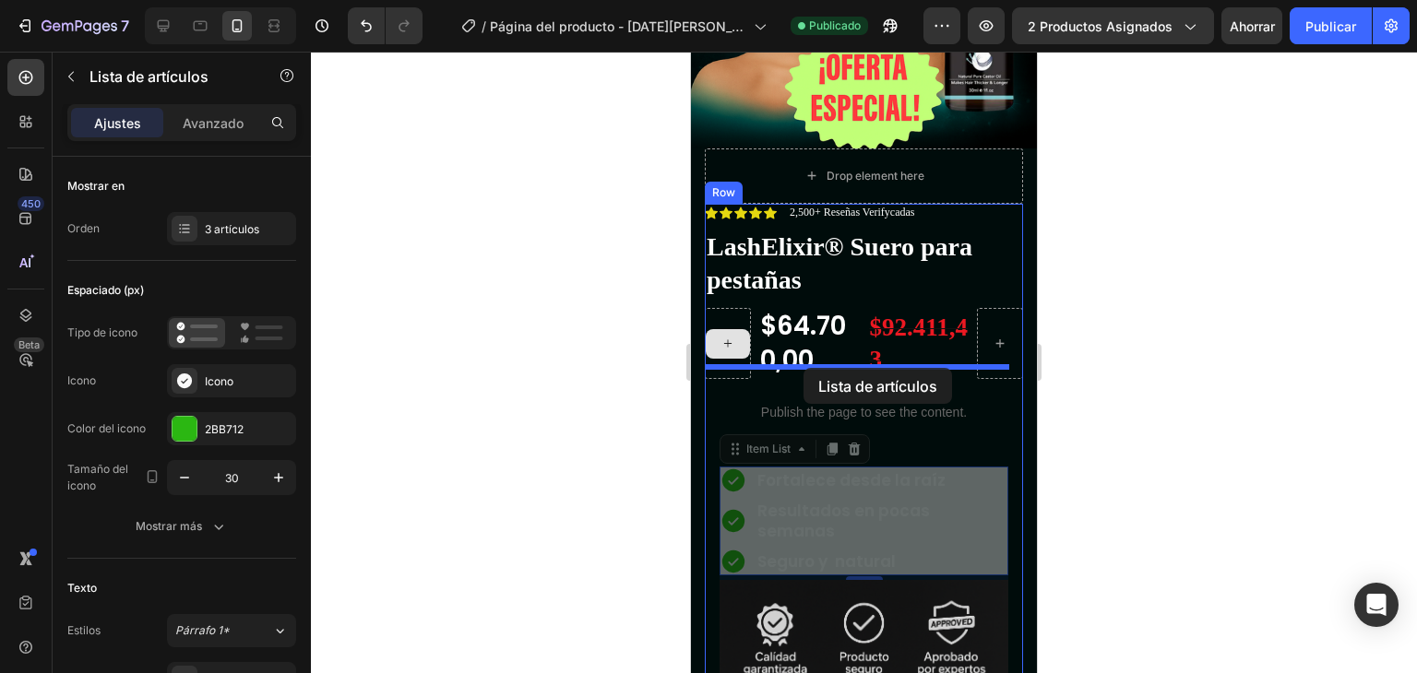
drag, startPoint x: 788, startPoint y: 499, endPoint x: 803, endPoint y: 368, distance: 131.8
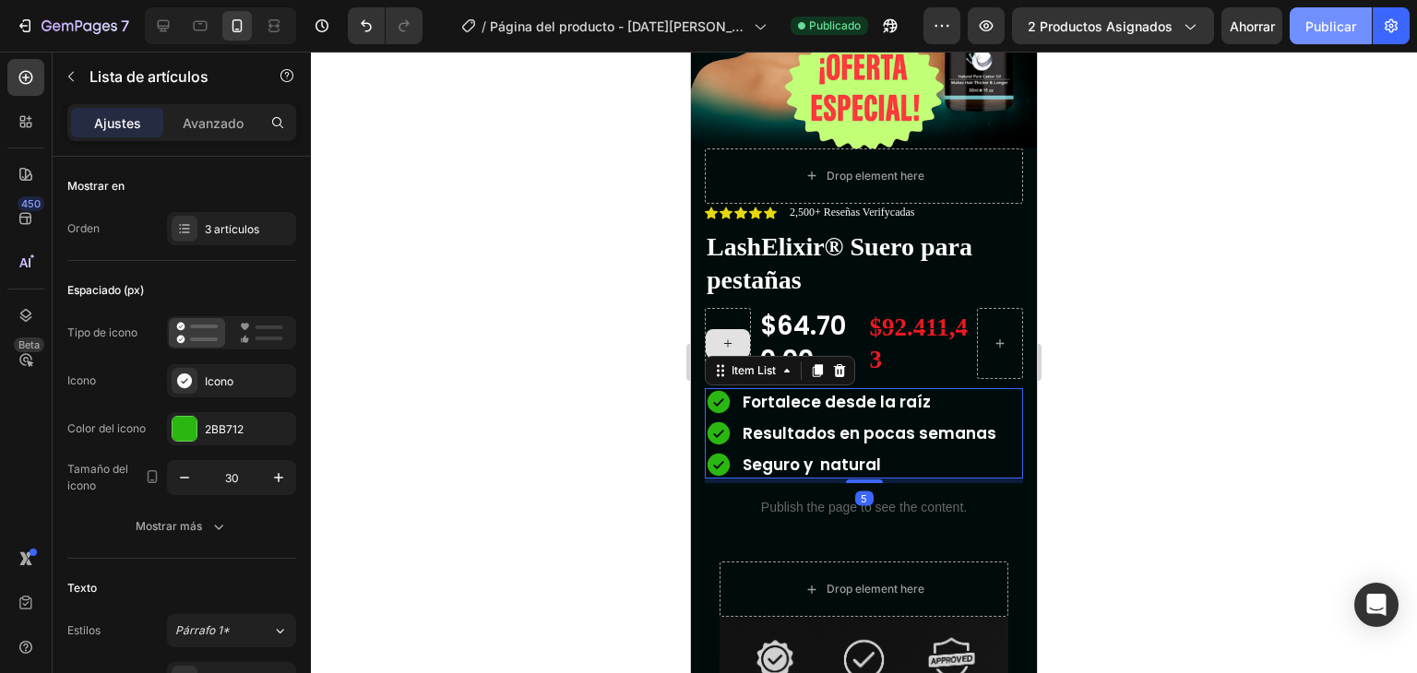
click at [1322, 31] on font "Publicar" at bounding box center [1330, 26] width 51 height 16
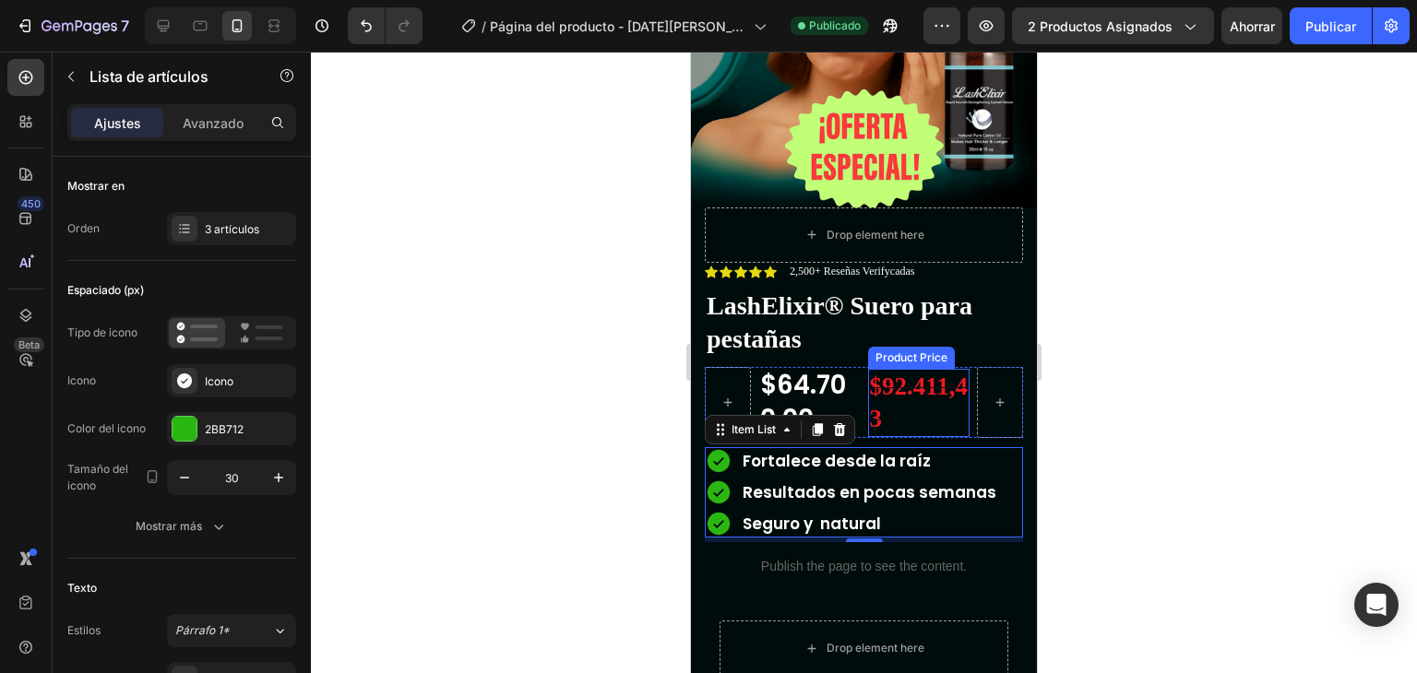
scroll to position [397, 0]
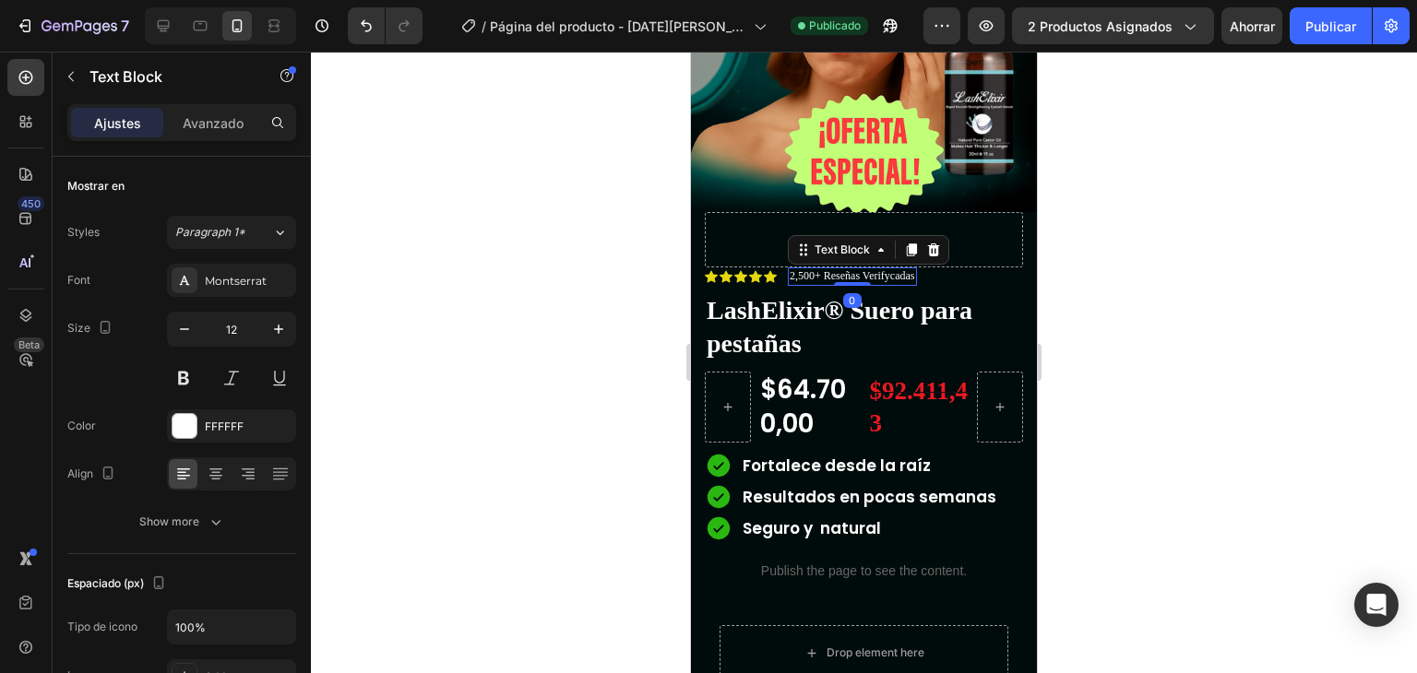
click at [894, 269] on p "2,500+ Reseñas Verifycadas" at bounding box center [851, 276] width 125 height 15
click at [908, 269] on p "2,500+ Reseñas Verifycadas" at bounding box center [851, 276] width 125 height 15
click at [910, 269] on p "2,500+ Reseñas Verifycadas" at bounding box center [851, 276] width 125 height 15
click at [914, 269] on p "2,500+ Reseñas Verifycadas" at bounding box center [851, 276] width 125 height 15
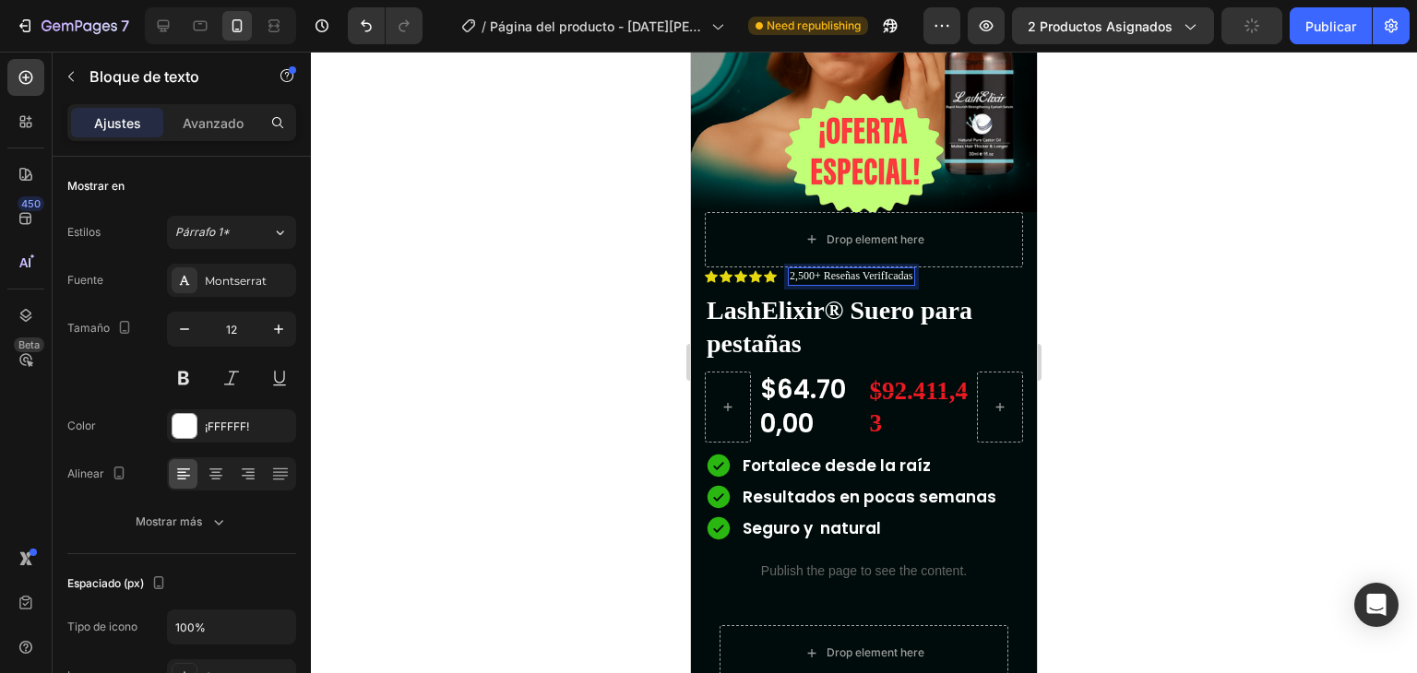
click at [638, 394] on div at bounding box center [864, 363] width 1106 height 622
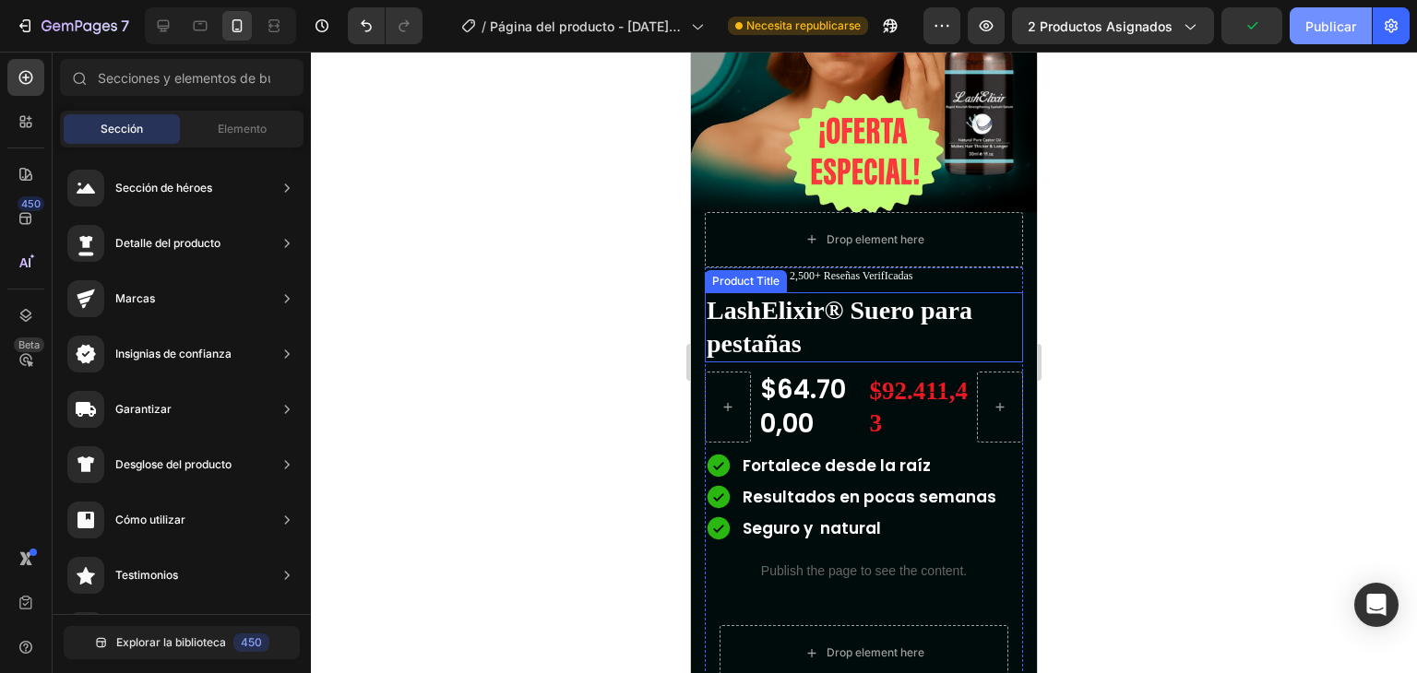
click at [1354, 27] on font "Publicar" at bounding box center [1330, 26] width 51 height 16
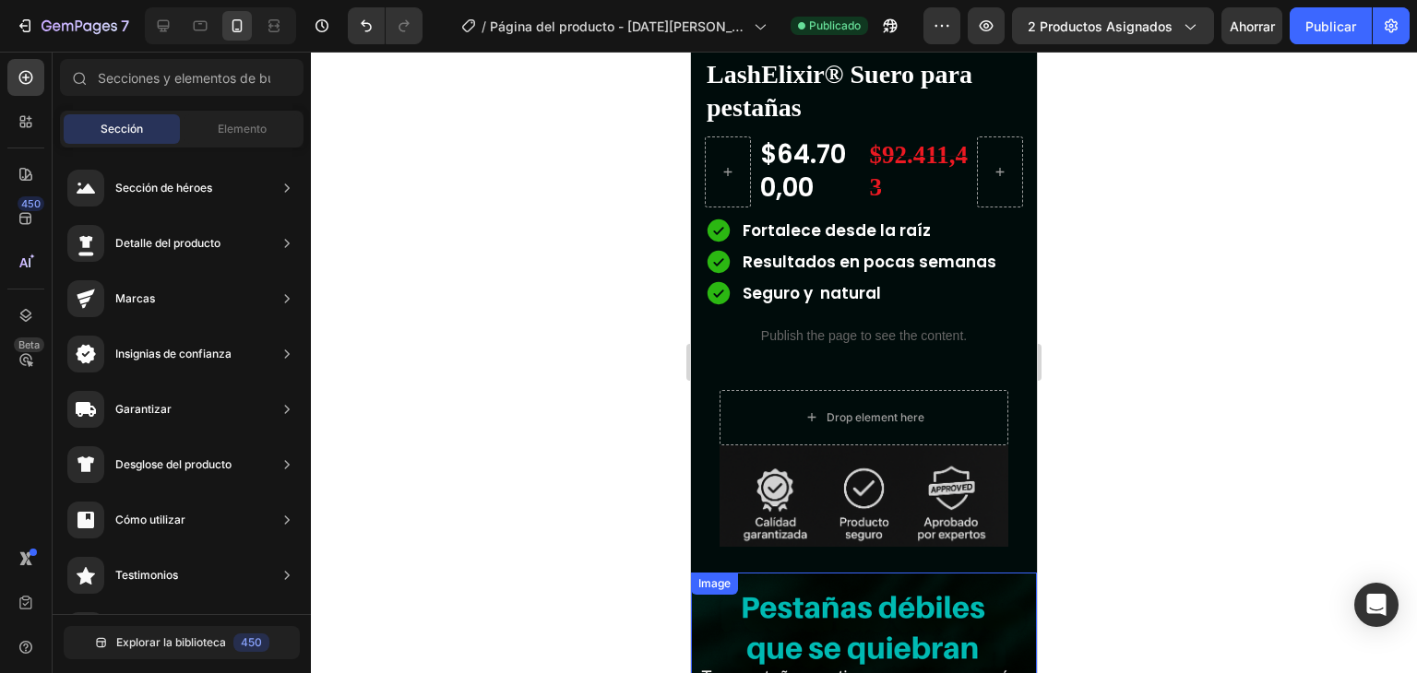
scroll to position [605, 0]
